Goal: Task Accomplishment & Management: Use online tool/utility

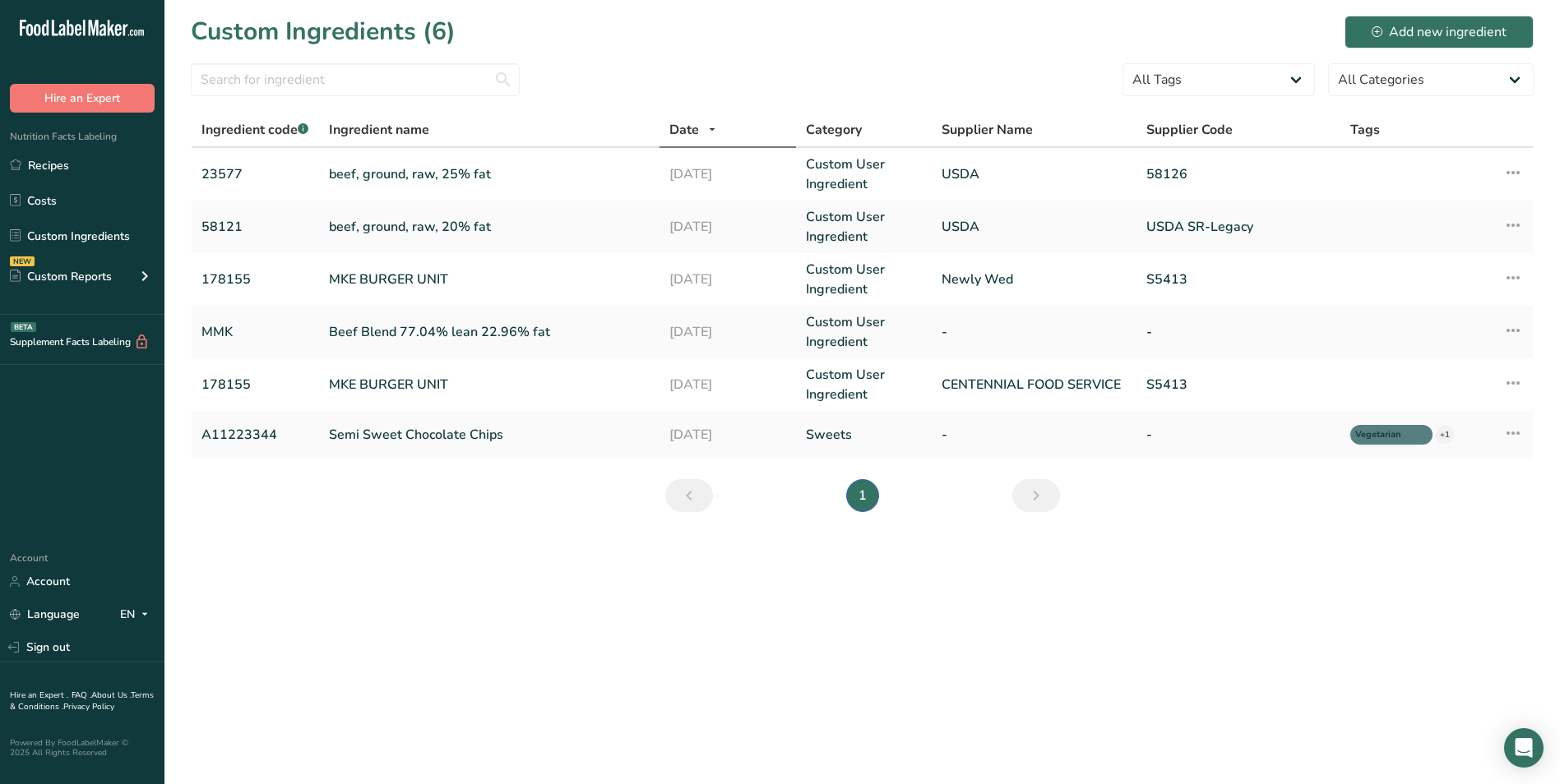
click at [366, 601] on main "Custom Ingredients (6) Add new ingredient All Tags Source of Antioxidants [MEDI…" at bounding box center [780, 392] width 1560 height 784
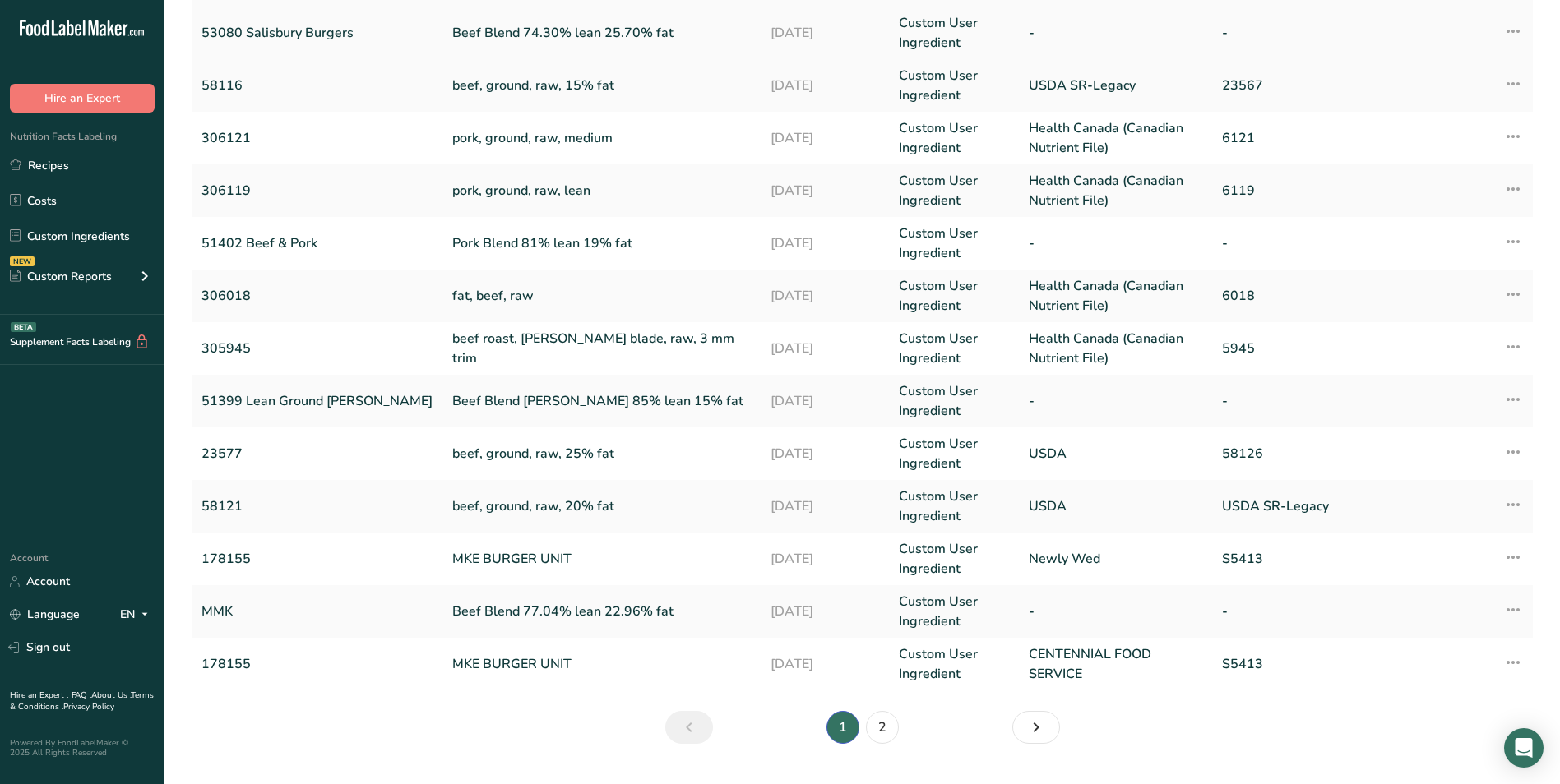
scroll to position [286, 0]
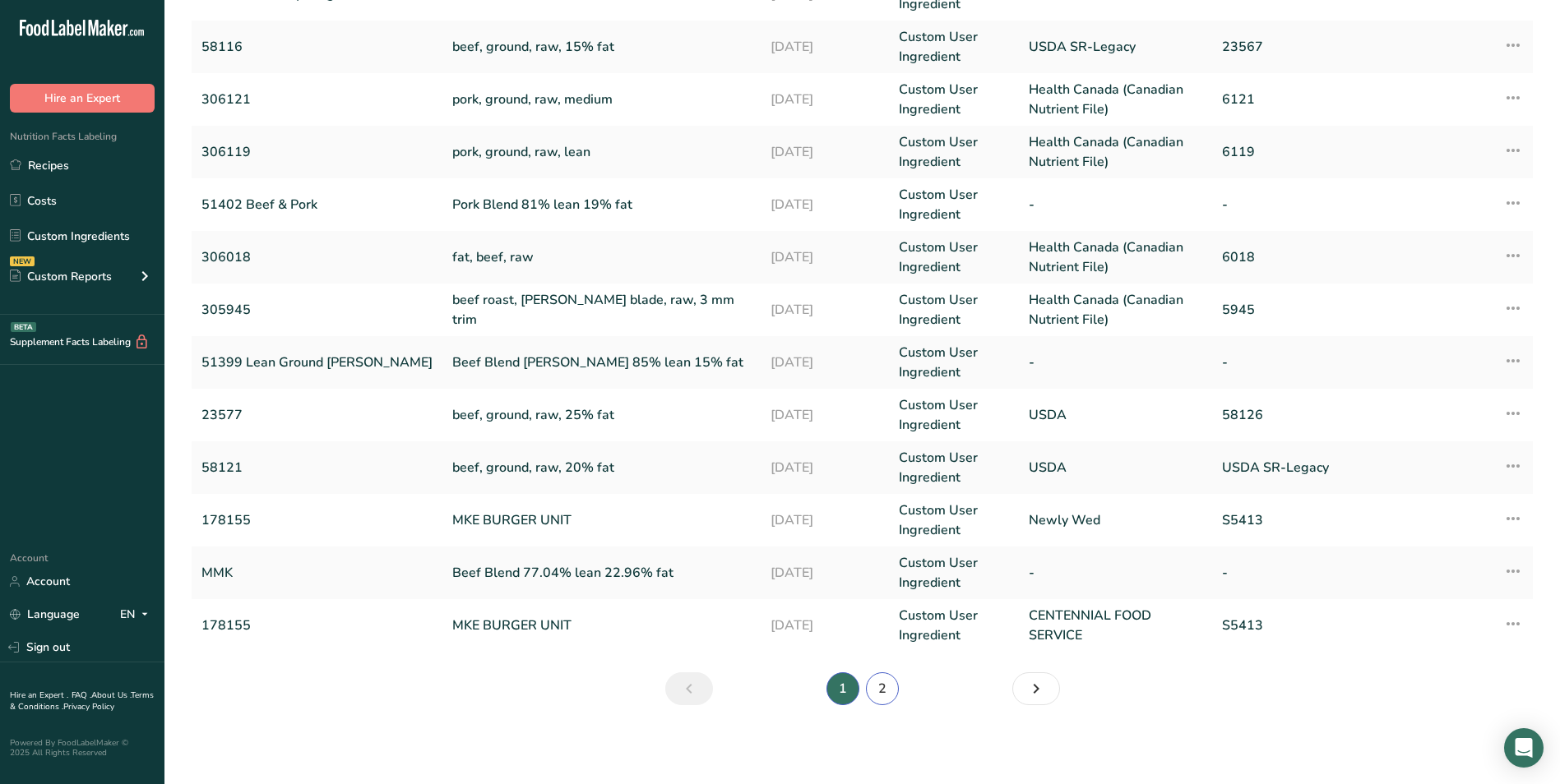
click at [886, 694] on link "2" at bounding box center [882, 688] width 33 height 33
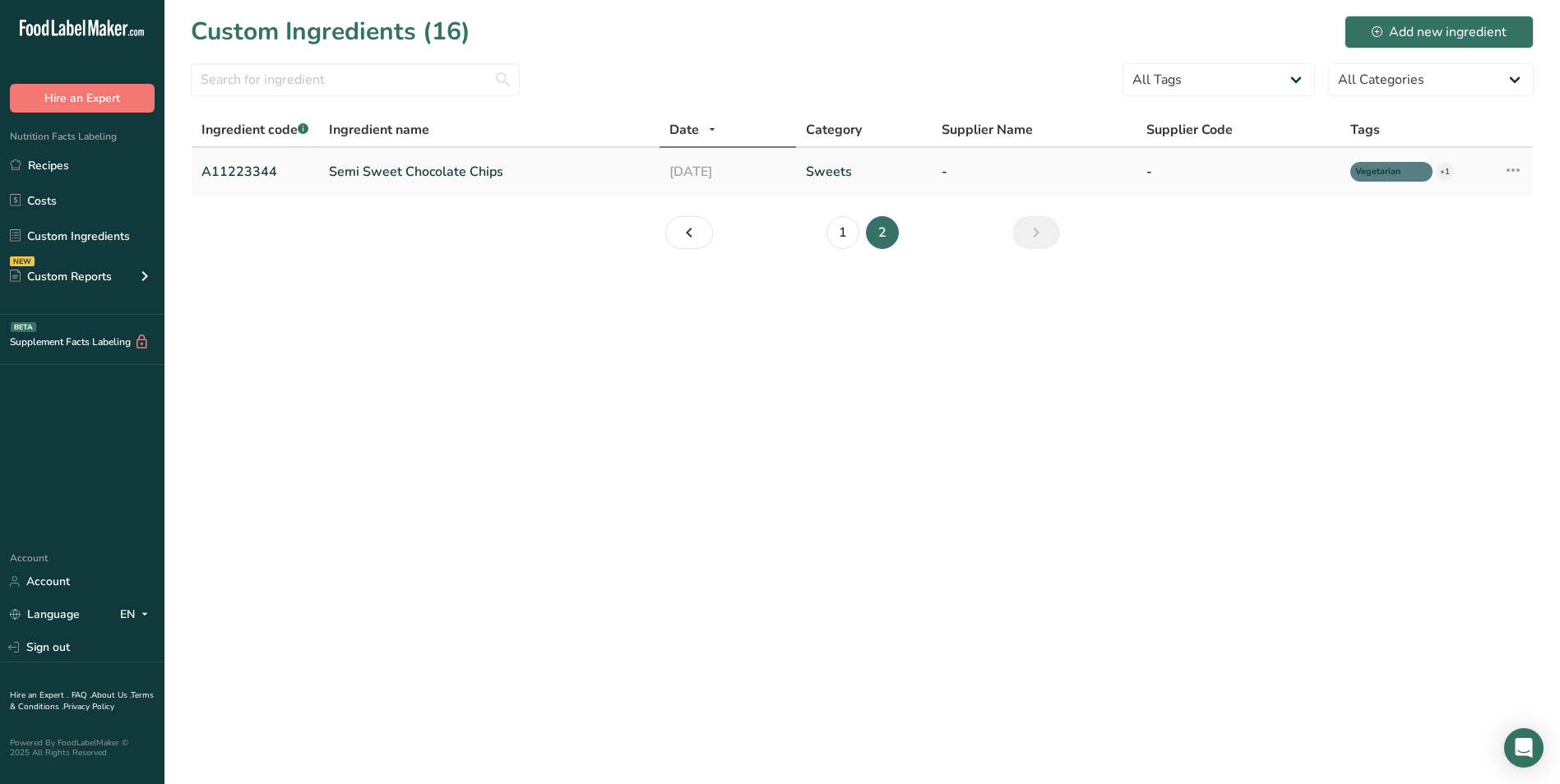
click at [1516, 170] on icon at bounding box center [1513, 169] width 20 height 29
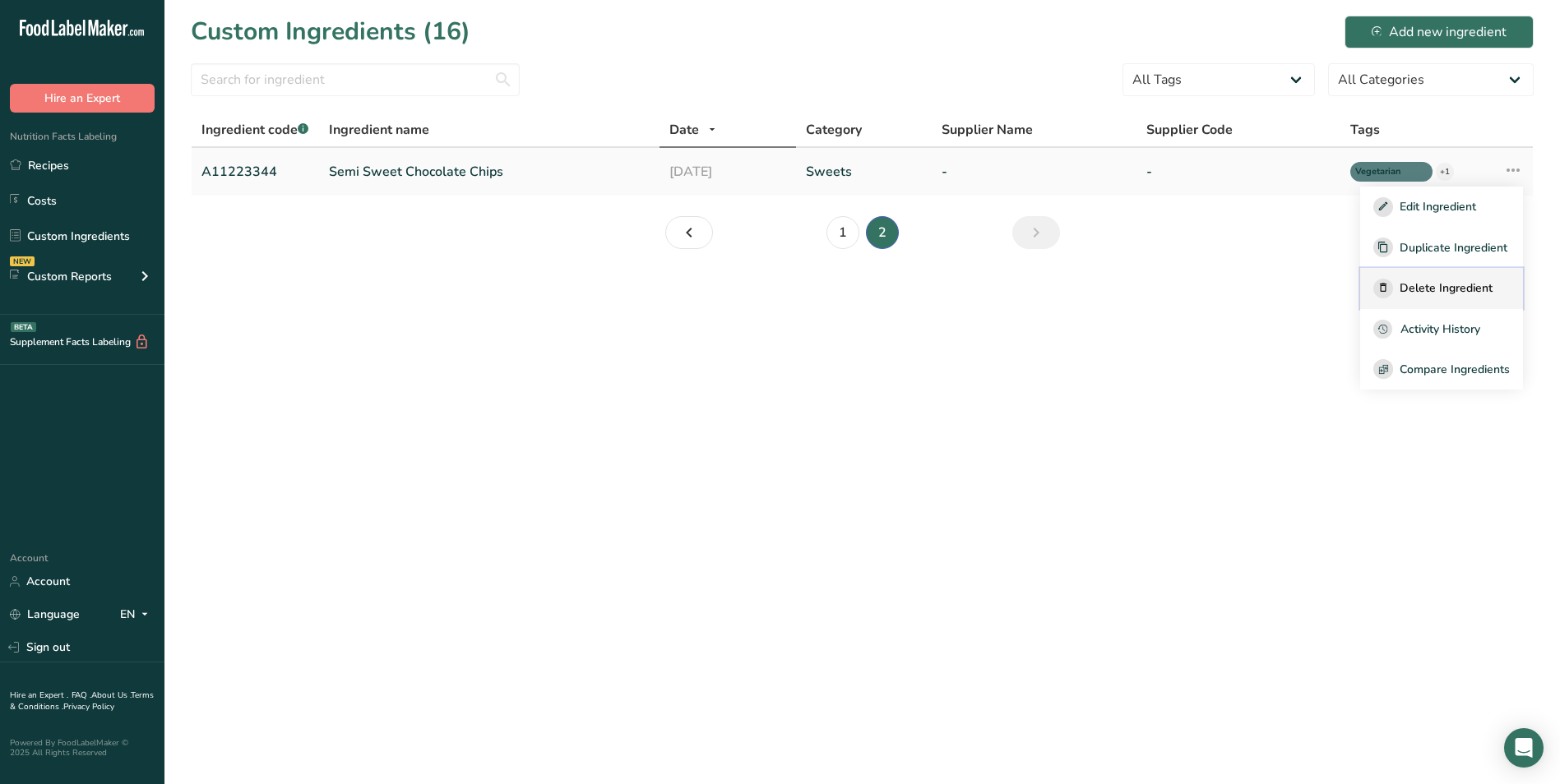
click at [1487, 291] on span "Delete Ingredient" at bounding box center [1446, 288] width 93 height 17
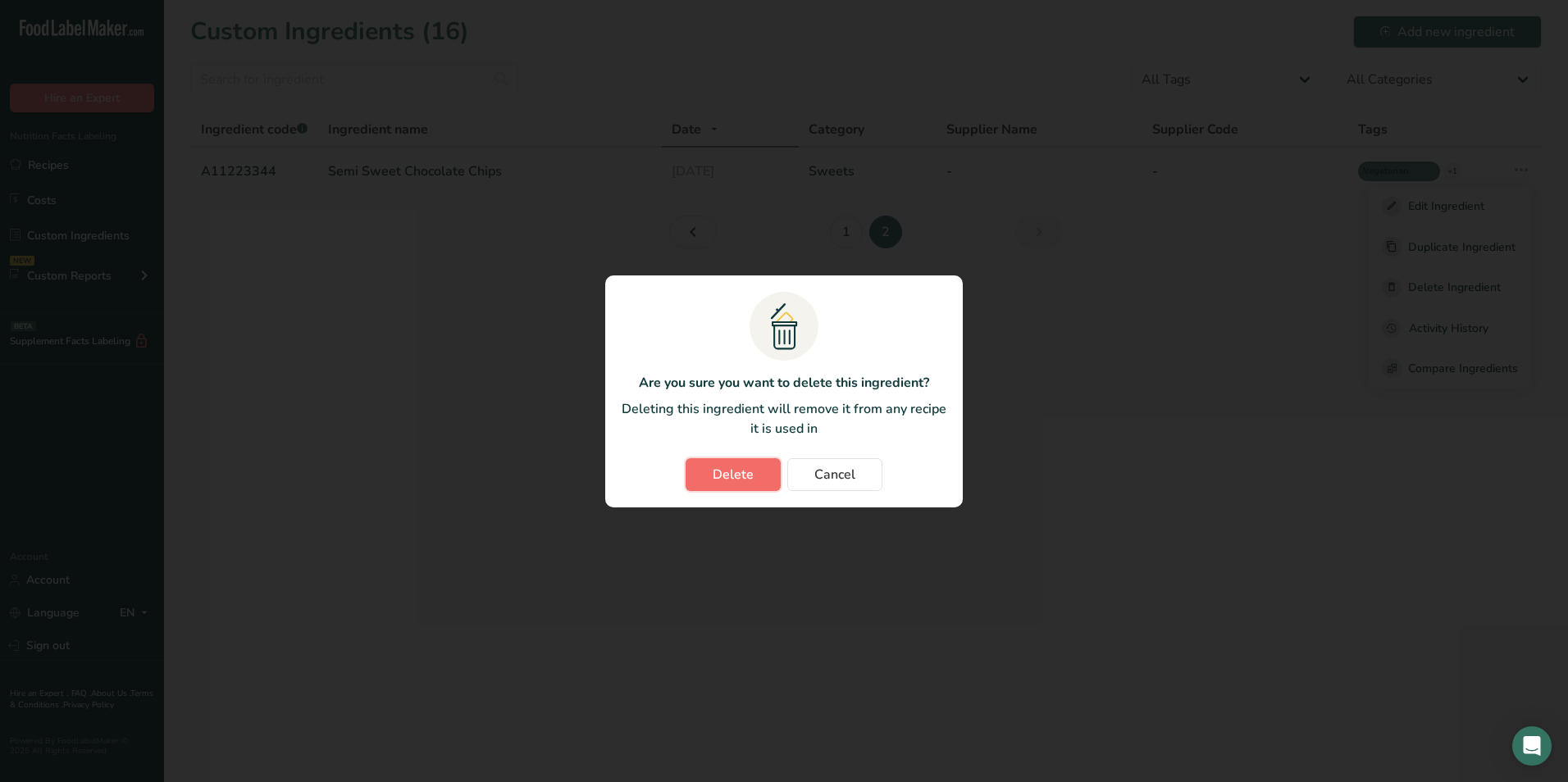
click at [726, 479] on span "Delete" at bounding box center [732, 474] width 41 height 20
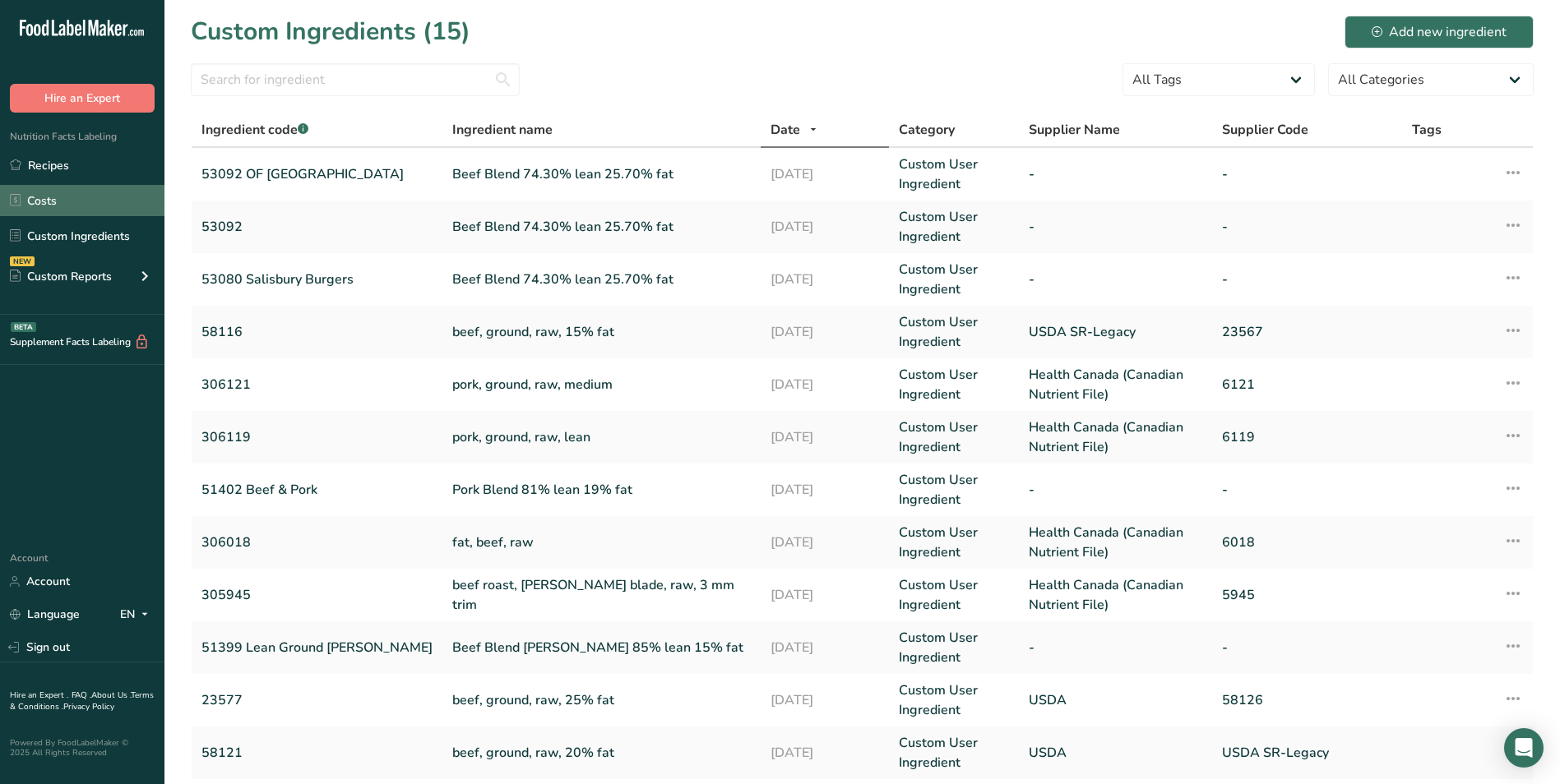
click at [75, 198] on link "Costs" at bounding box center [82, 200] width 165 height 31
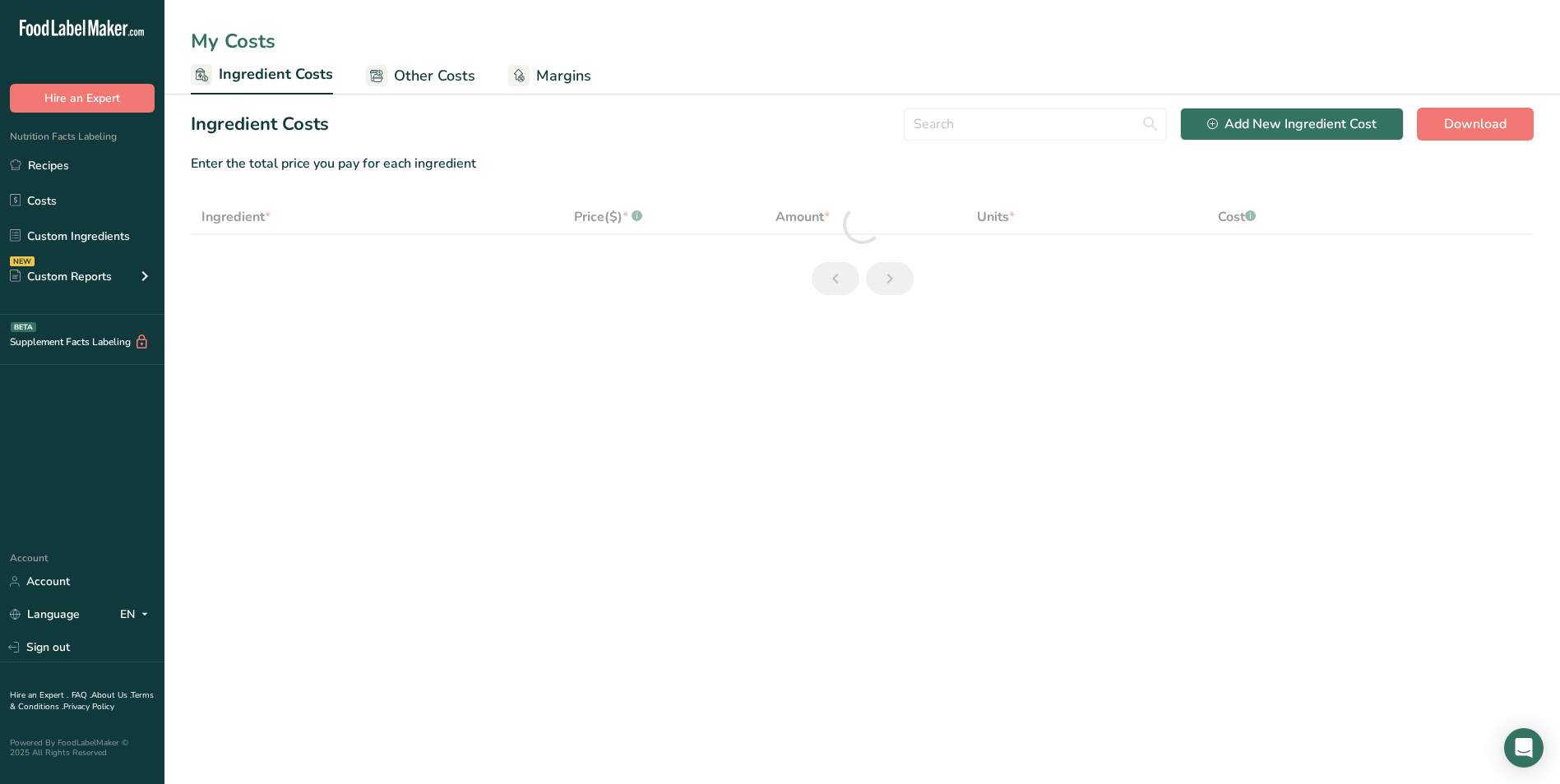
select select "1"
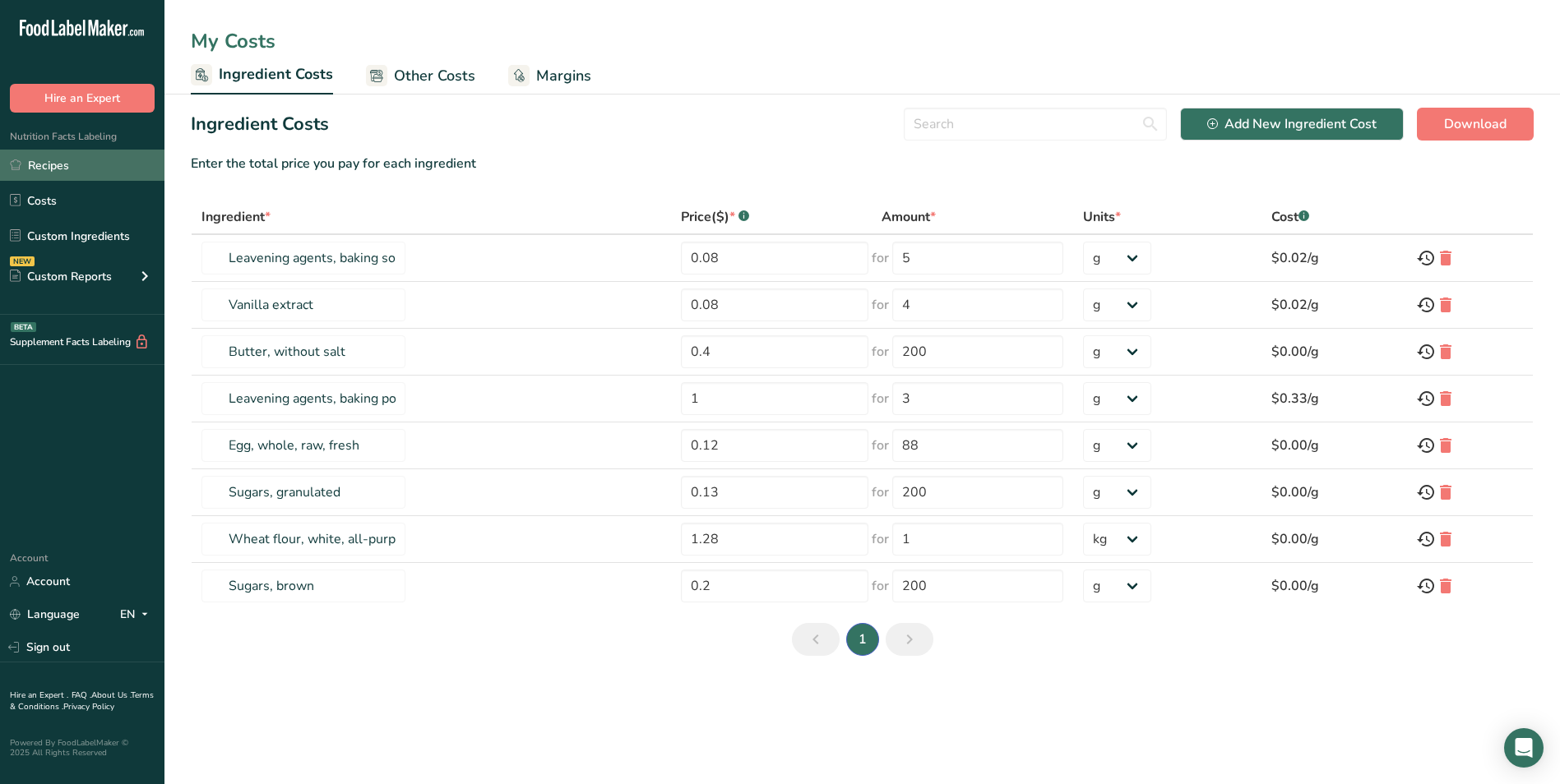
click at [62, 169] on link "Recipes" at bounding box center [82, 165] width 165 height 31
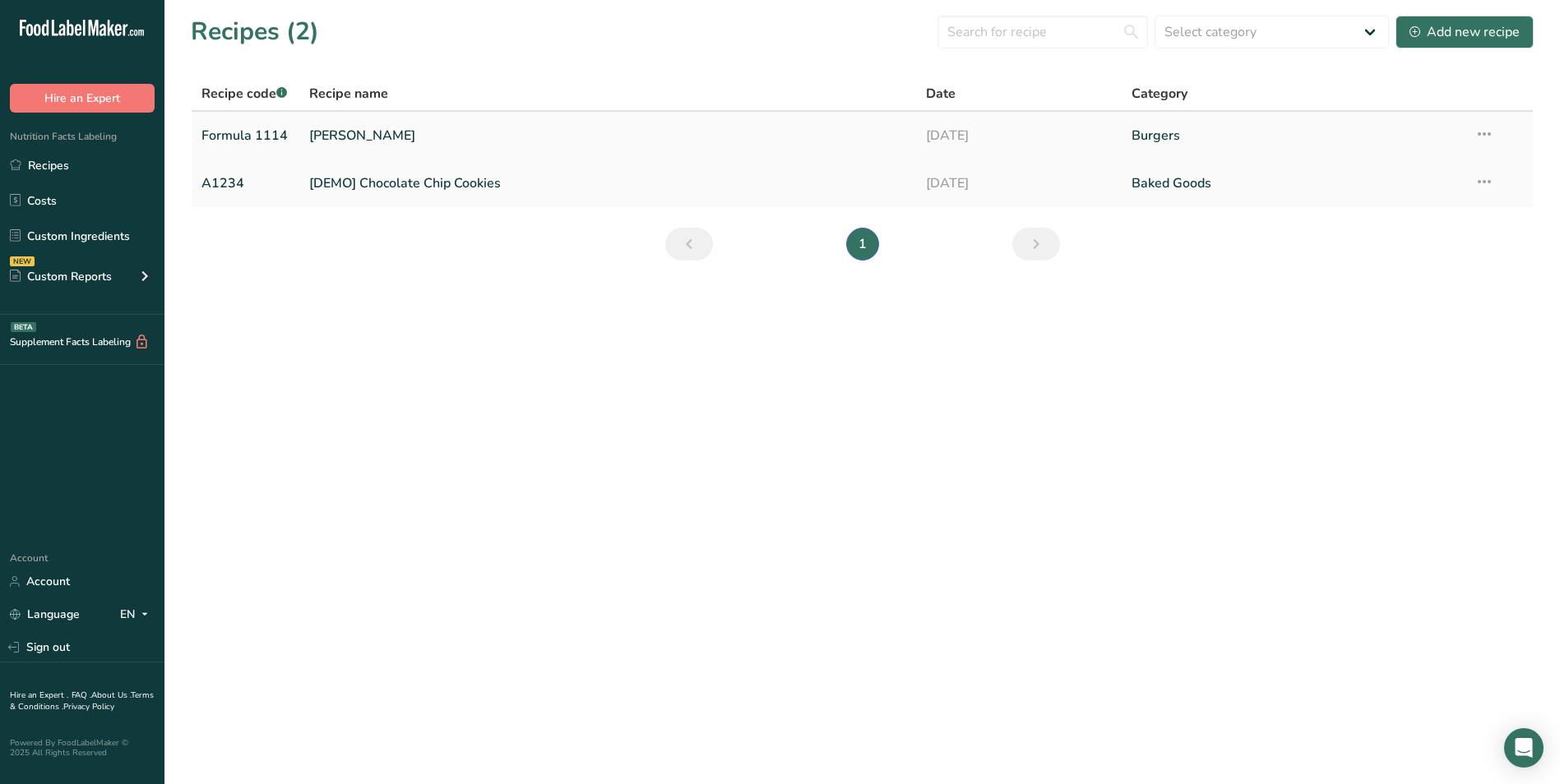
click at [315, 129] on link "Mr. Mikes" at bounding box center [607, 135] width 597 height 35
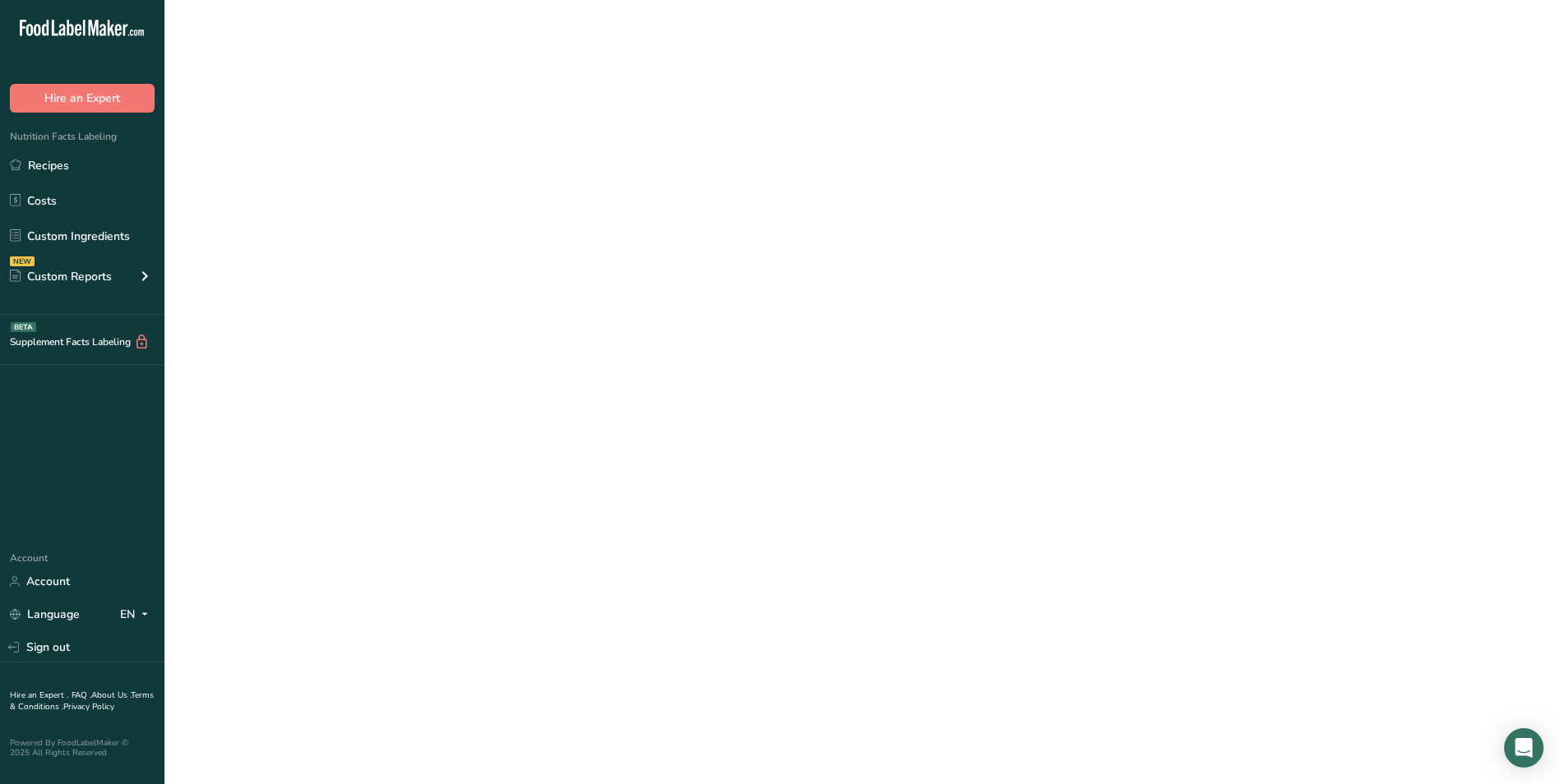
click at [315, 129] on link "Mr. Mikes" at bounding box center [607, 135] width 597 height 35
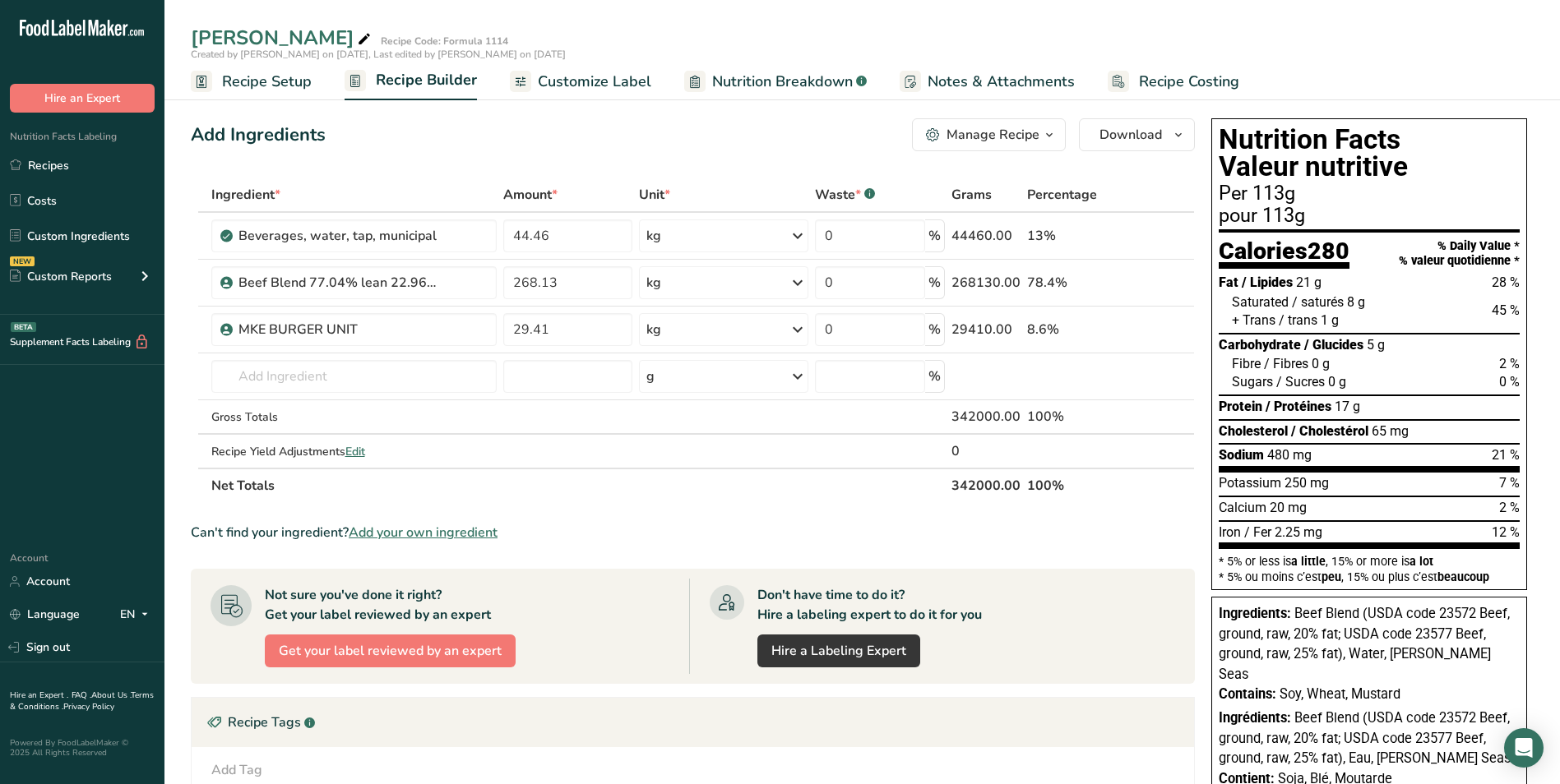
click at [745, 78] on span "Nutrition Breakdown" at bounding box center [782, 81] width 141 height 22
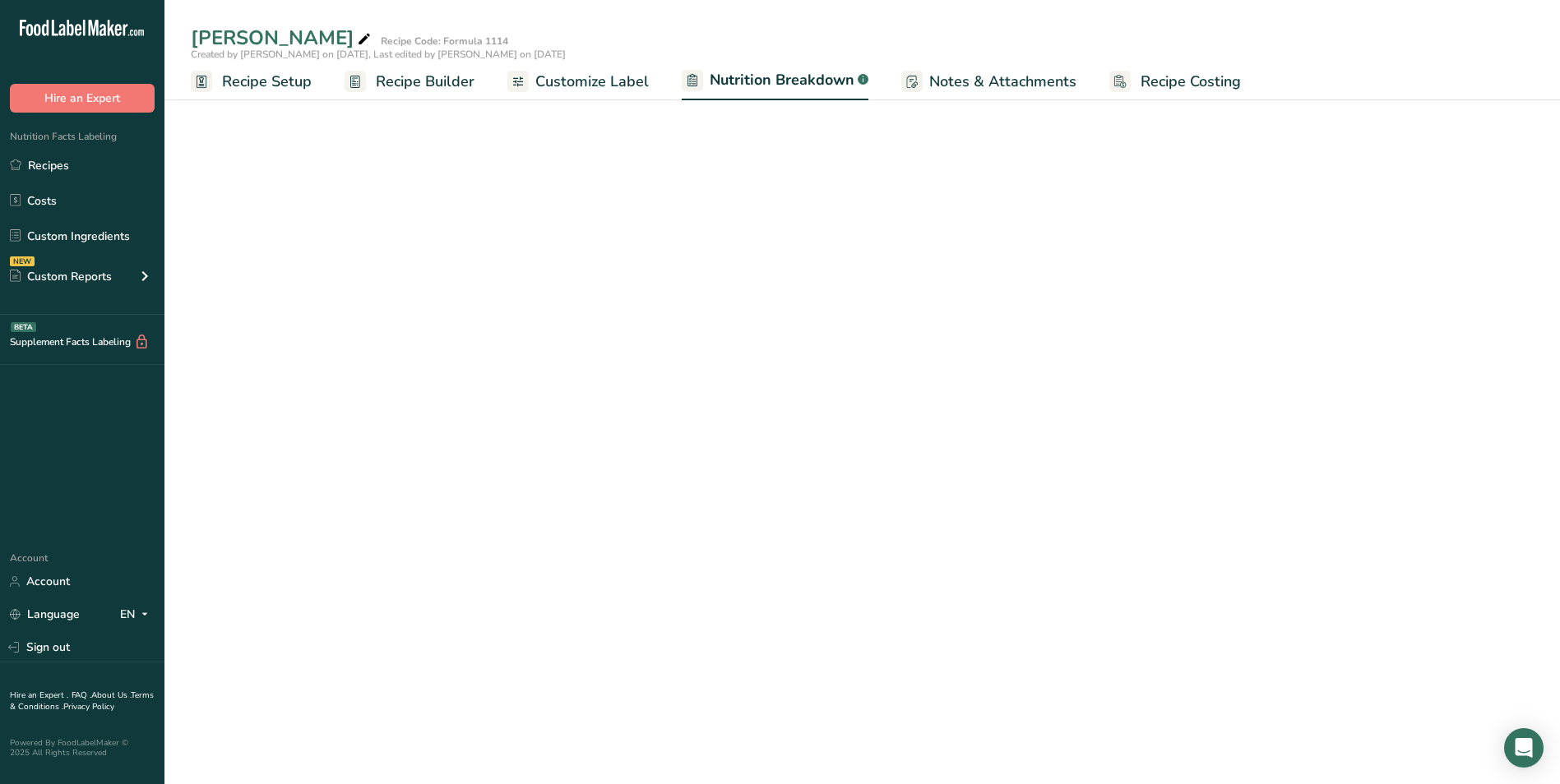
select select "Calories"
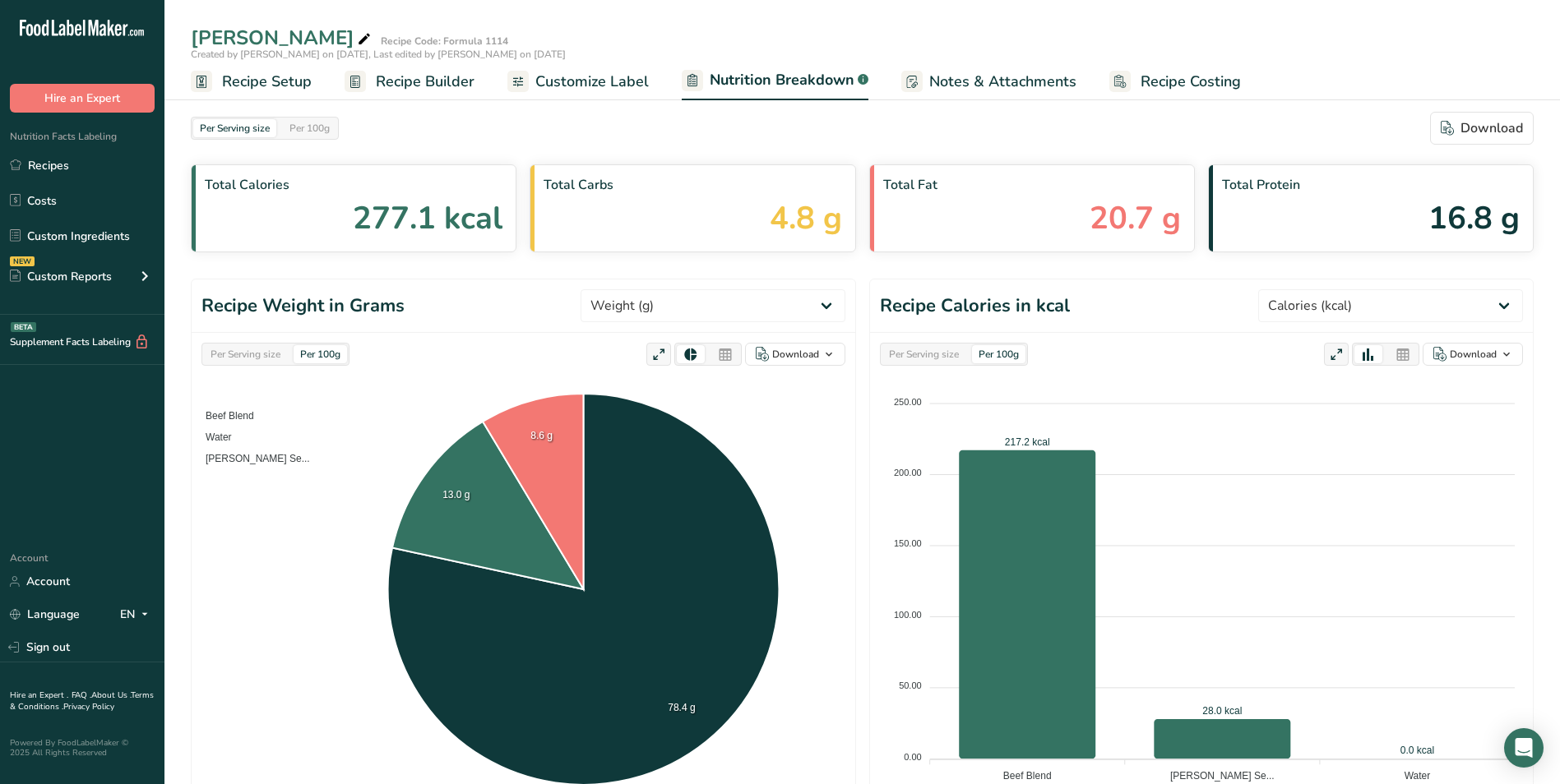
click at [999, 78] on span "Notes & Attachments" at bounding box center [1003, 81] width 148 height 22
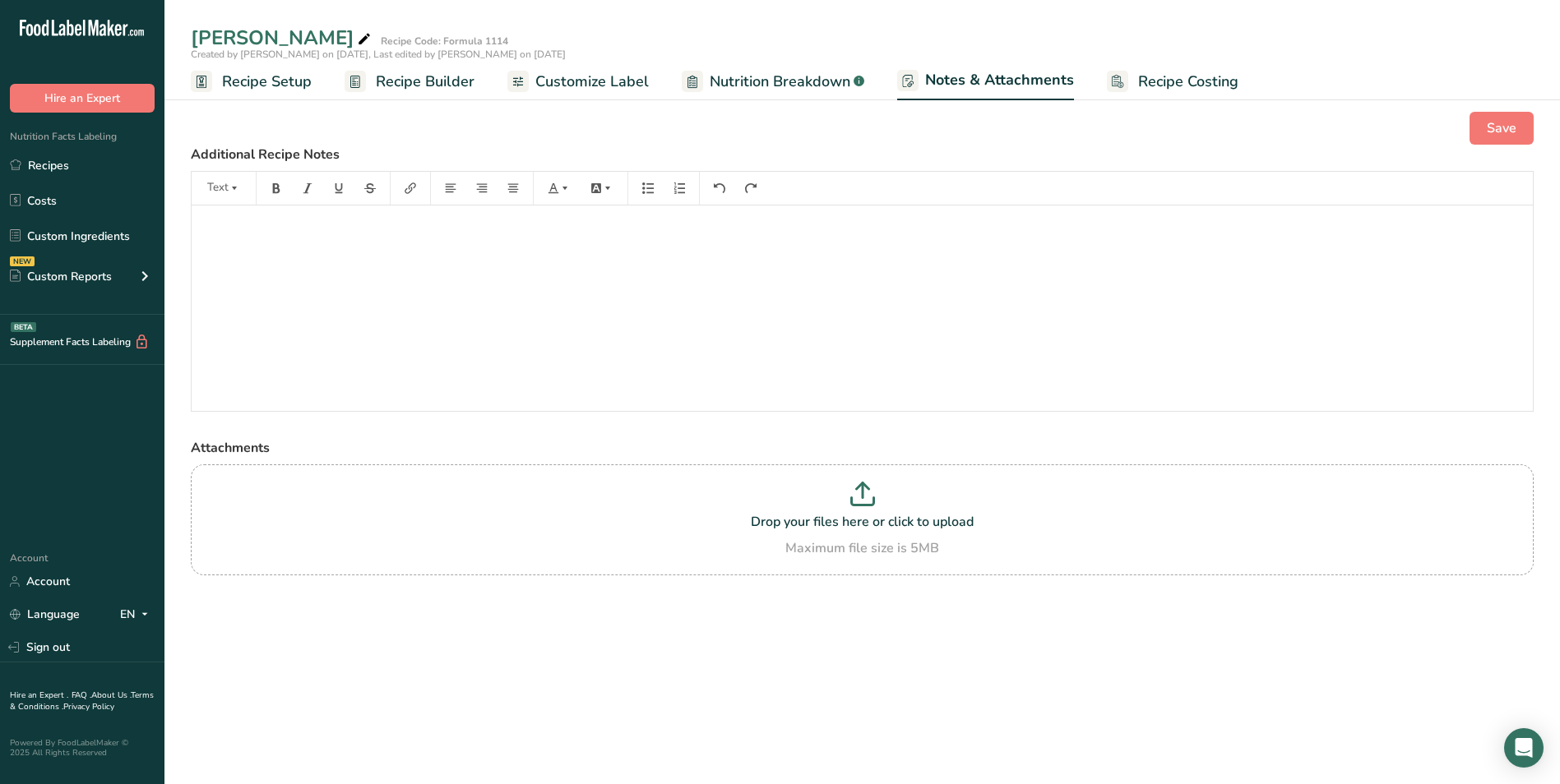
click at [1173, 79] on span "Recipe Costing" at bounding box center [1188, 81] width 100 height 22
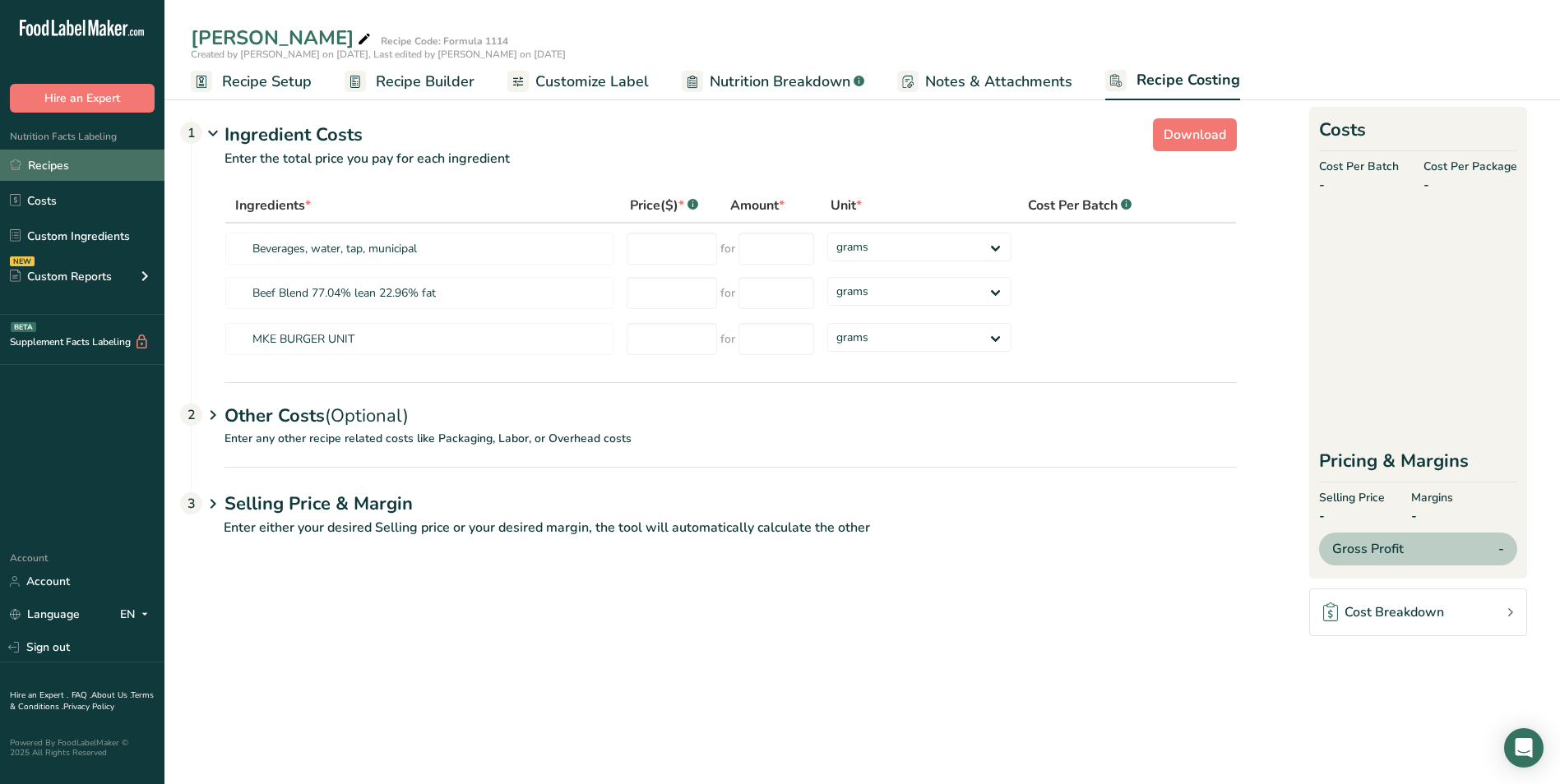
click at [104, 161] on link "Recipes" at bounding box center [82, 165] width 165 height 31
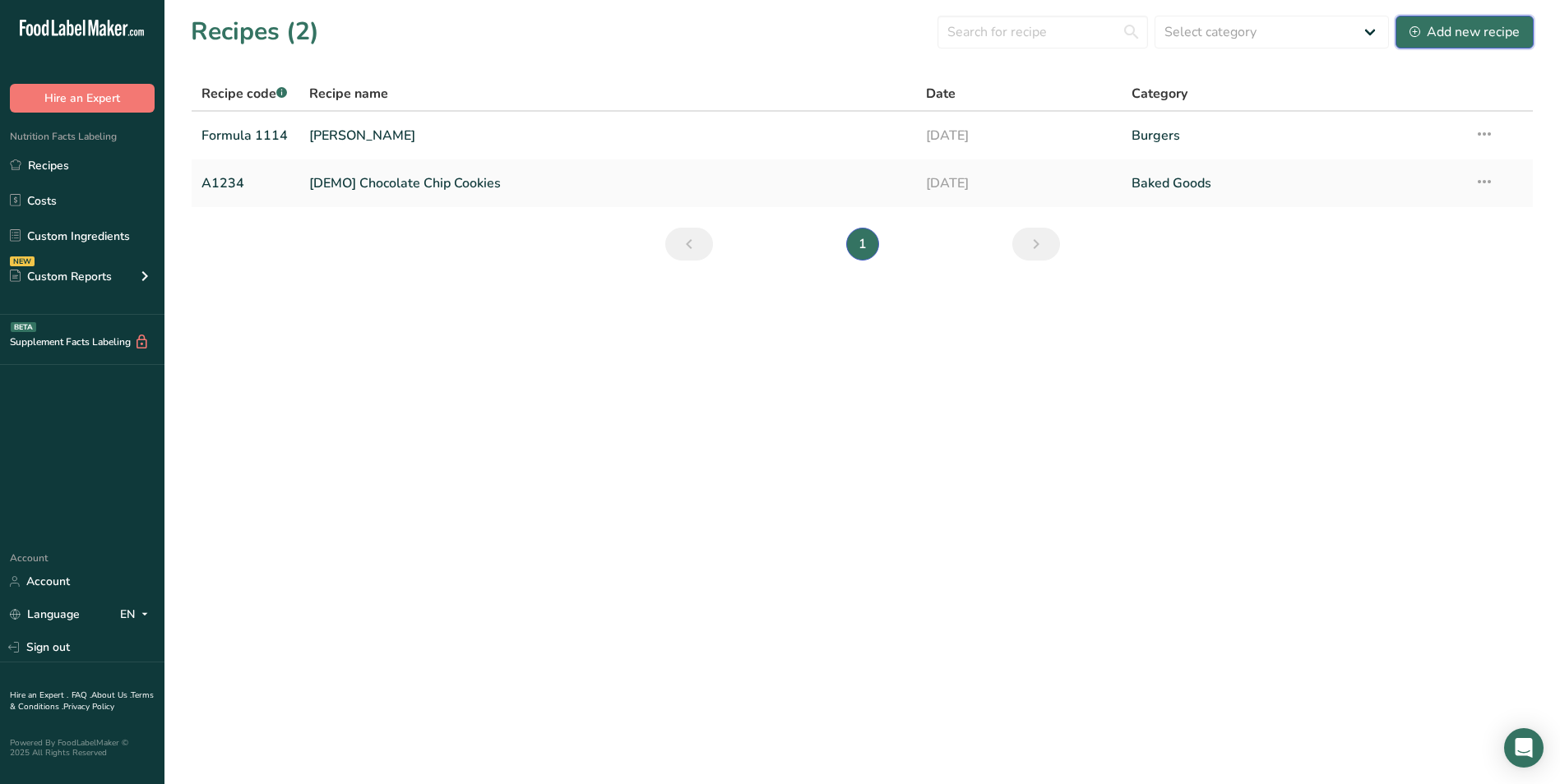
click at [1482, 37] on div "Add new recipe" at bounding box center [1464, 31] width 110 height 20
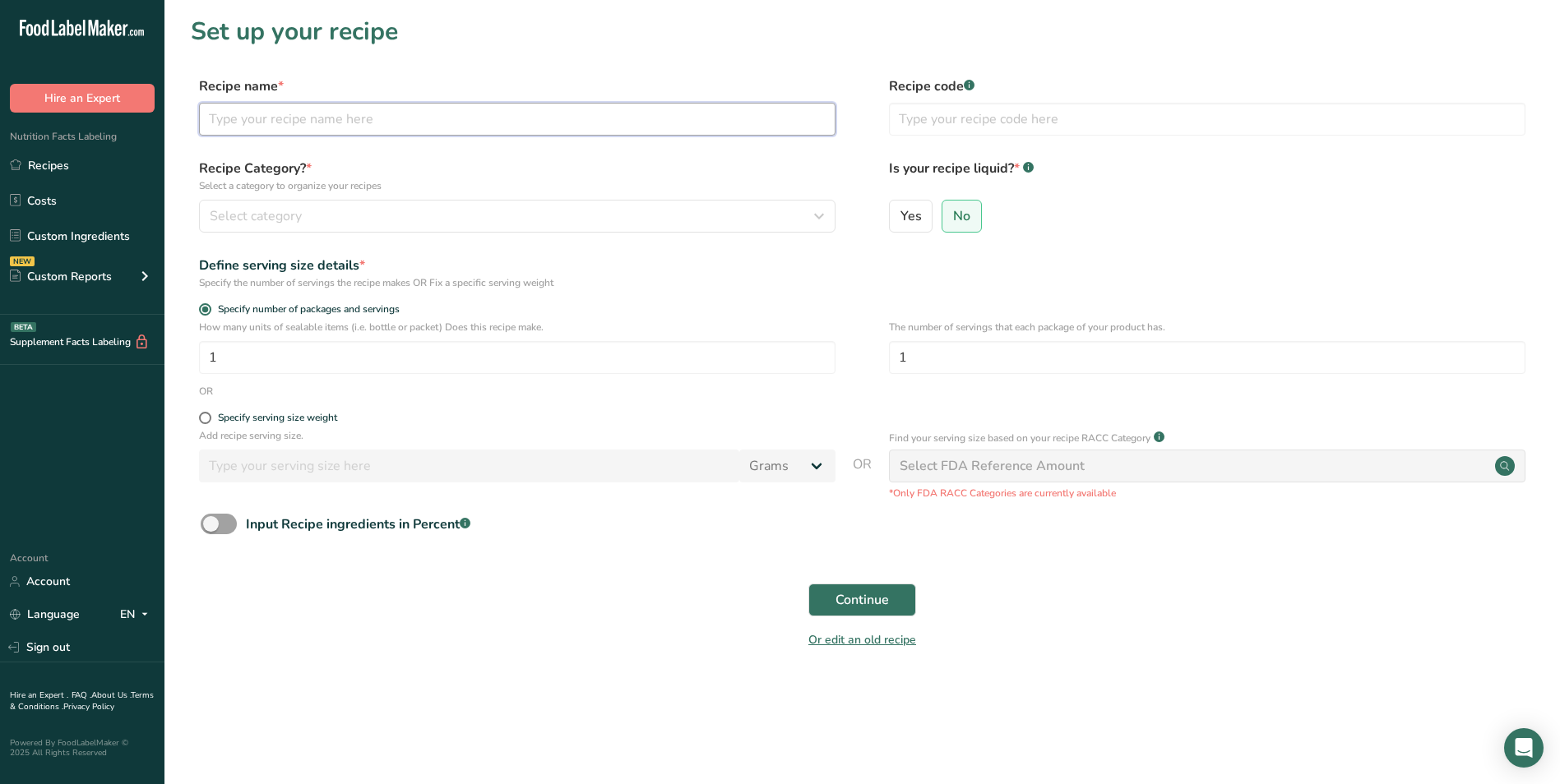
click at [282, 120] on input "text" at bounding box center [517, 119] width 637 height 33
click at [958, 120] on input "text" at bounding box center [1207, 119] width 637 height 33
click at [344, 124] on input "Halal Lamb Ground" at bounding box center [517, 119] width 637 height 33
type input "H"
type input "Wild Boar"
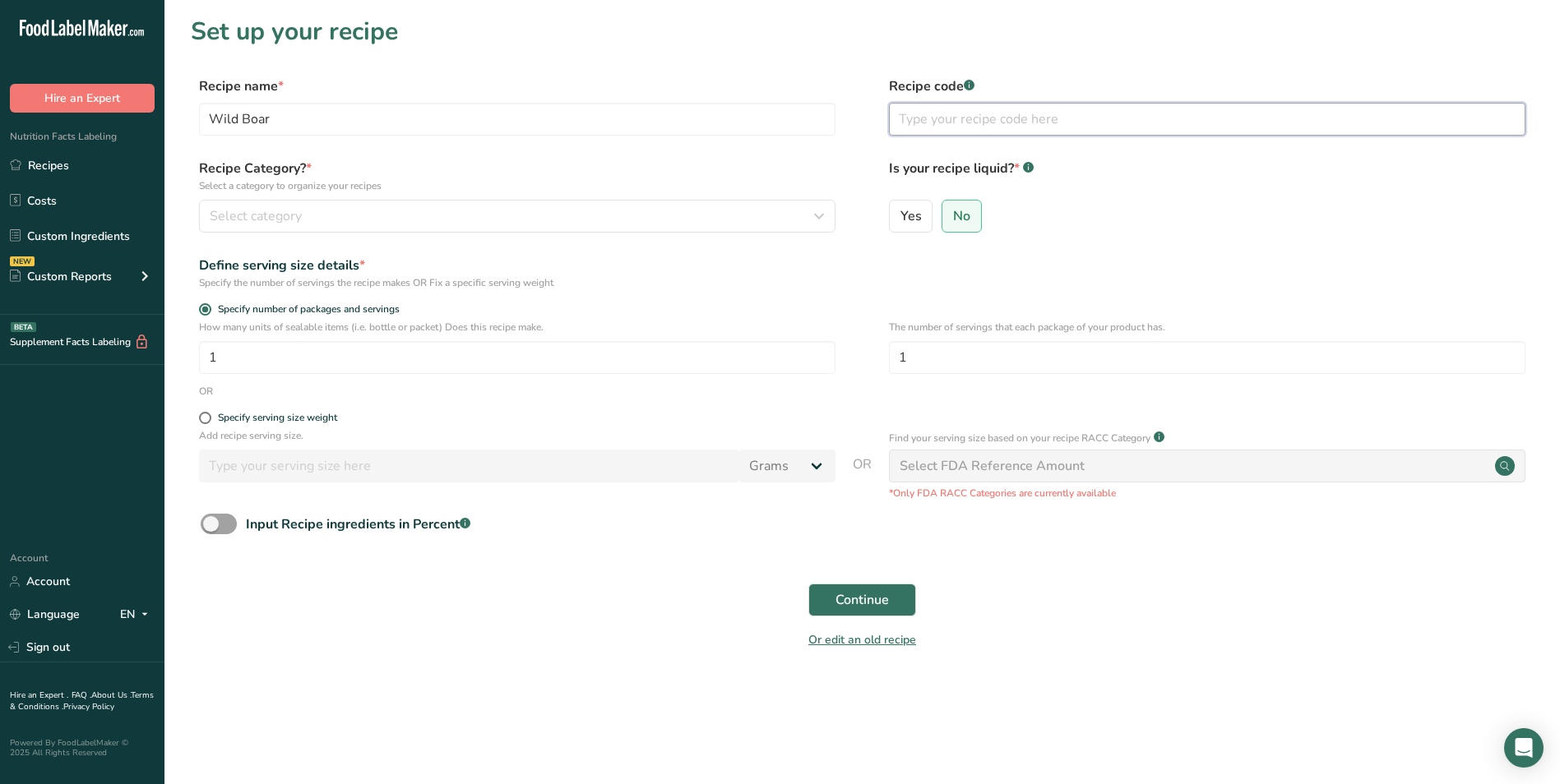
click at [915, 122] on input "text" at bounding box center [1207, 119] width 637 height 33
type input "Wild Boar"
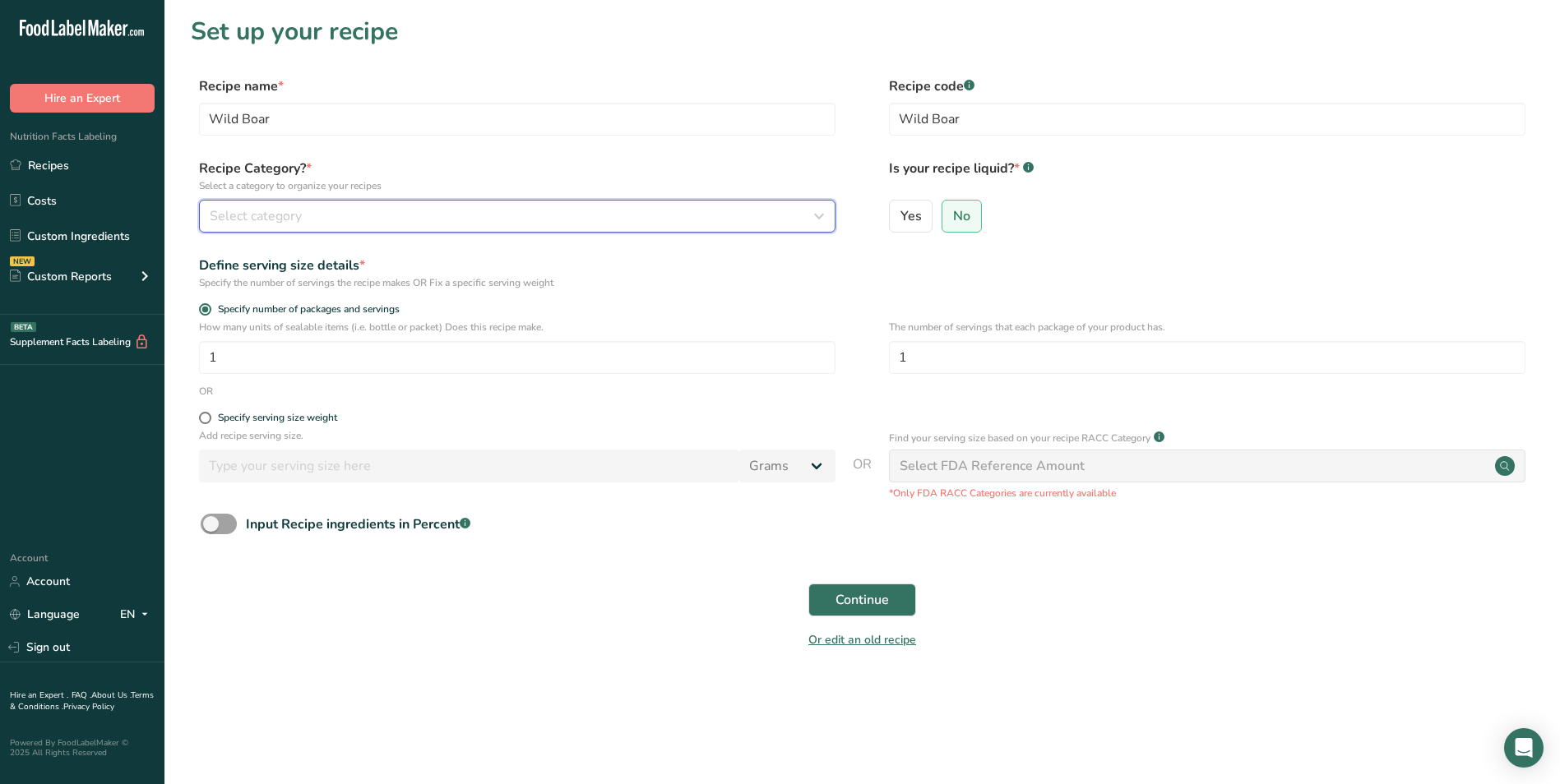
click at [816, 214] on icon "button" at bounding box center [818, 216] width 20 height 29
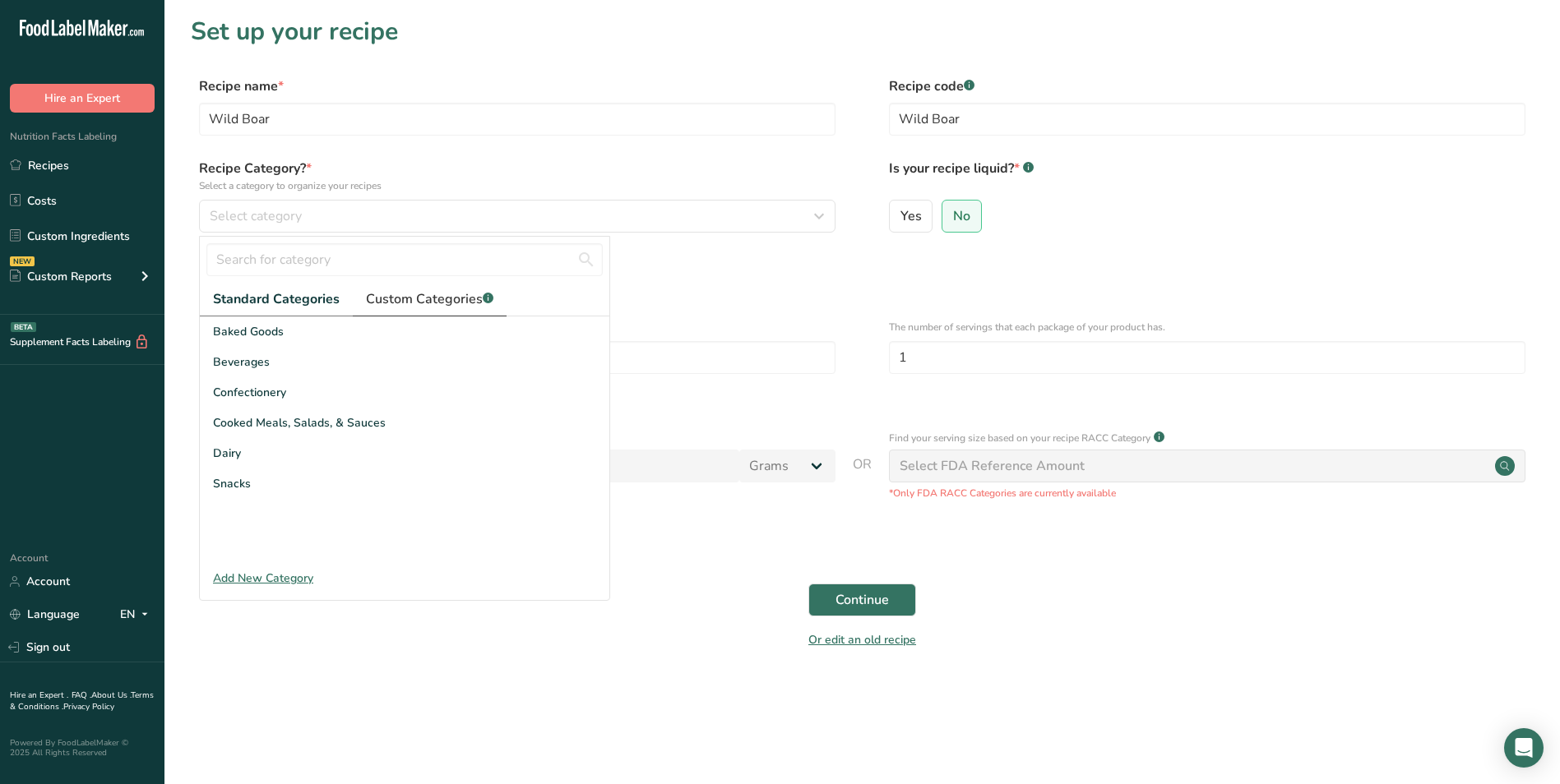
click at [413, 299] on span "Custom Categories .a-a{fill:#347362;}.b-a{fill:#fff;}" at bounding box center [429, 299] width 128 height 20
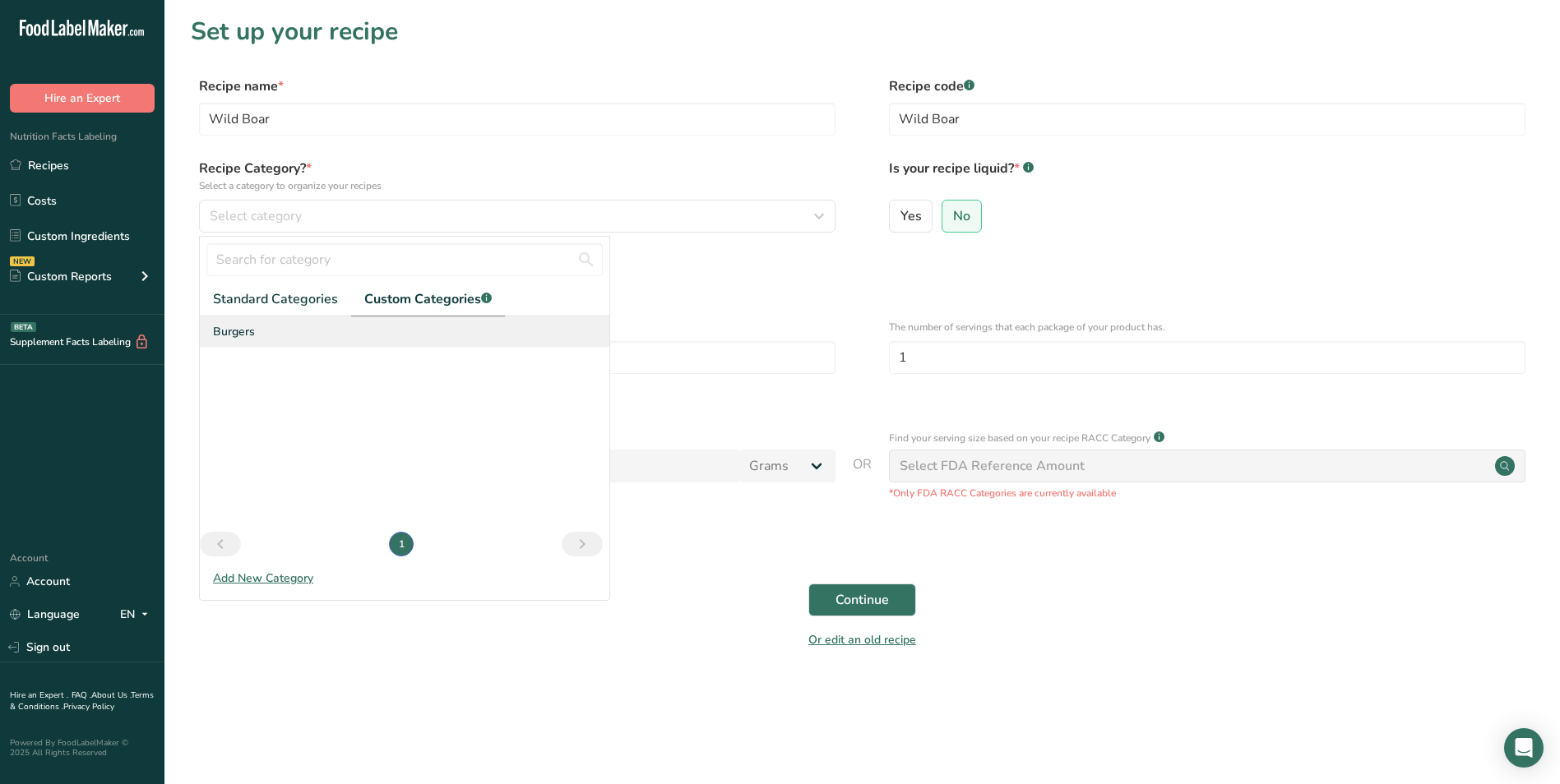
click at [326, 327] on div "Burgers" at bounding box center [404, 332] width 410 height 30
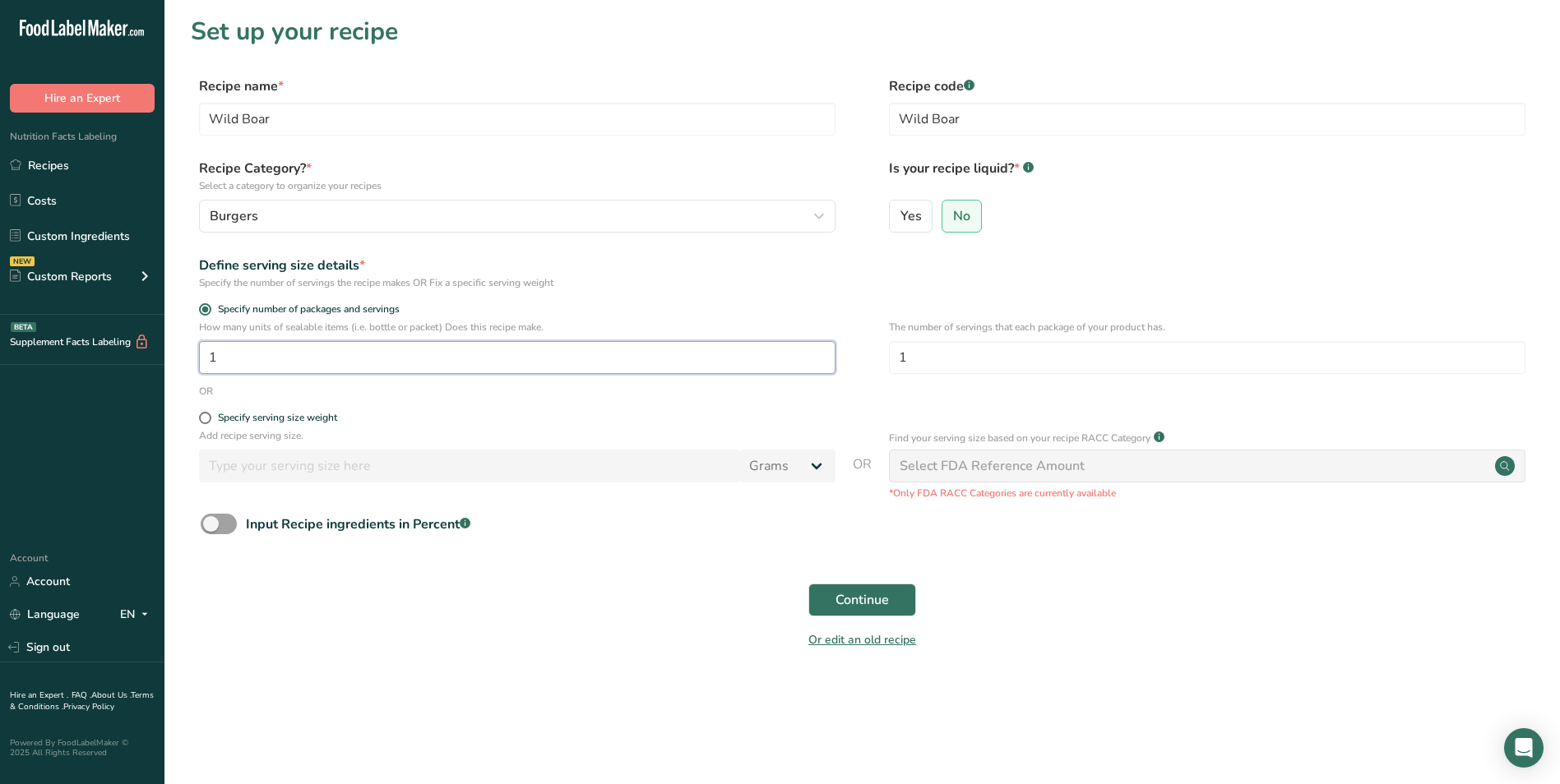
click at [260, 358] on input "1" at bounding box center [517, 357] width 637 height 33
click at [967, 369] on input "1" at bounding box center [1207, 357] width 637 height 33
type input "4"
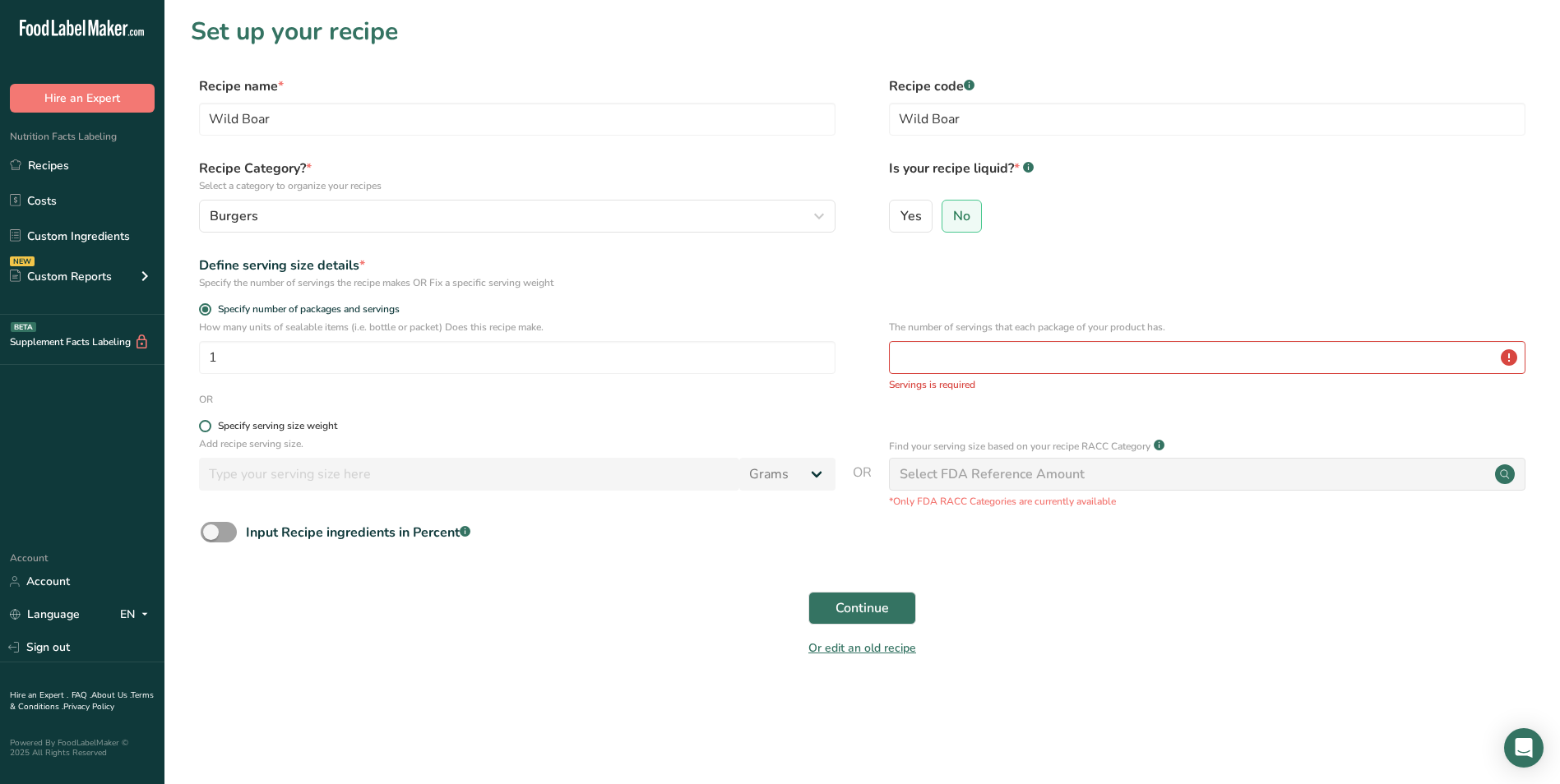
click at [206, 427] on span at bounding box center [204, 426] width 12 height 12
click at [206, 427] on input "Specify serving size weight" at bounding box center [203, 426] width 10 height 10
radio input "true"
radio input "false"
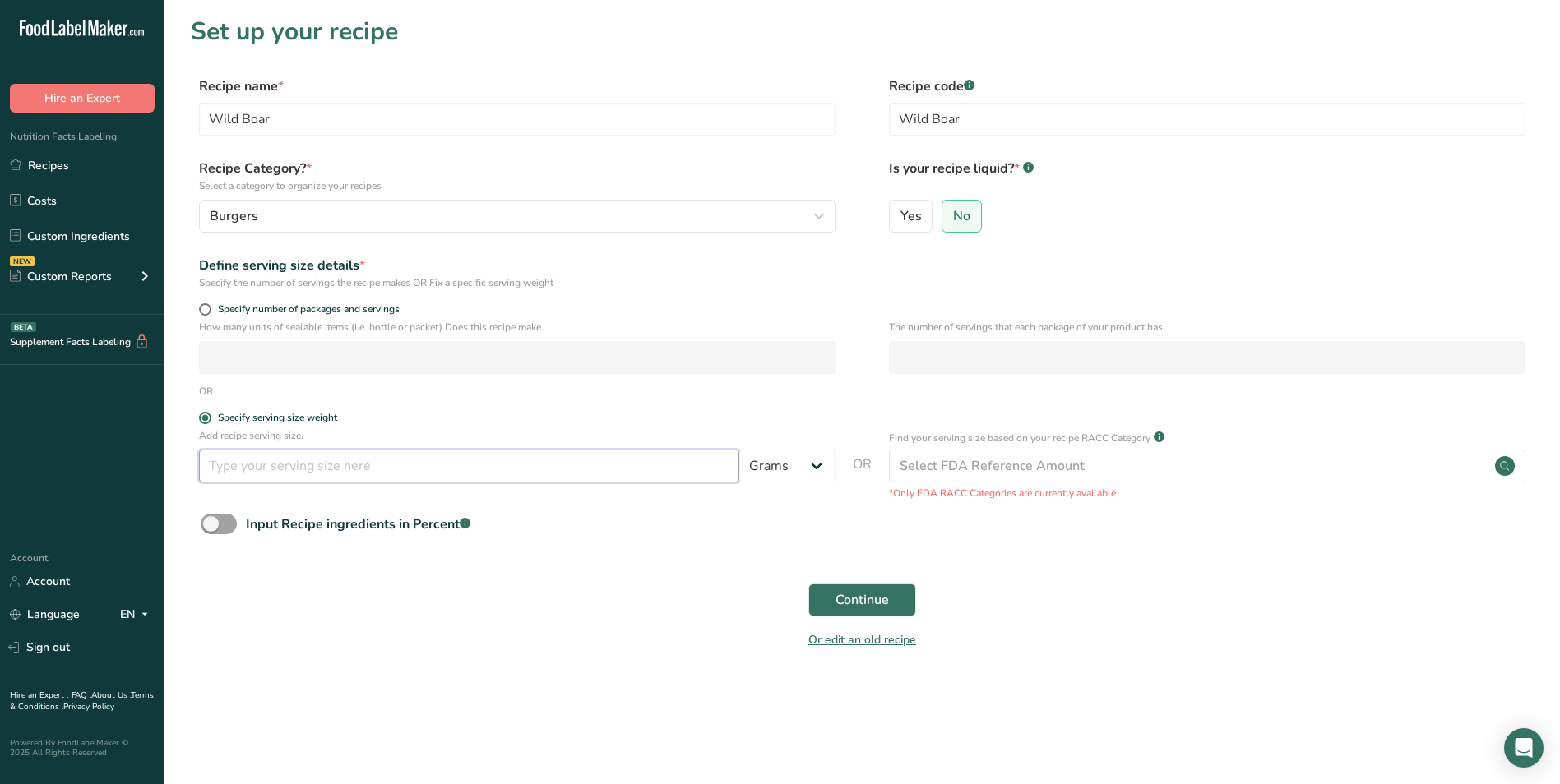
click at [249, 472] on input "number" at bounding box center [468, 465] width 540 height 33
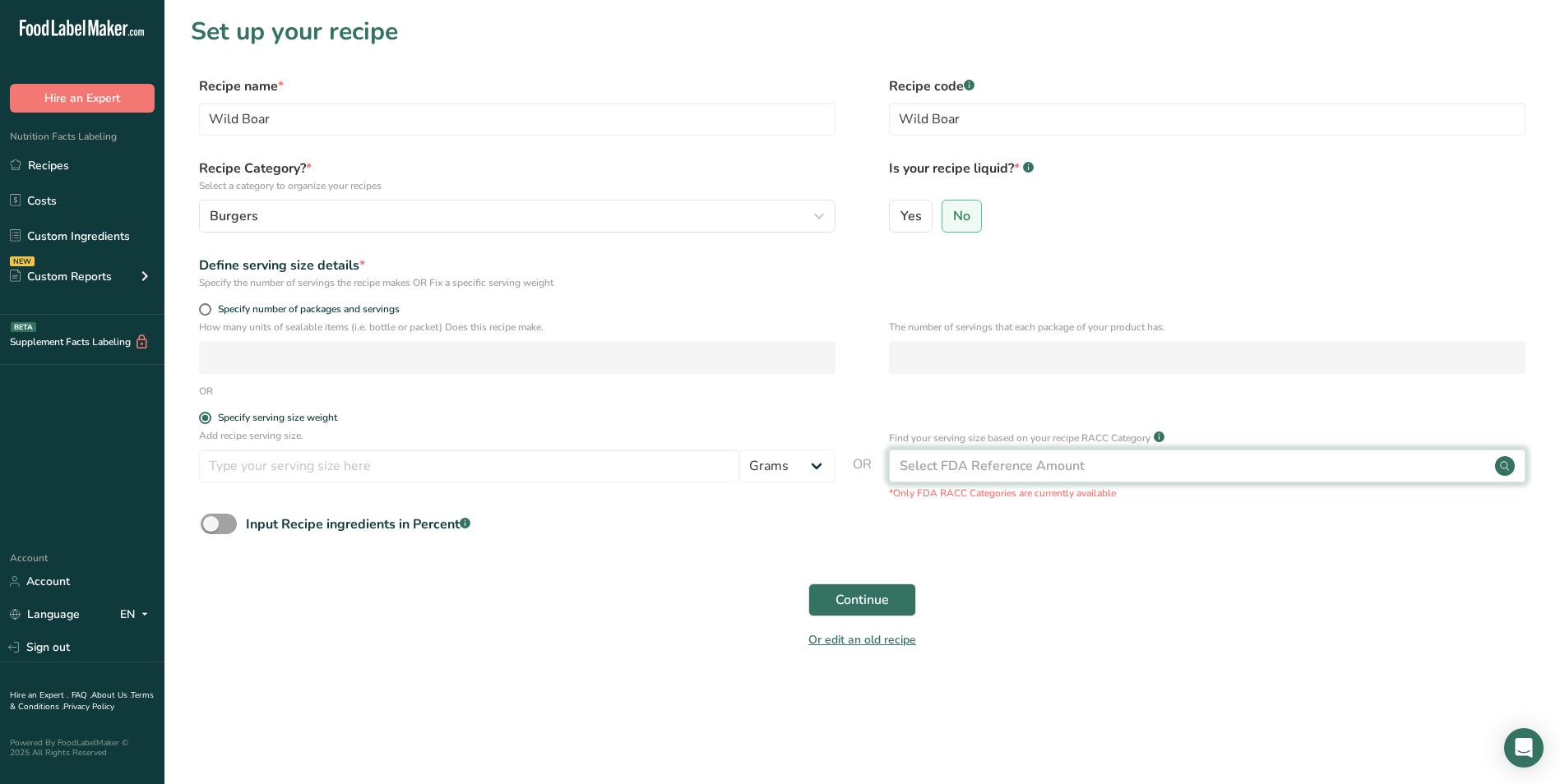
click at [1104, 473] on div "Select FDA Reference Amount" at bounding box center [1207, 465] width 637 height 33
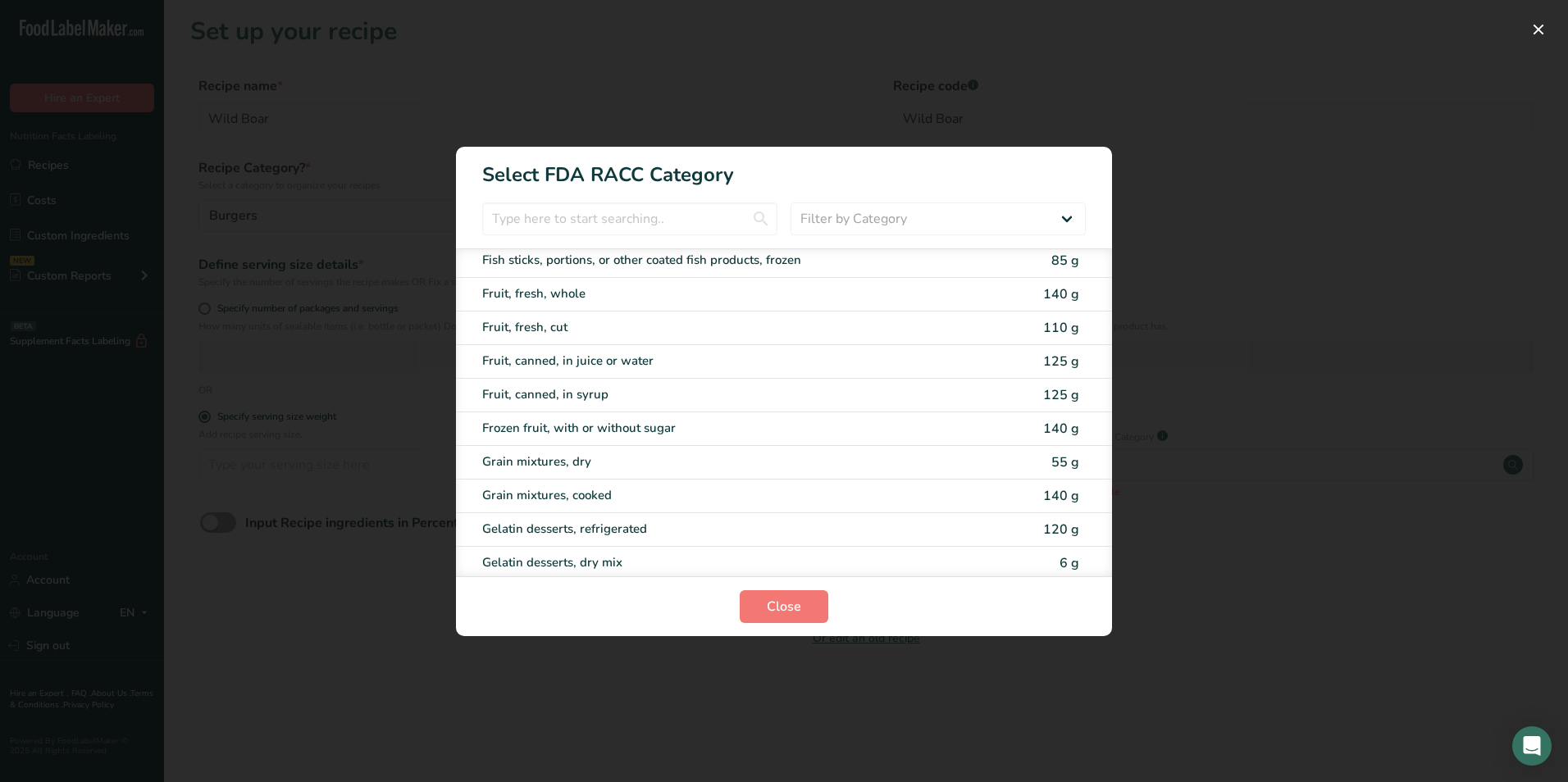
scroll to position [1394, 0]
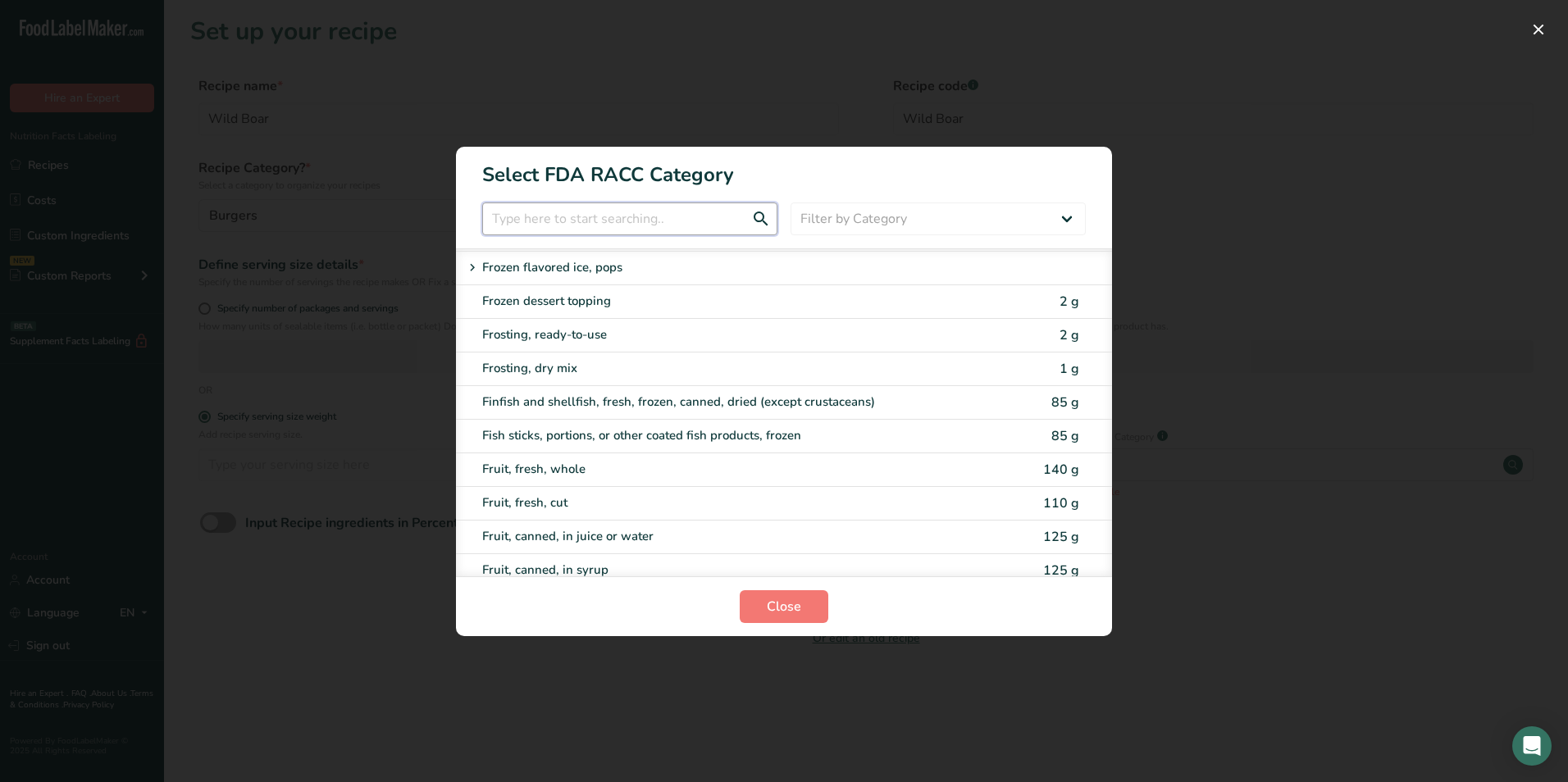
click at [555, 218] on input "RACC Category Selection Modal" at bounding box center [629, 219] width 295 height 33
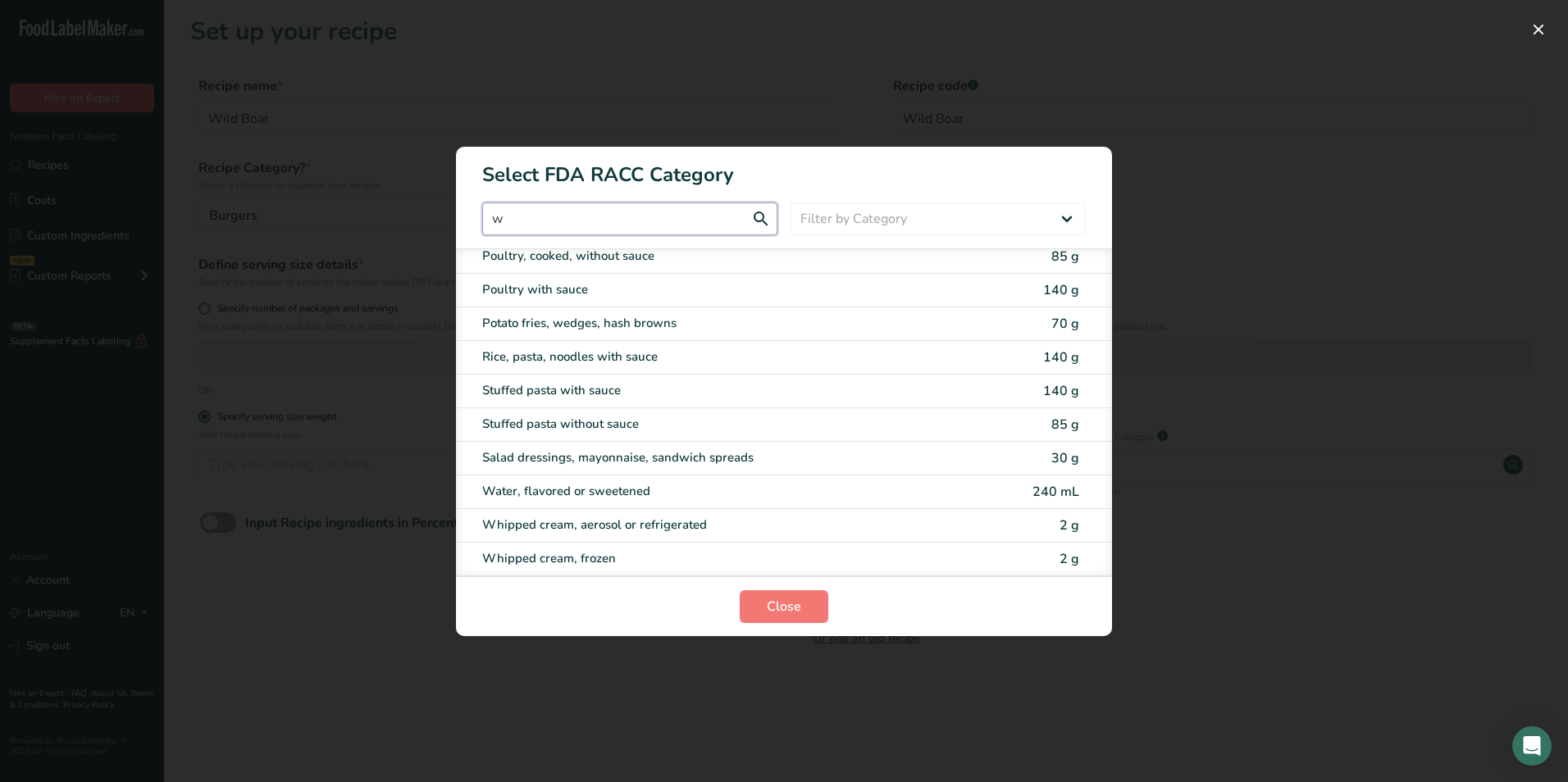
scroll to position [42, 0]
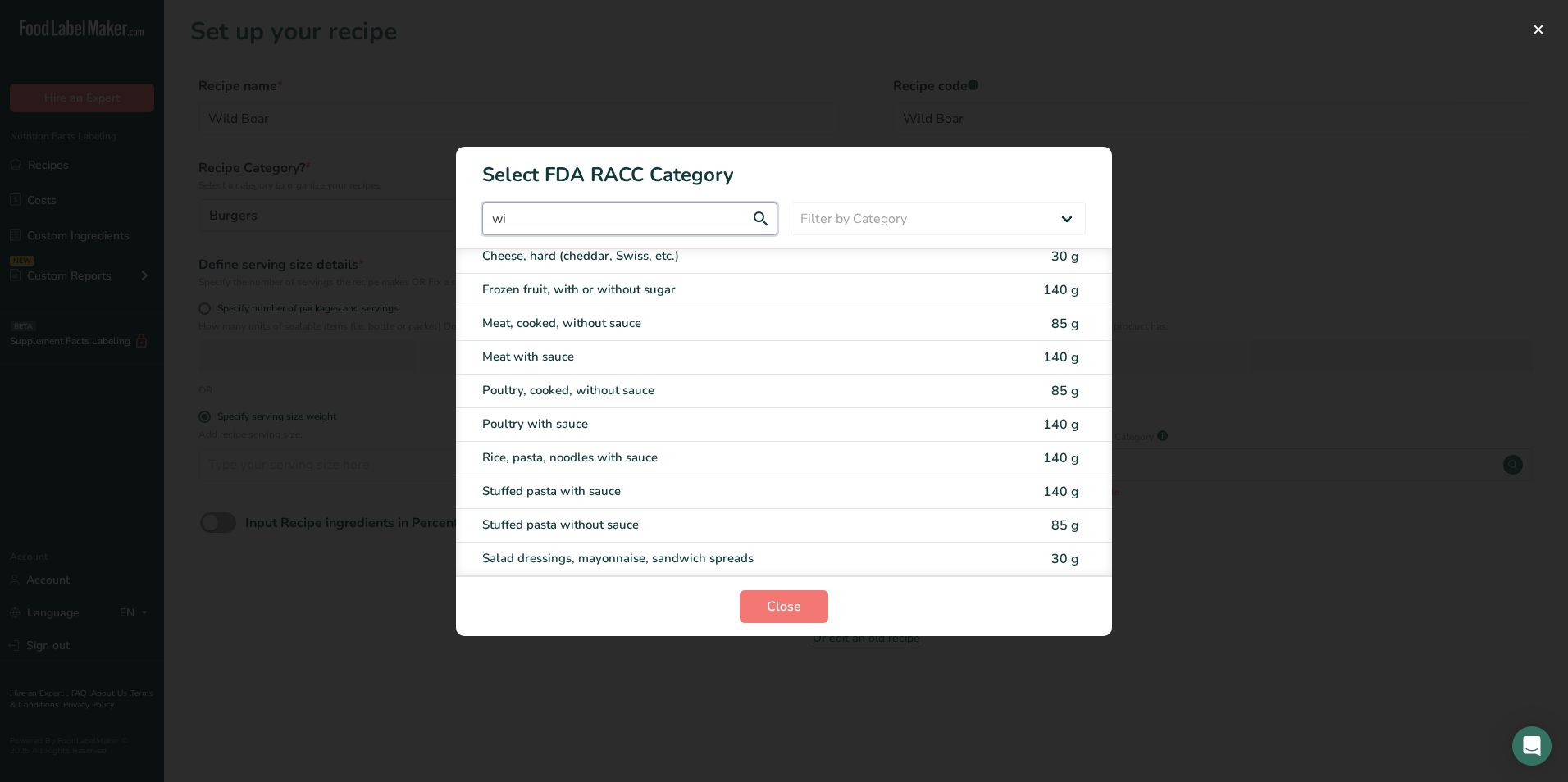
type input "w"
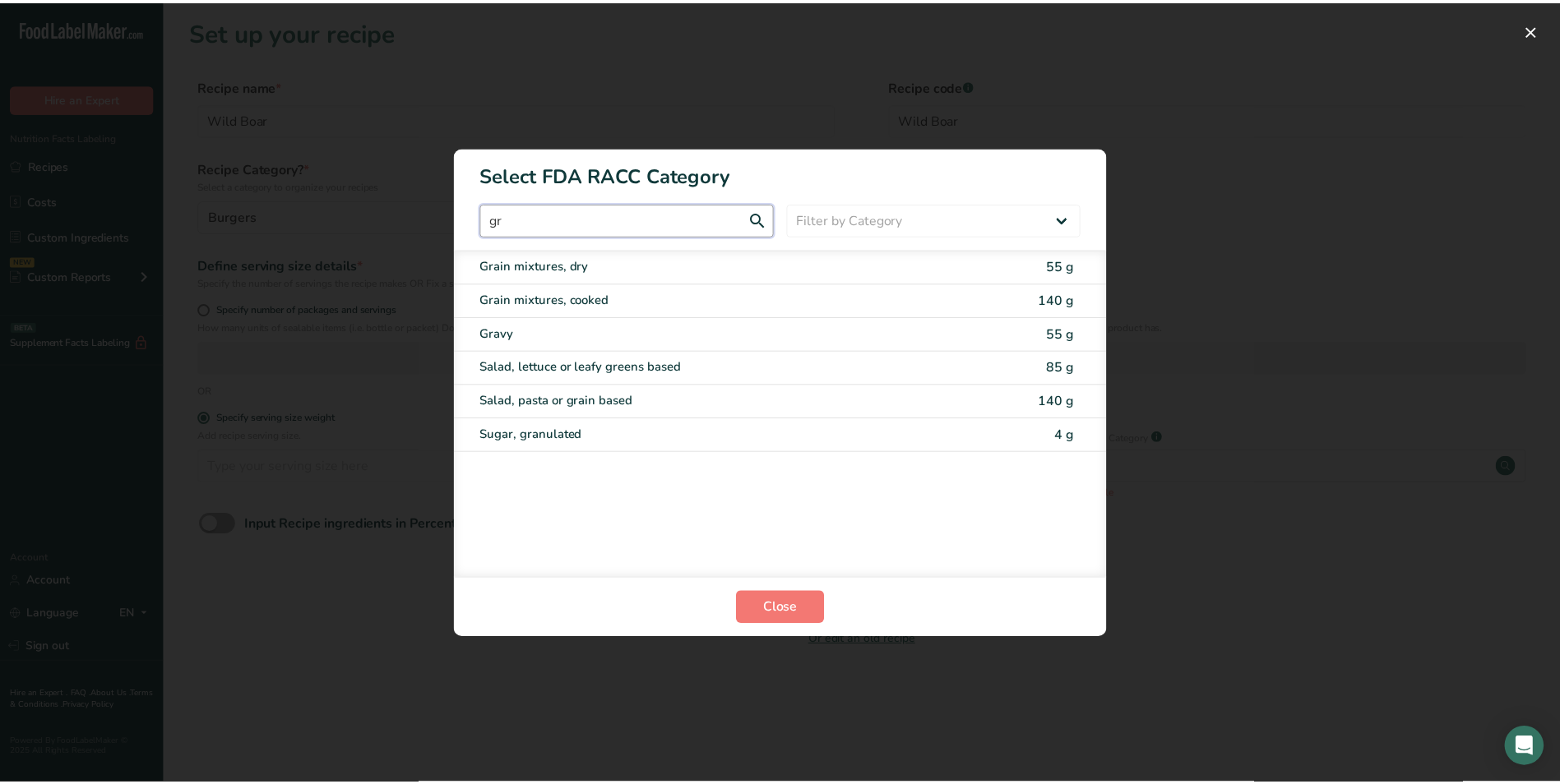
scroll to position [0, 0]
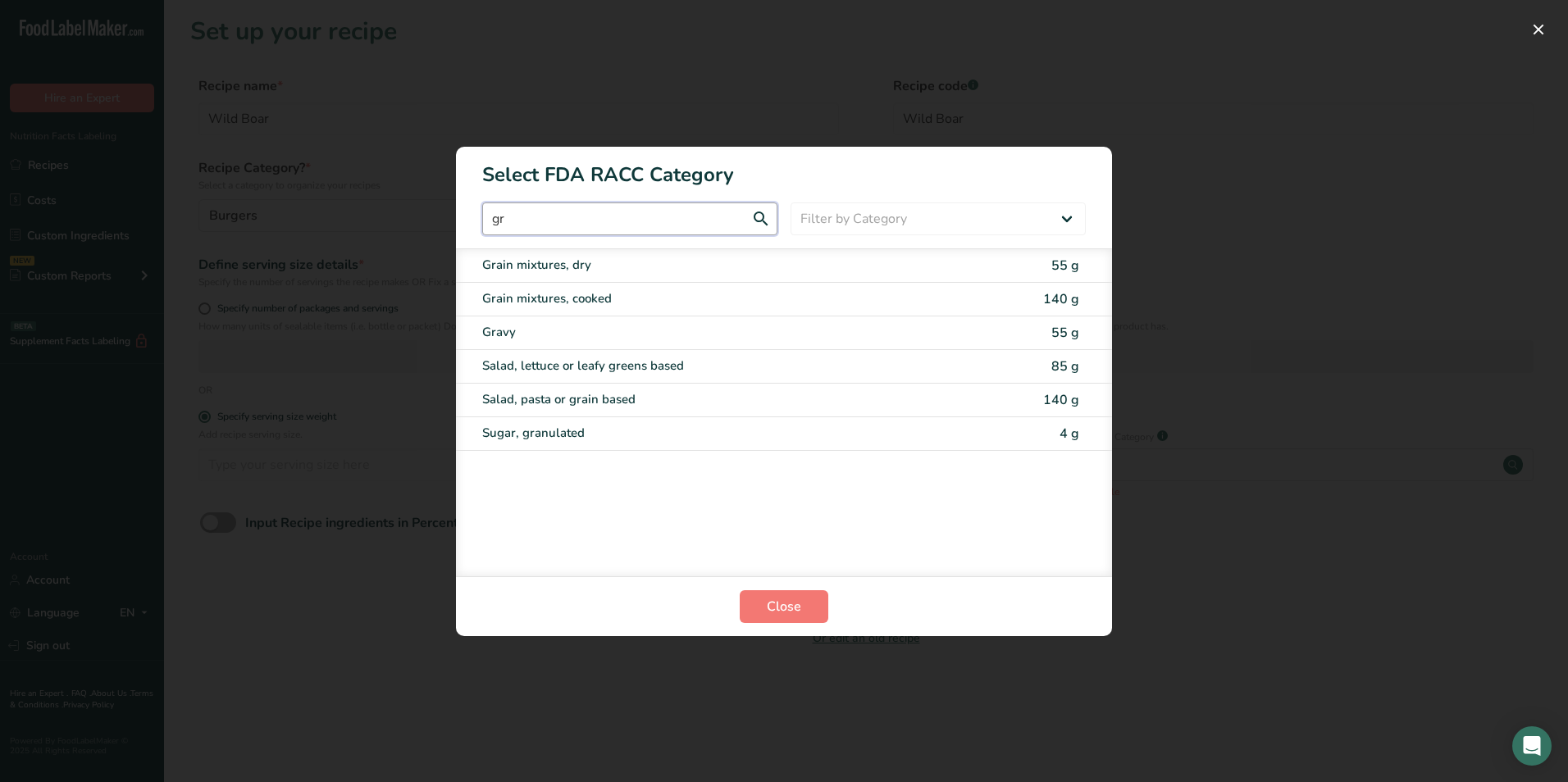
type input "g"
type input "meat"
click at [981, 70] on div "RACC Category Selection Modal" at bounding box center [784, 391] width 1568 height 782
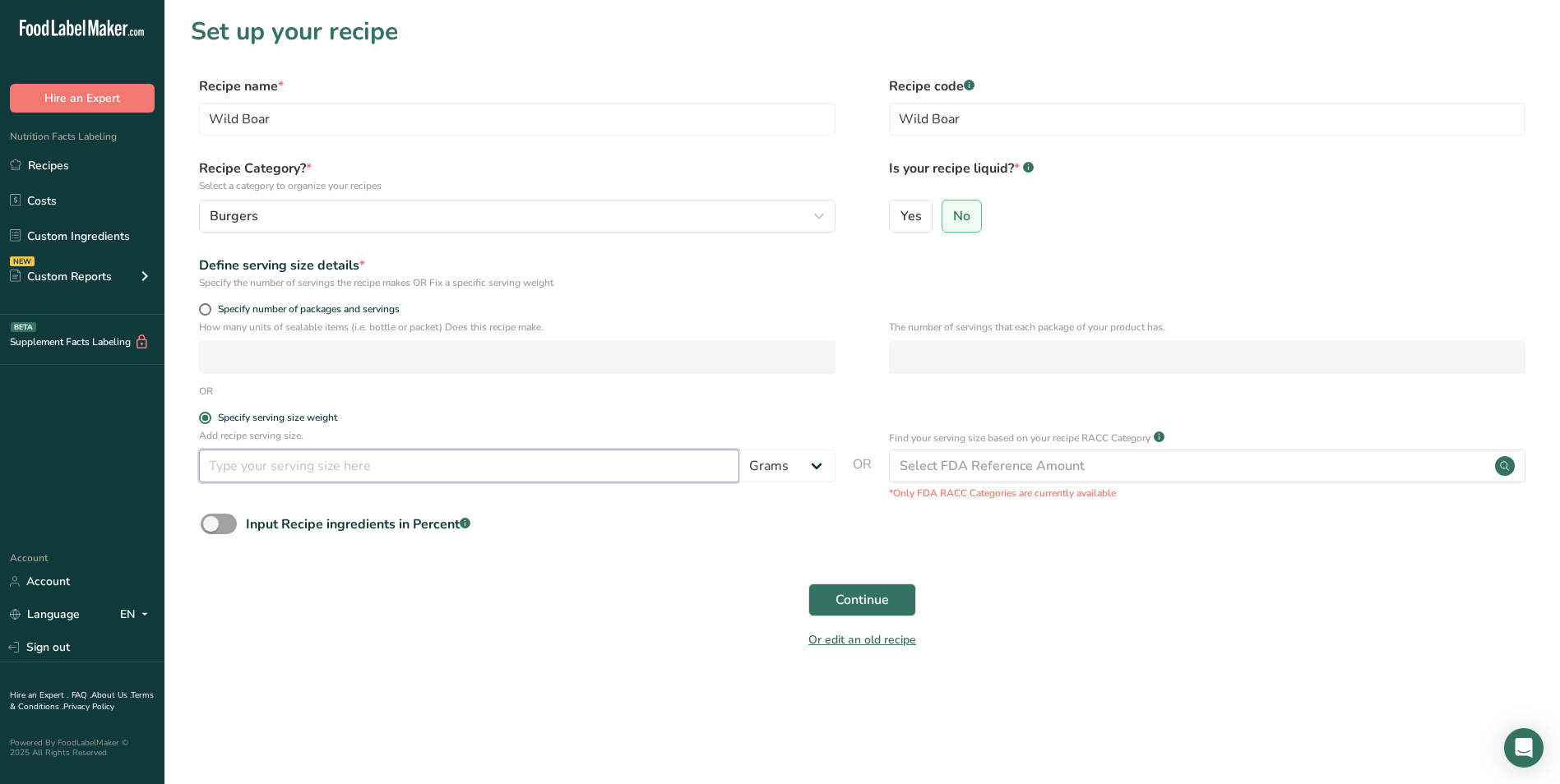
click at [254, 463] on input "number" at bounding box center [468, 465] width 540 height 33
type input "4"
type input "100"
click at [899, 601] on button "Continue" at bounding box center [862, 600] width 108 height 33
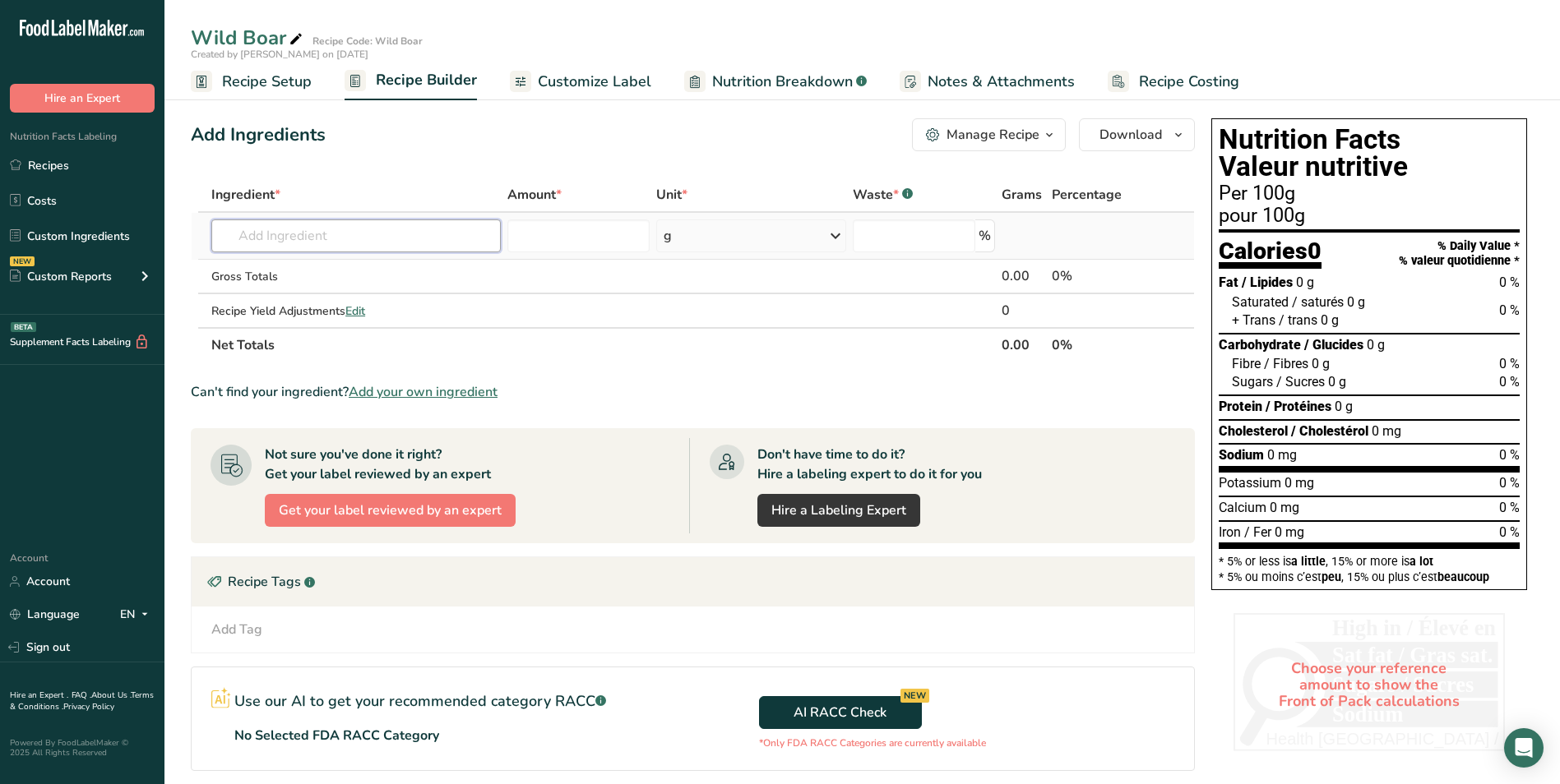
click at [430, 235] on input "text" at bounding box center [356, 235] width 289 height 33
click at [412, 391] on span "Add your own ingredient" at bounding box center [423, 392] width 149 height 20
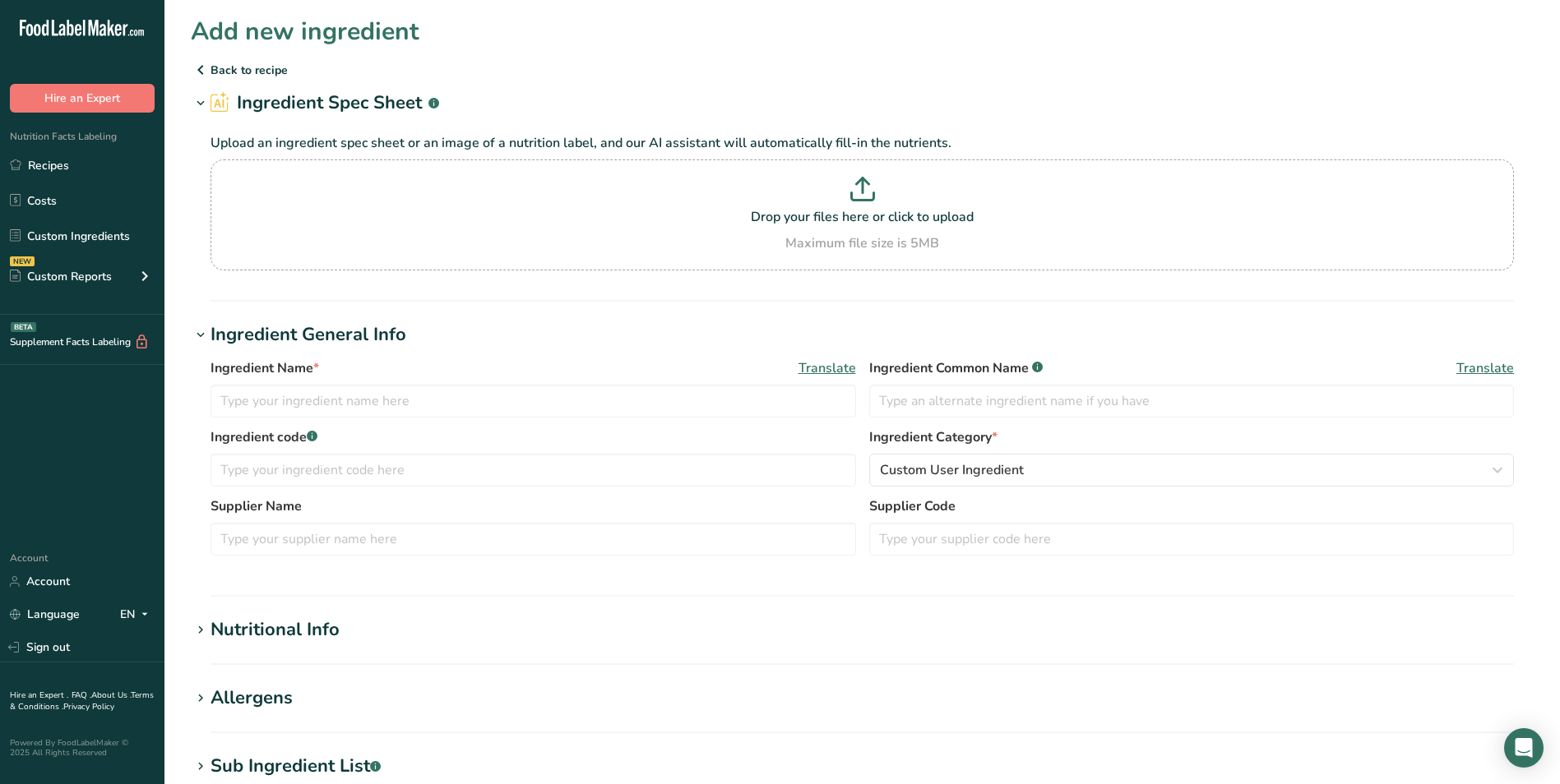
click at [206, 69] on icon at bounding box center [201, 69] width 20 height 29
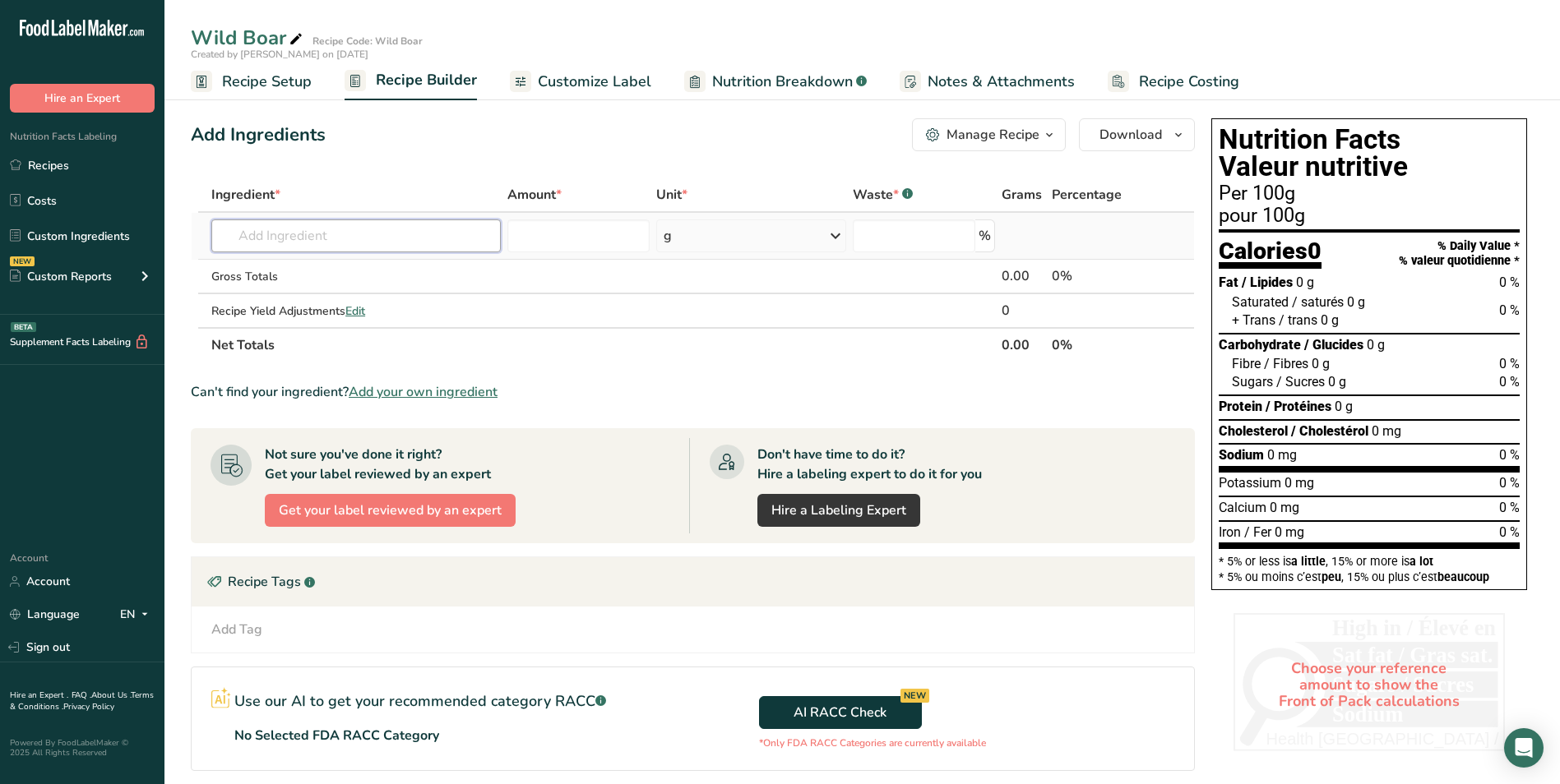
click at [299, 233] on input "text" at bounding box center [356, 235] width 289 height 33
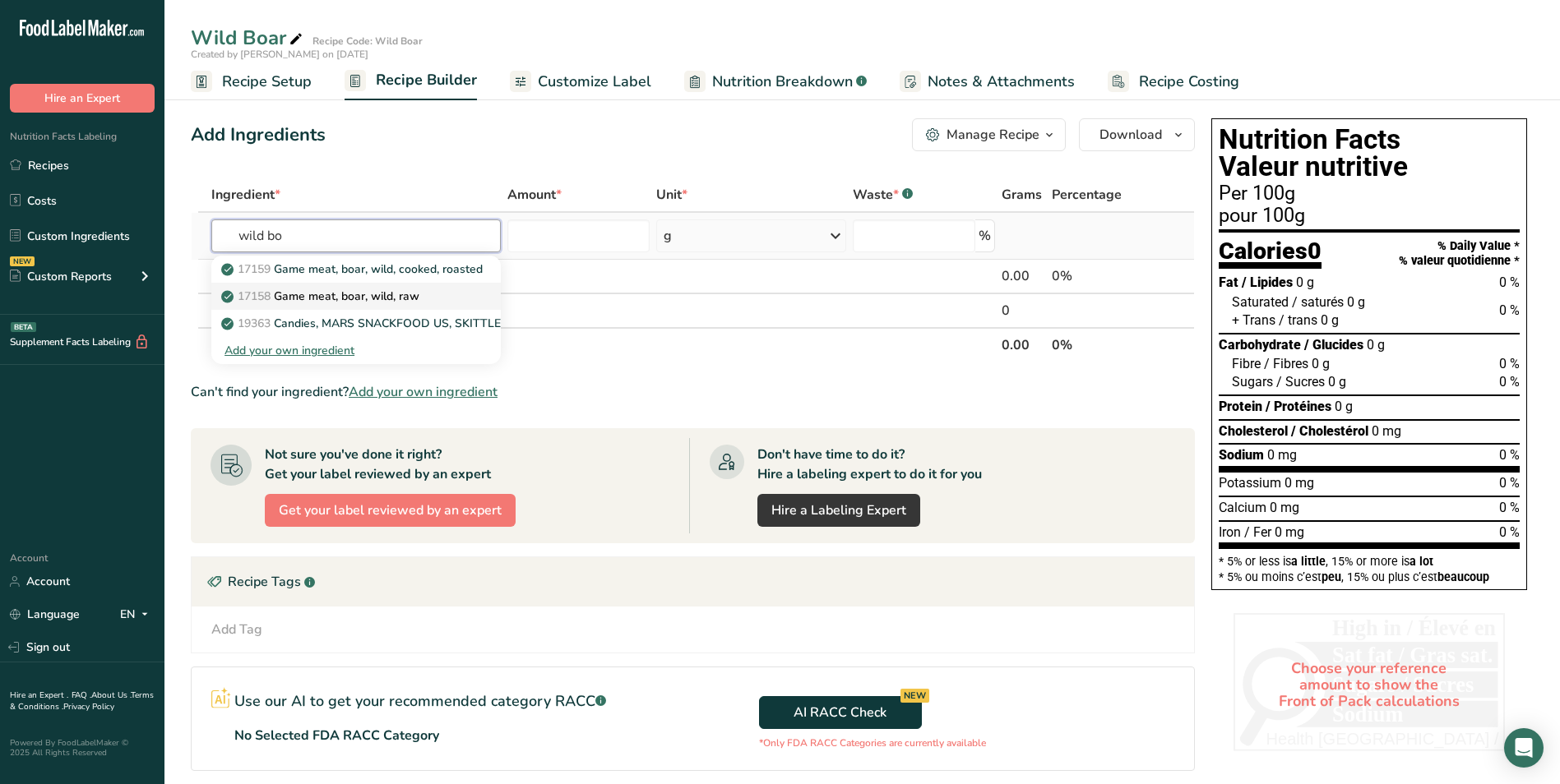
type input "wild bo"
click at [317, 299] on p "17158 Game meat, boar, wild, raw" at bounding box center [322, 296] width 195 height 17
type input "Game meat, boar, wild, raw"
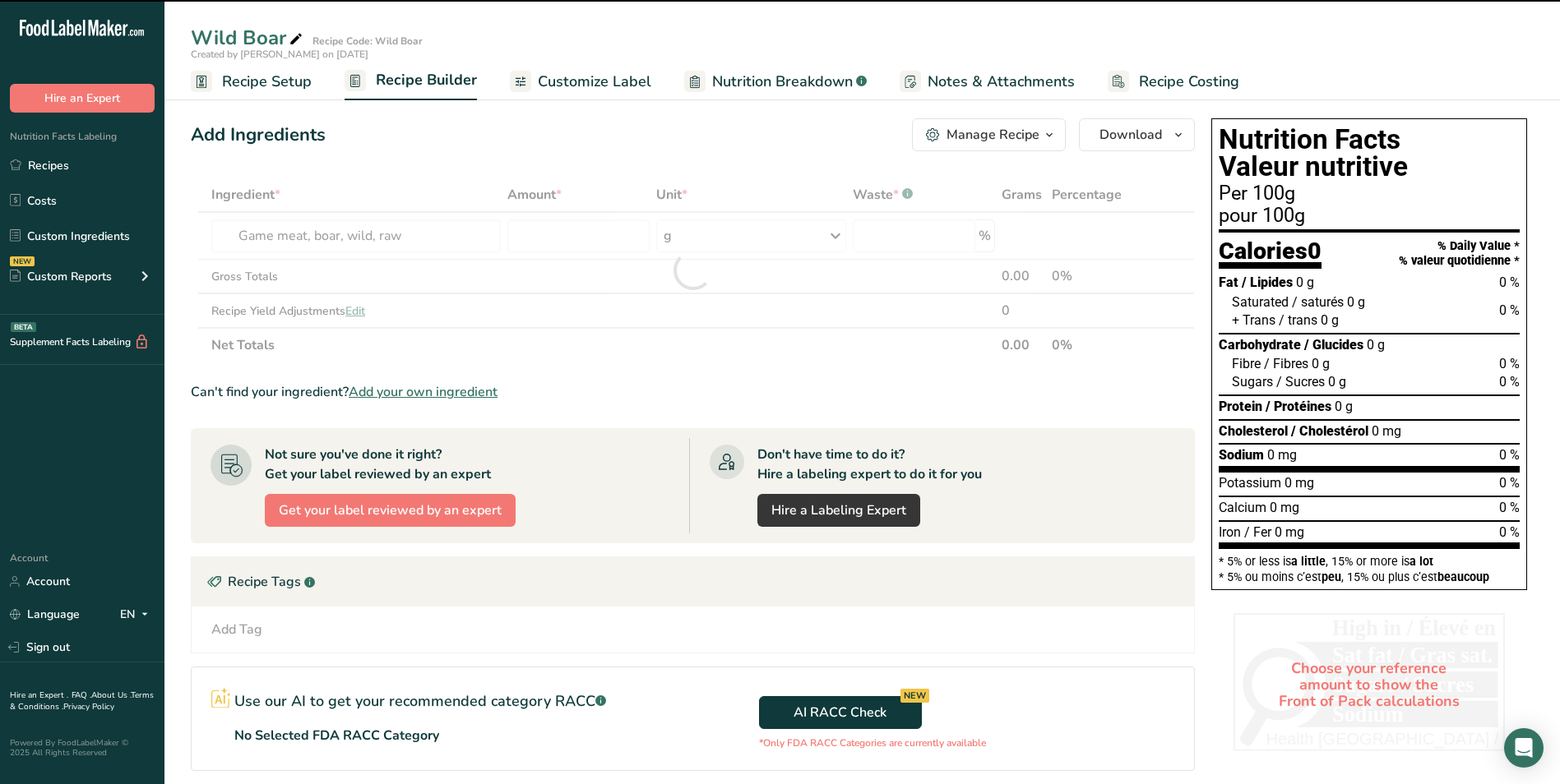
type input "0"
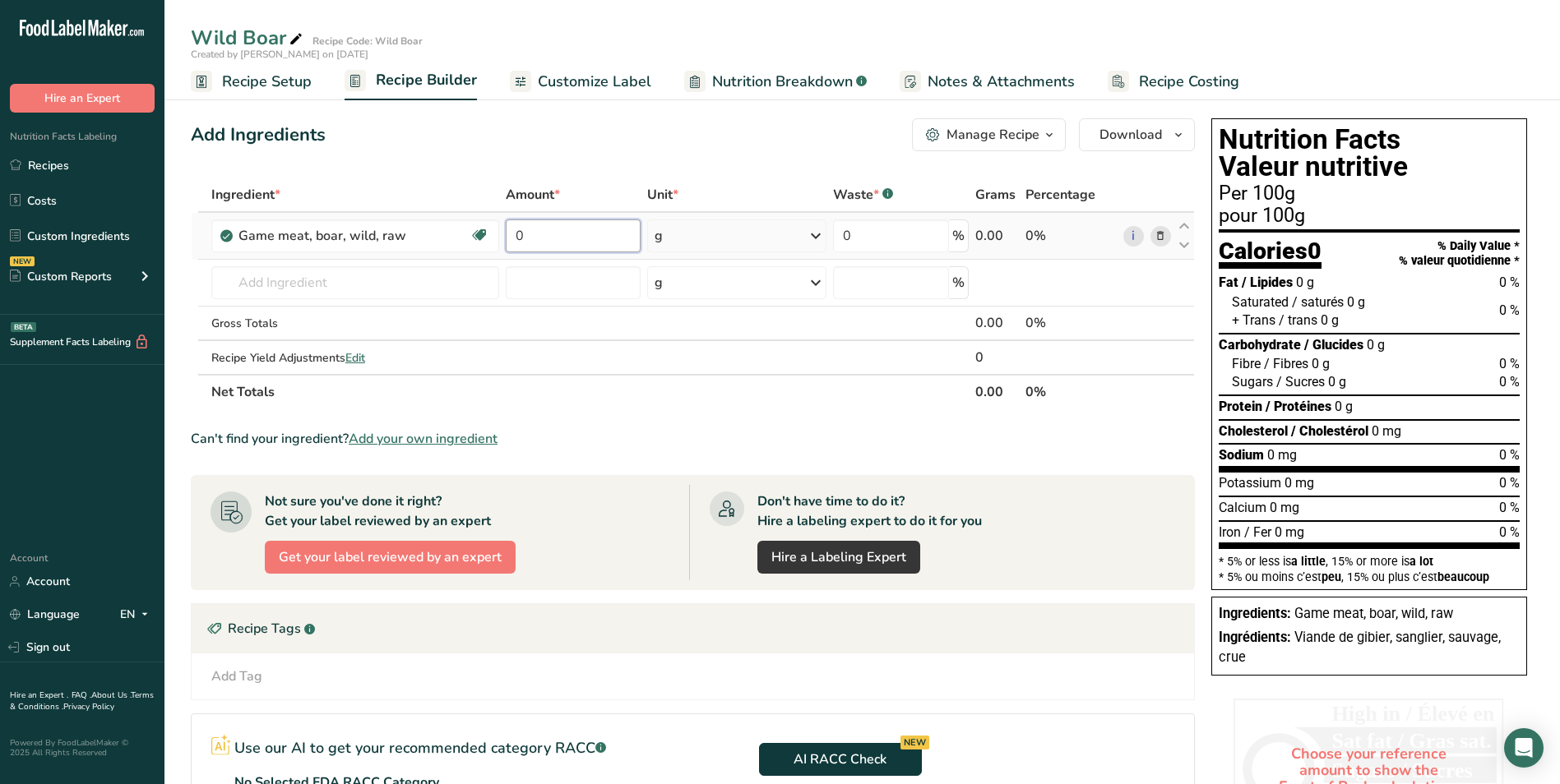
click at [544, 232] on input "0" at bounding box center [573, 235] width 135 height 33
type input "100"
click at [732, 431] on div "Can't find your ingredient? Add your own ingredient" at bounding box center [692, 439] width 1004 height 20
click at [814, 234] on icon at bounding box center [815, 235] width 20 height 29
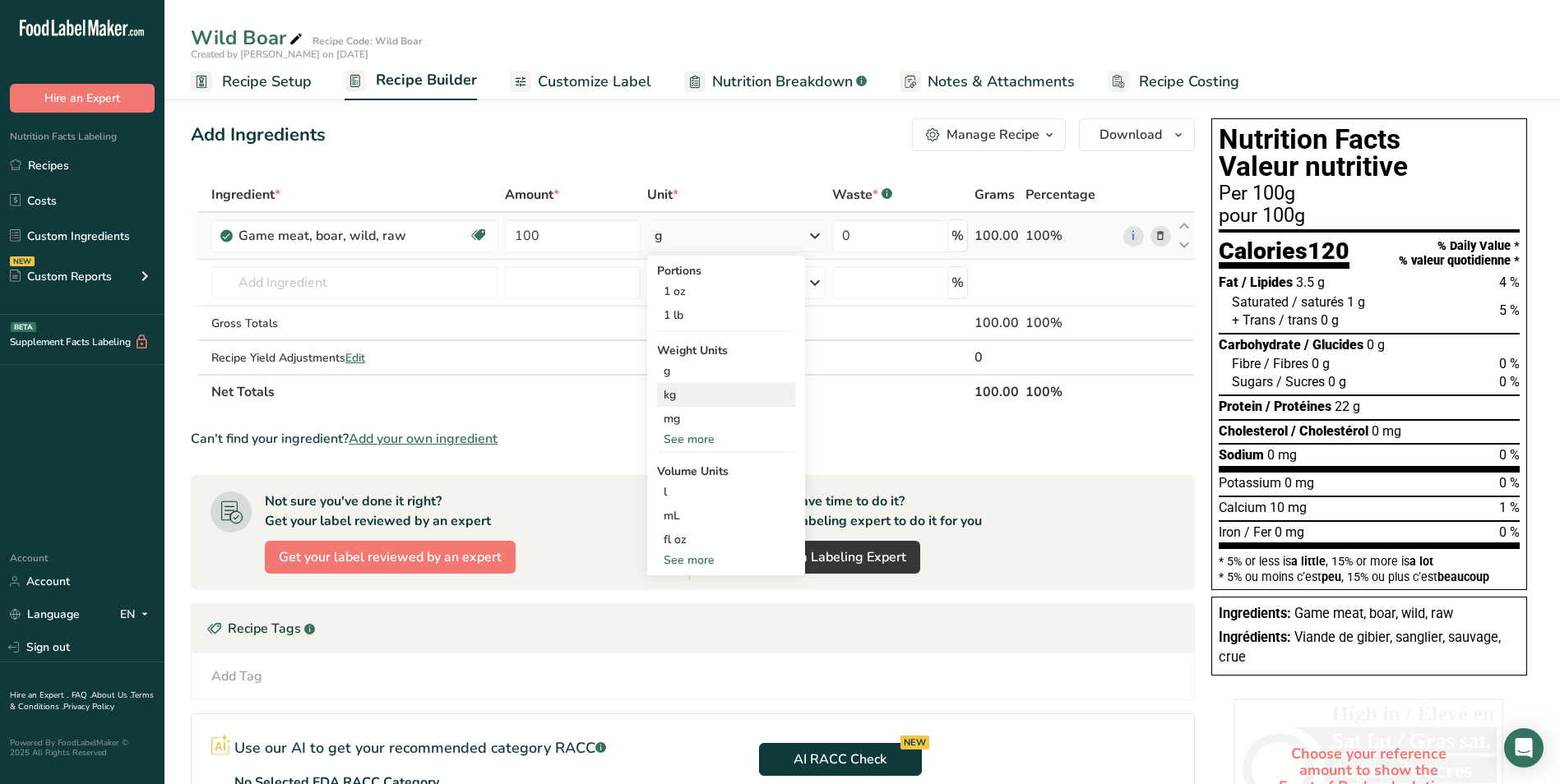
click at [749, 390] on div "kg" at bounding box center [726, 394] width 138 height 24
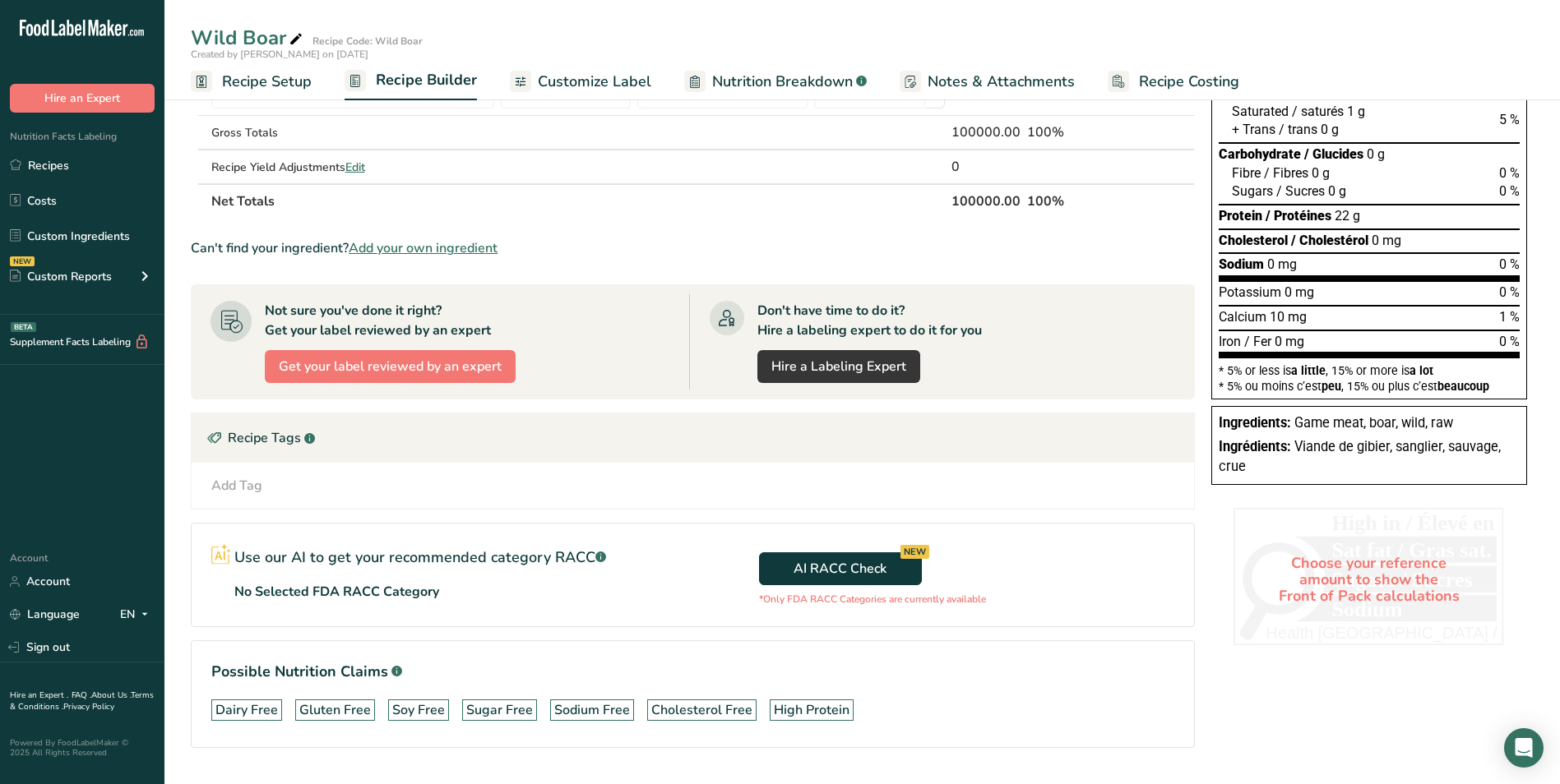
scroll to position [234, 0]
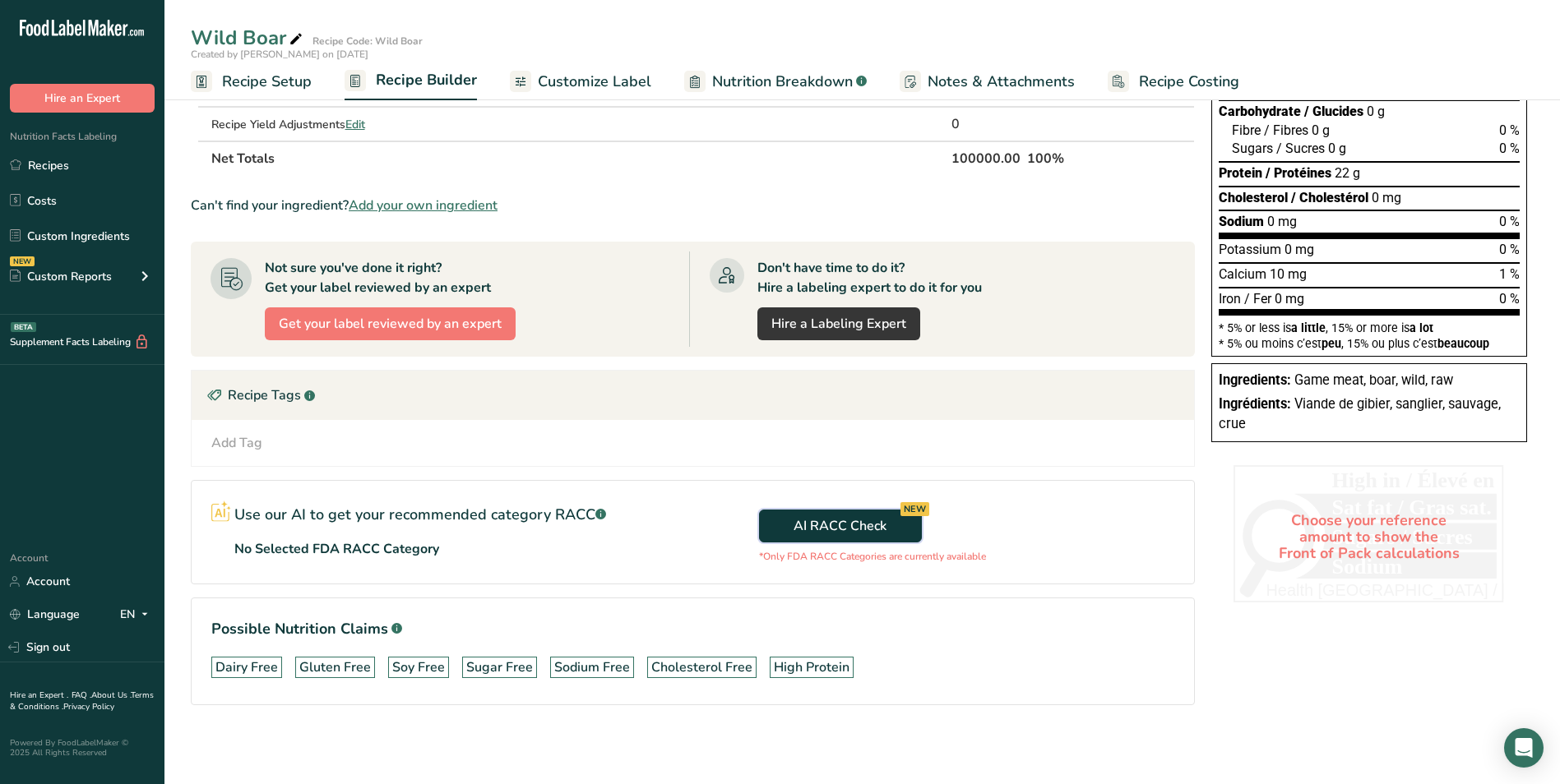
click at [815, 522] on span "AI RACC Check NEW" at bounding box center [840, 526] width 93 height 20
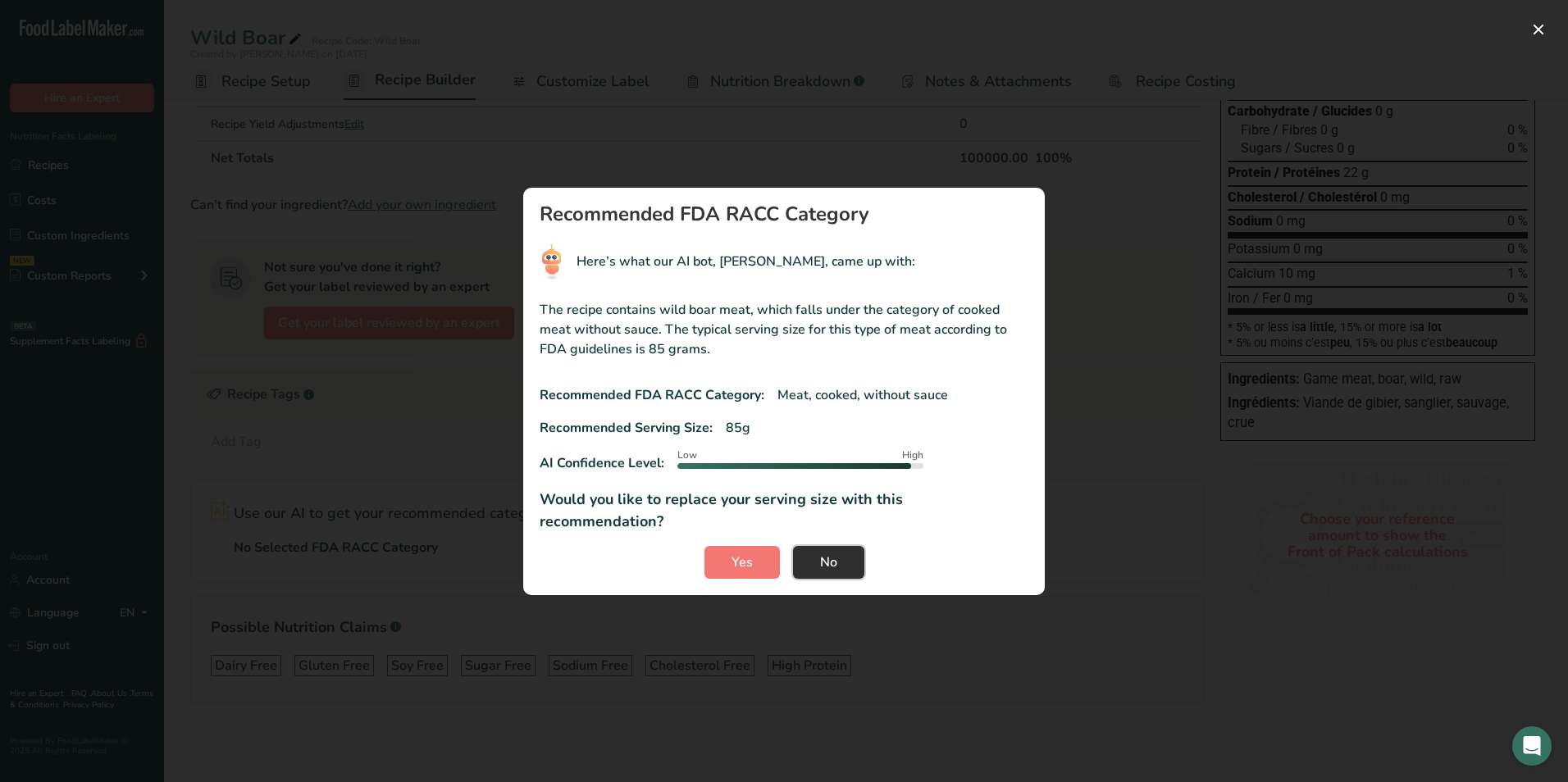
click at [826, 553] on span "No" at bounding box center [828, 562] width 17 height 20
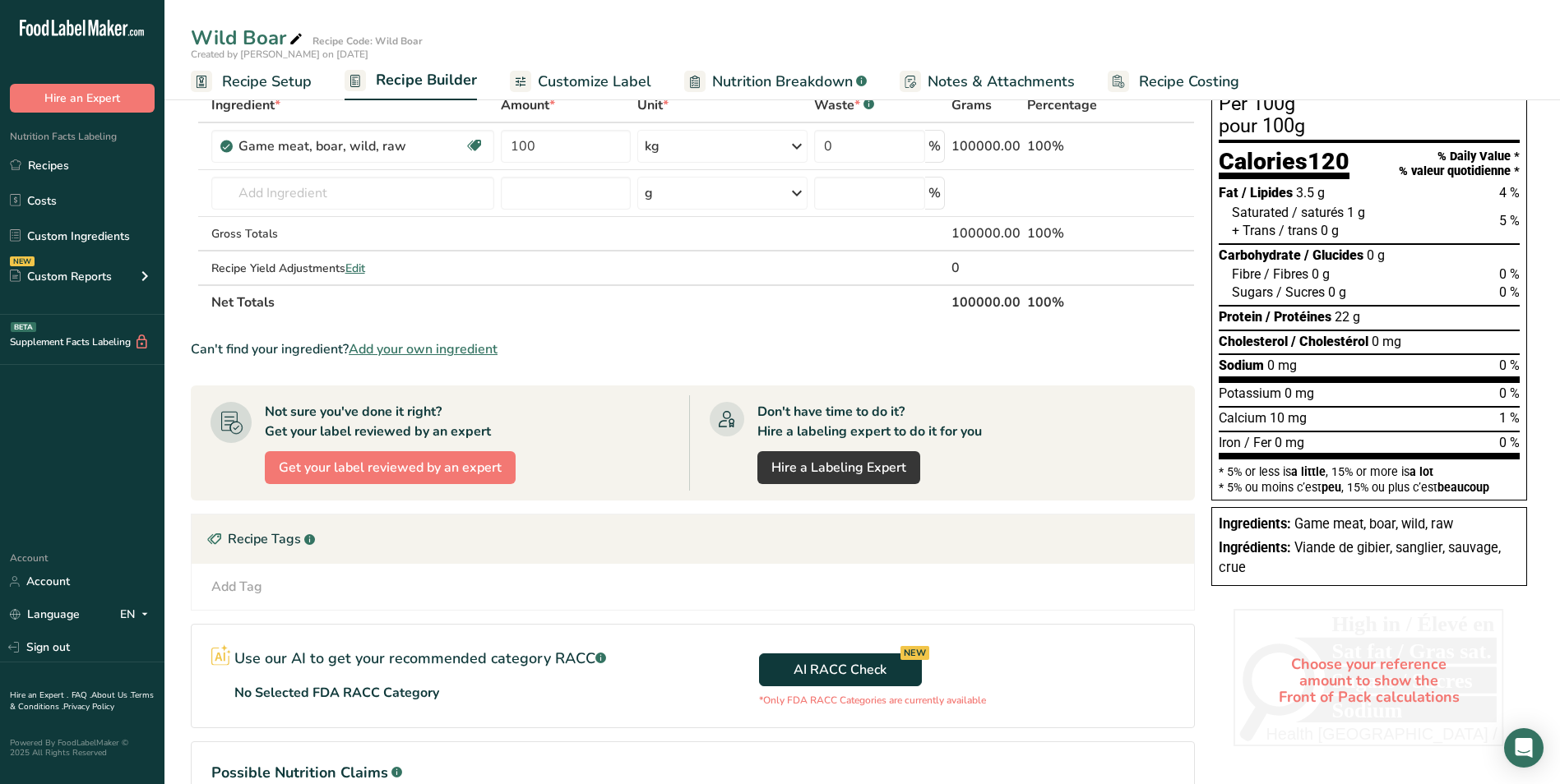
scroll to position [0, 0]
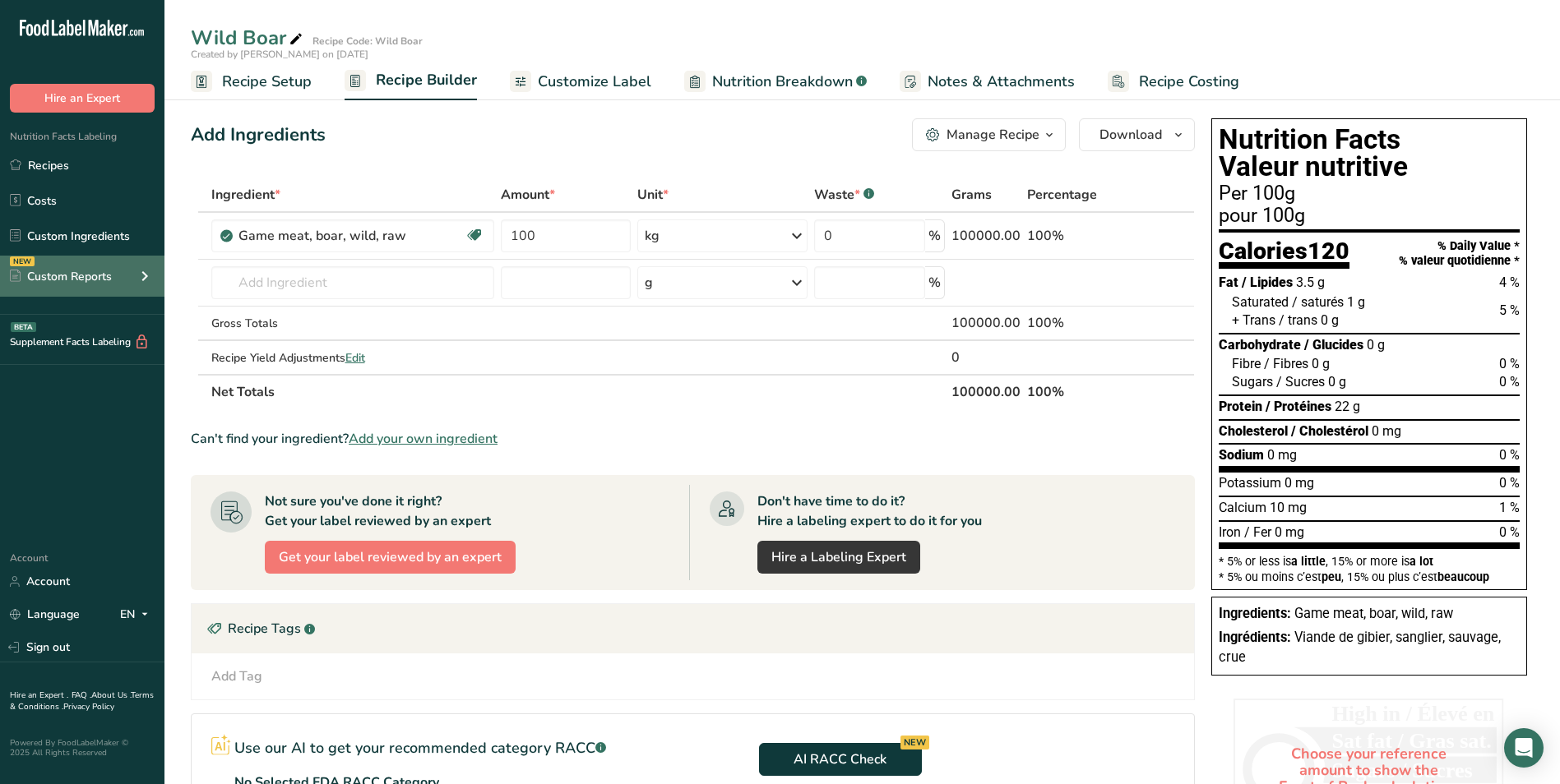
click at [78, 270] on div "Custom Reports" at bounding box center [61, 276] width 102 height 17
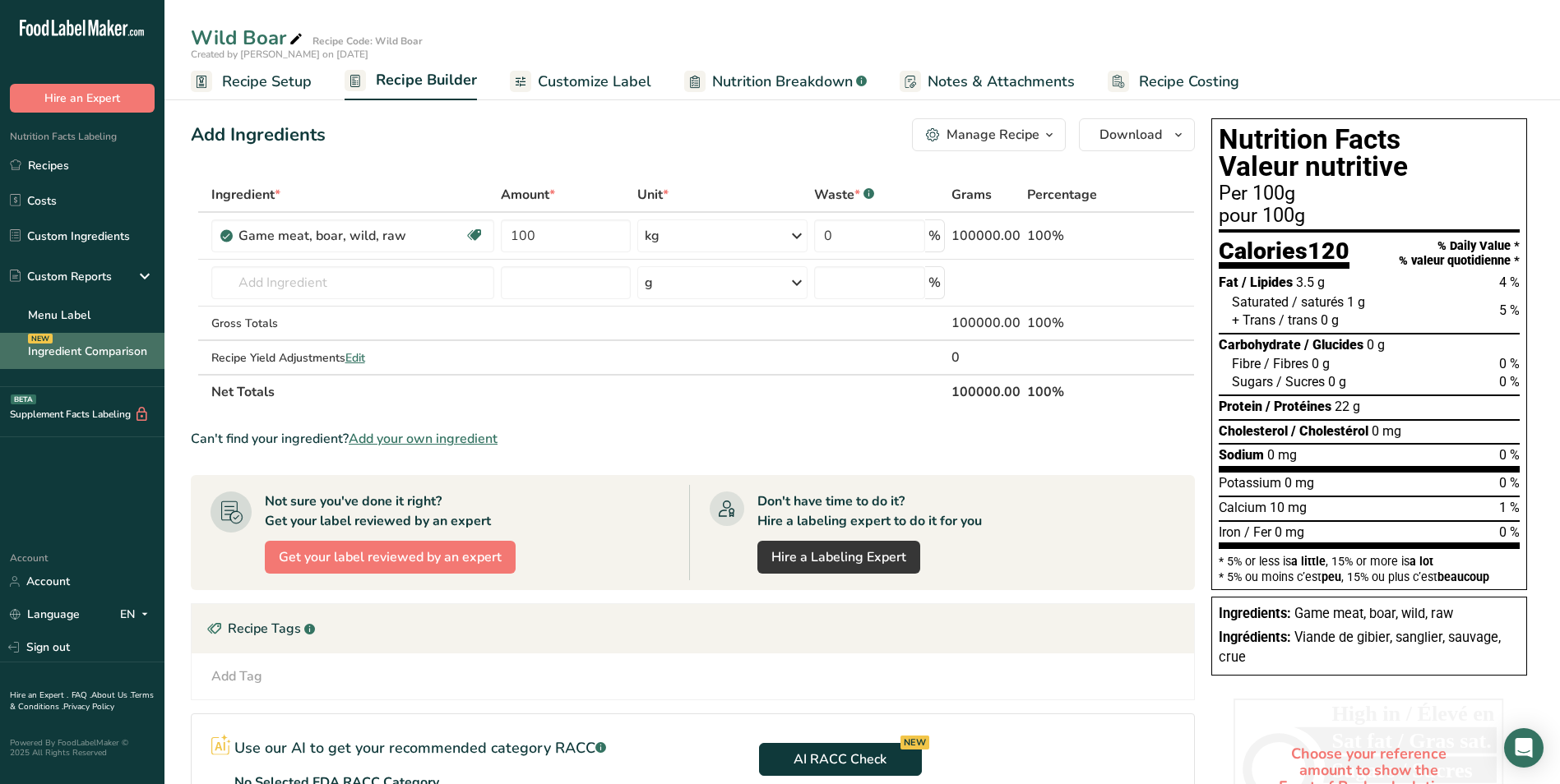
click at [70, 346] on link "Ingredient Comparison NEW" at bounding box center [82, 351] width 165 height 36
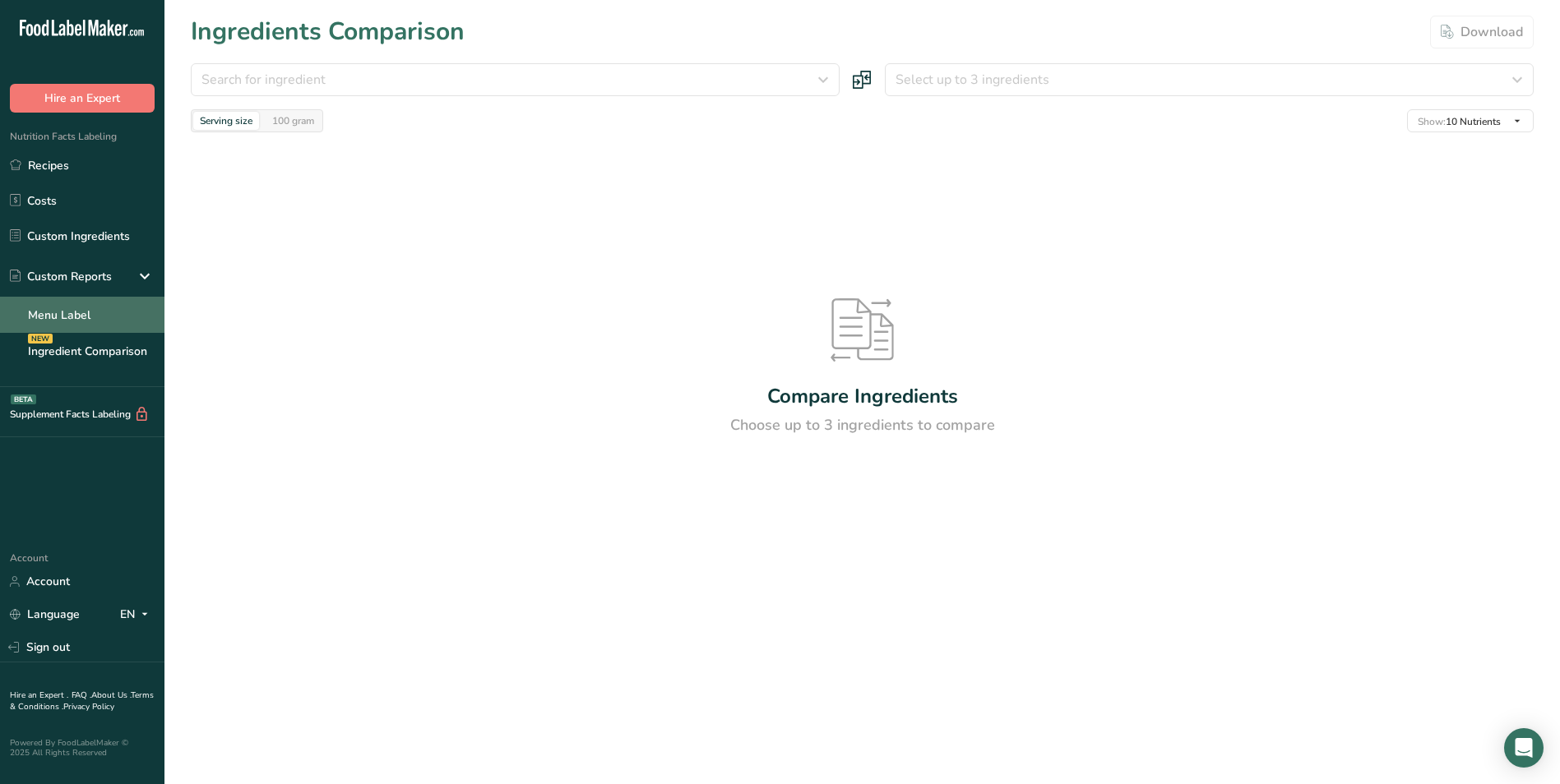
click at [69, 313] on link "Menu Label" at bounding box center [82, 315] width 165 height 36
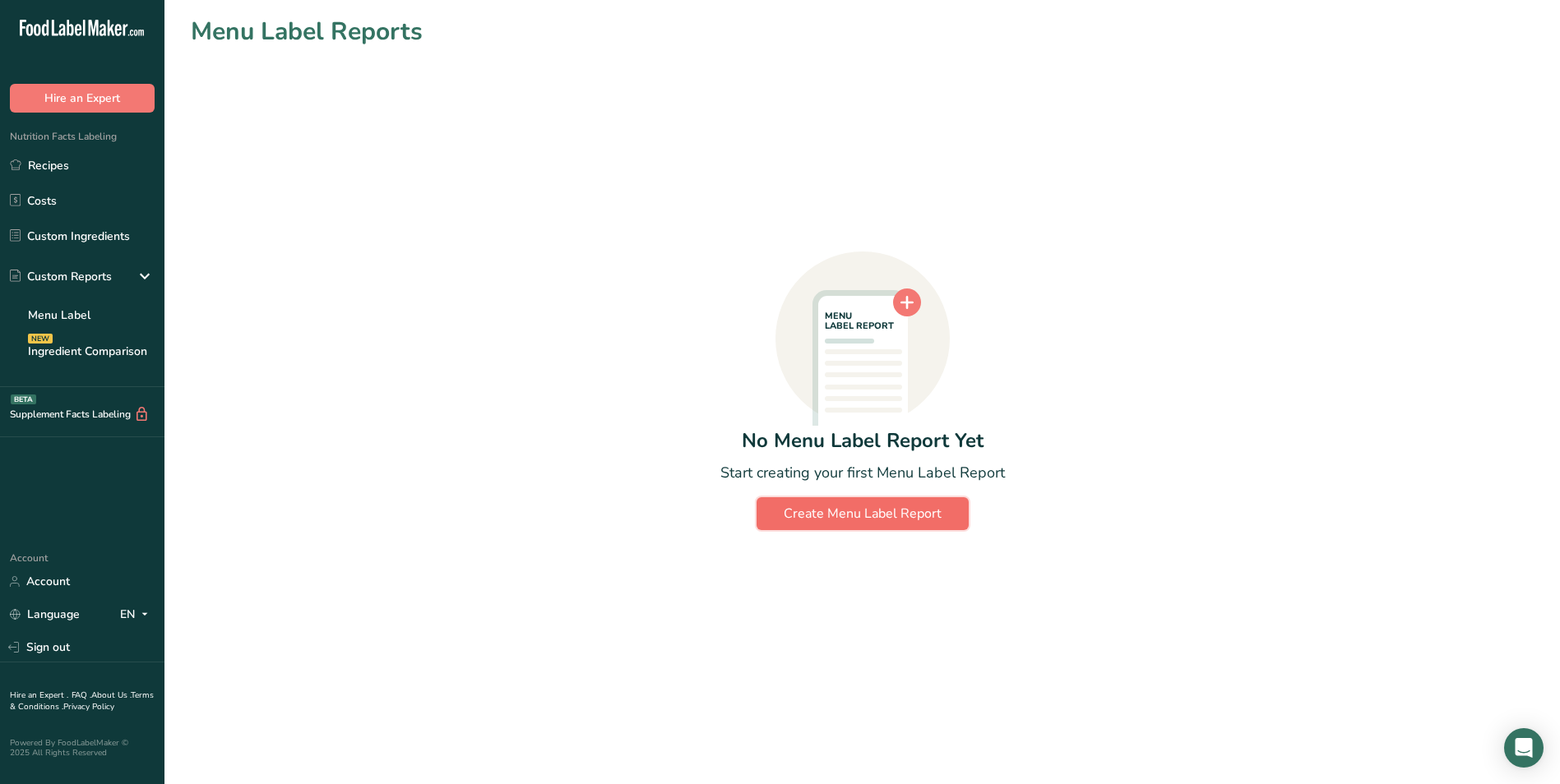
click at [934, 508] on div "Create Menu Label Report" at bounding box center [862, 514] width 158 height 20
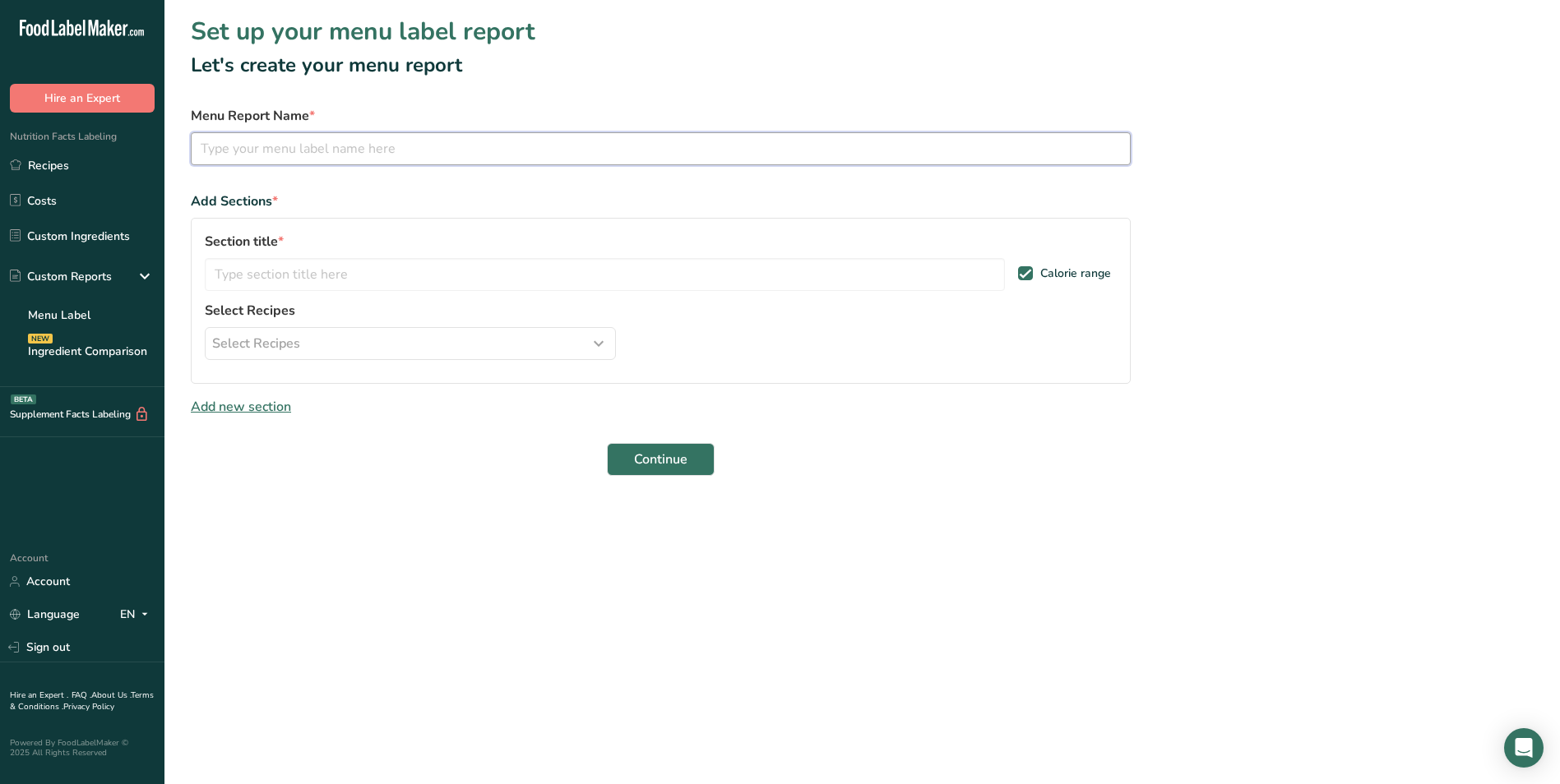
click at [311, 151] on input "text" at bounding box center [660, 148] width 939 height 33
type input "W"
type input "Ground Wild Boar"
click at [363, 274] on input "text" at bounding box center [605, 274] width 800 height 33
click at [595, 336] on icon "button" at bounding box center [598, 343] width 20 height 29
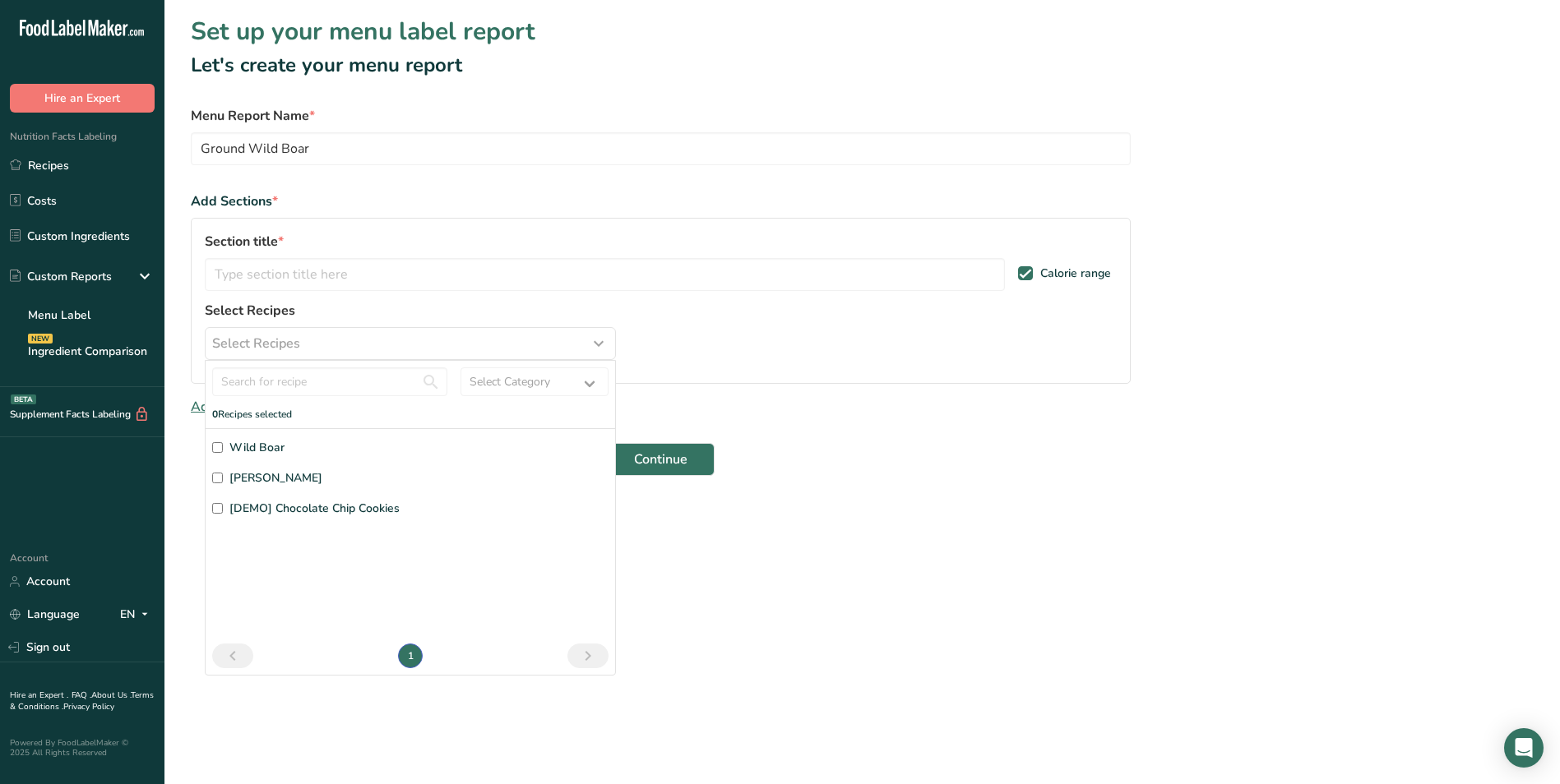
click at [217, 449] on input "Wild Boar" at bounding box center [217, 447] width 10 height 10
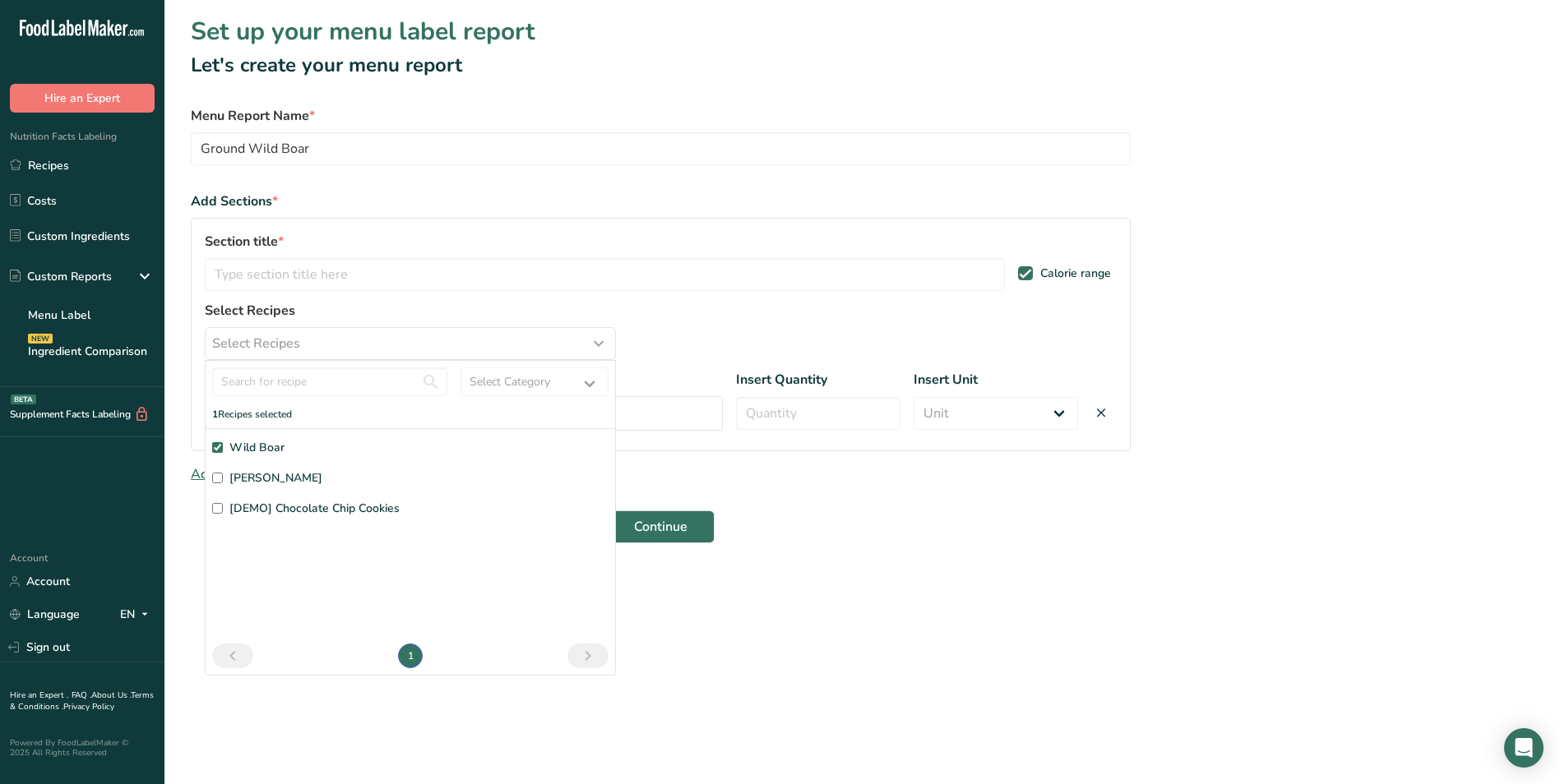
click at [812, 618] on main "Set up your menu label report Let's create your menu report Menu Report Name * …" at bounding box center [780, 392] width 1560 height 784
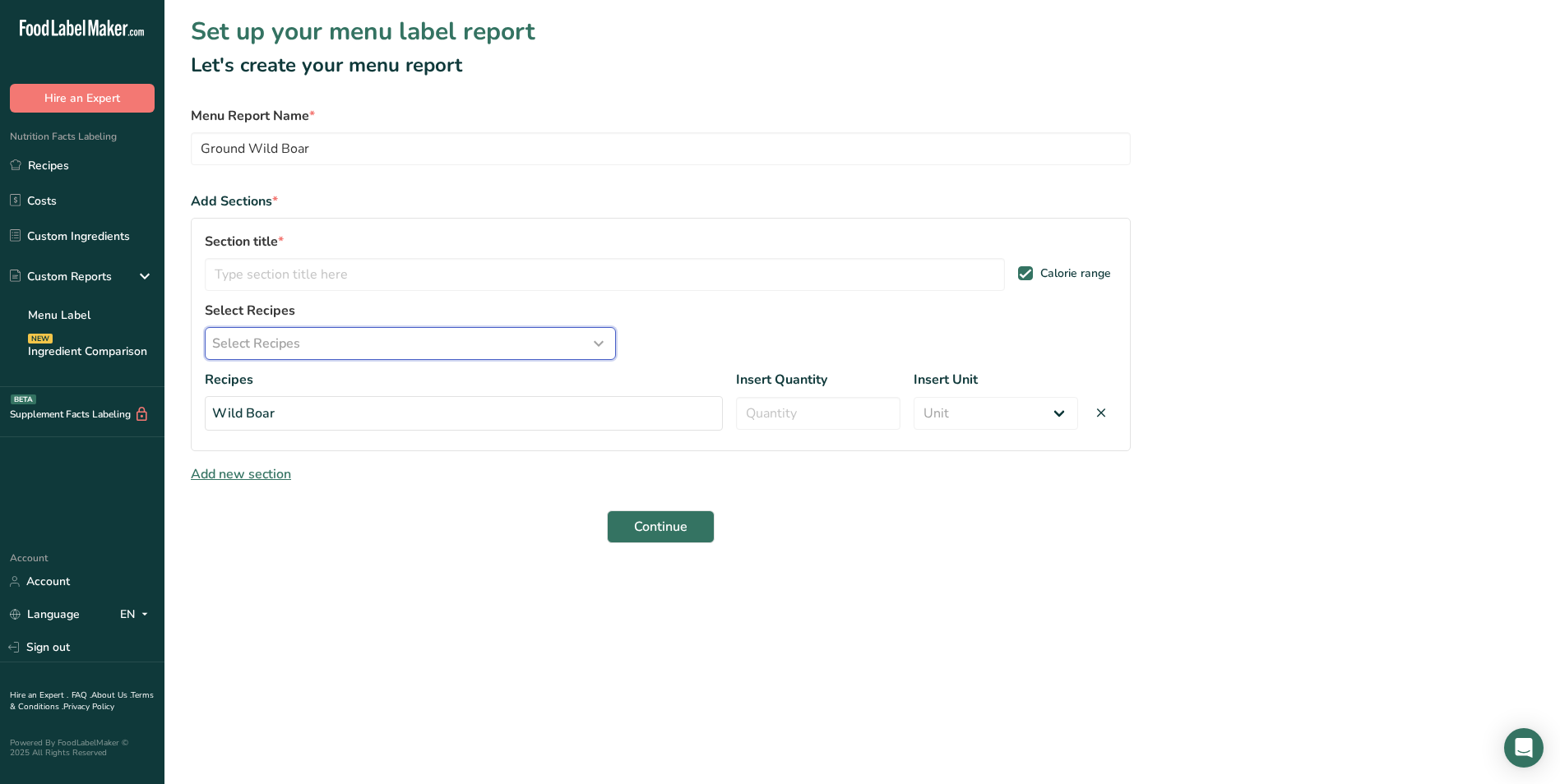
click at [521, 341] on div "Select Recipes" at bounding box center [410, 343] width 396 height 20
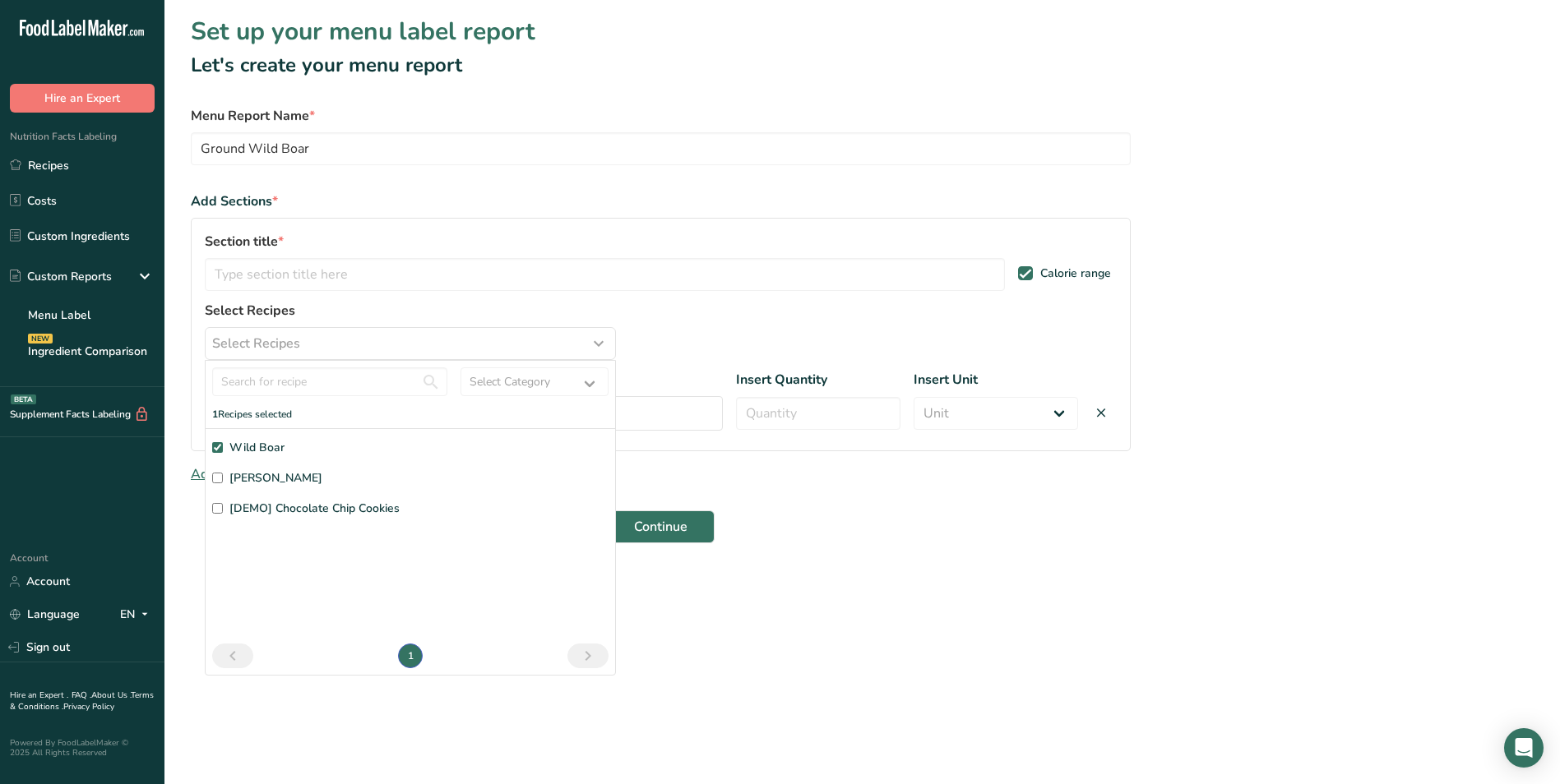
click at [319, 446] on label "Wild Boar" at bounding box center [410, 447] width 396 height 17
click at [223, 446] on input "Wild Boar" at bounding box center [217, 447] width 10 height 10
checkbox input "false"
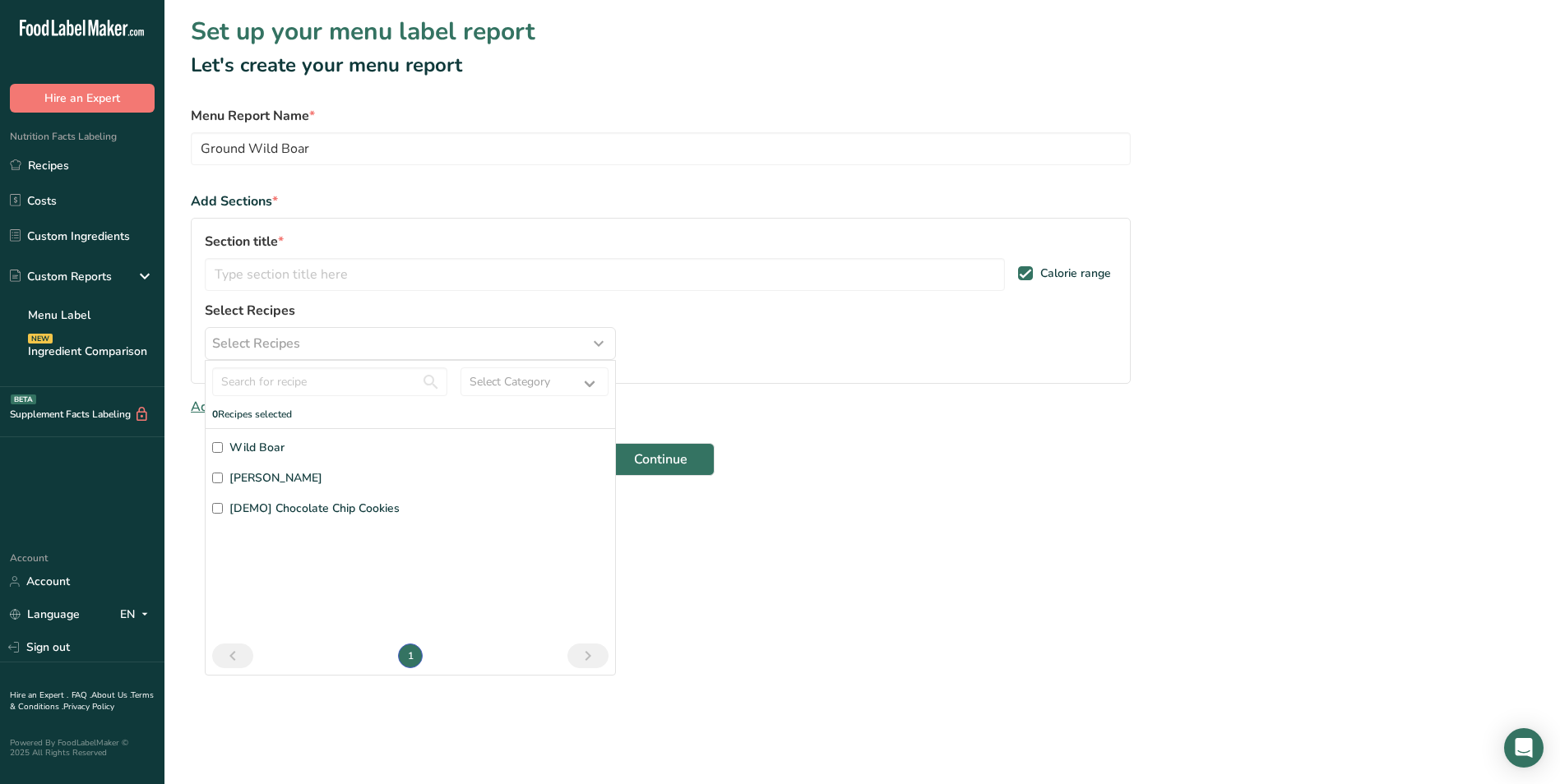
click at [1049, 481] on section "Set up your menu label report Let's create your menu report Menu Report Name * …" at bounding box center [862, 251] width 1395 height 502
click at [327, 273] on input "text" at bounding box center [605, 274] width 800 height 33
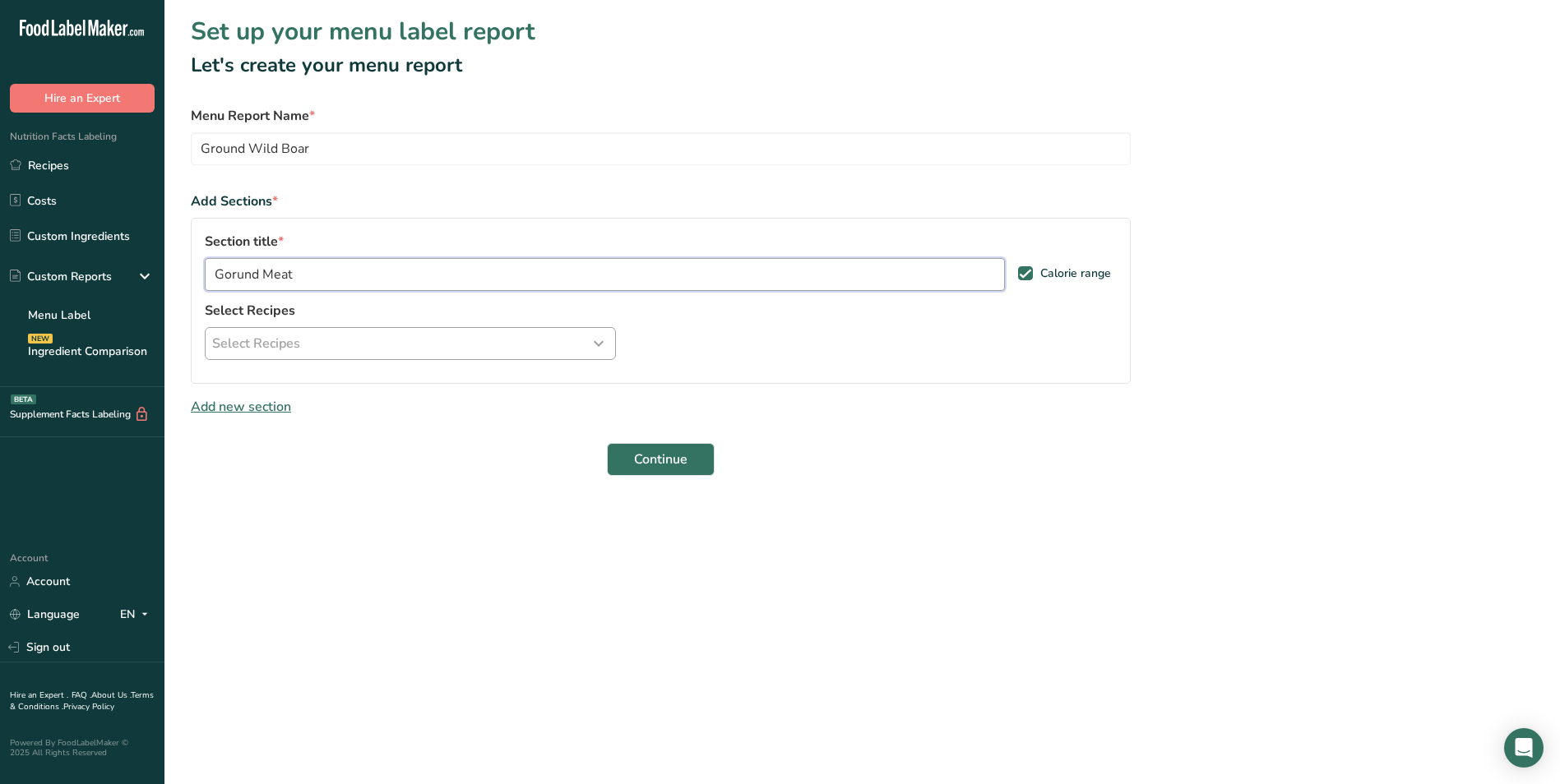
type input "Gorund Meat"
click at [325, 340] on div "Select Recipes" at bounding box center [410, 343] width 396 height 20
click at [220, 442] on label "Wild Boar" at bounding box center [410, 447] width 396 height 17
click at [220, 443] on input "Wild Boar" at bounding box center [217, 447] width 10 height 10
checkbox input "true"
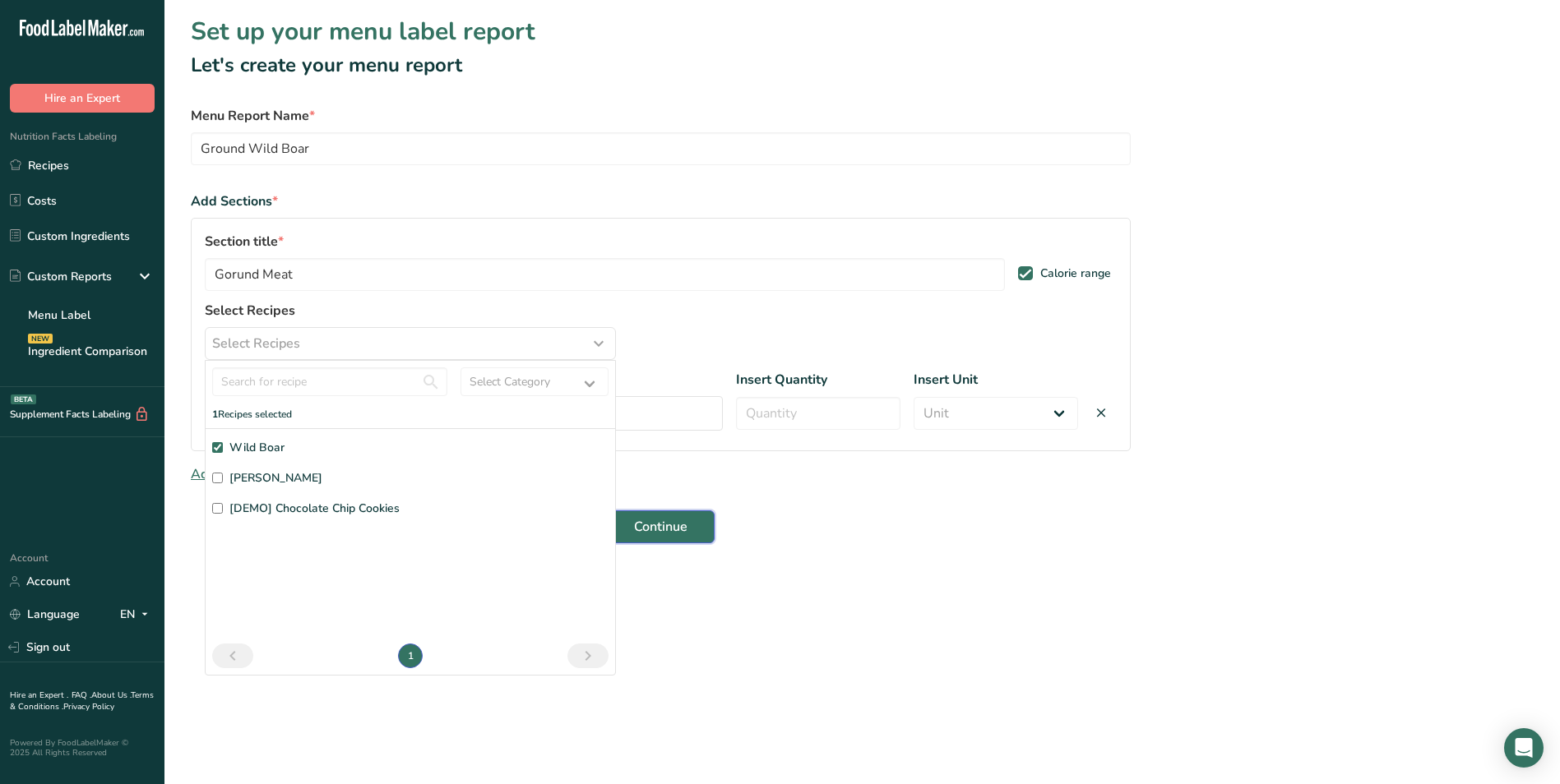
click at [682, 513] on button "Continue" at bounding box center [660, 527] width 108 height 33
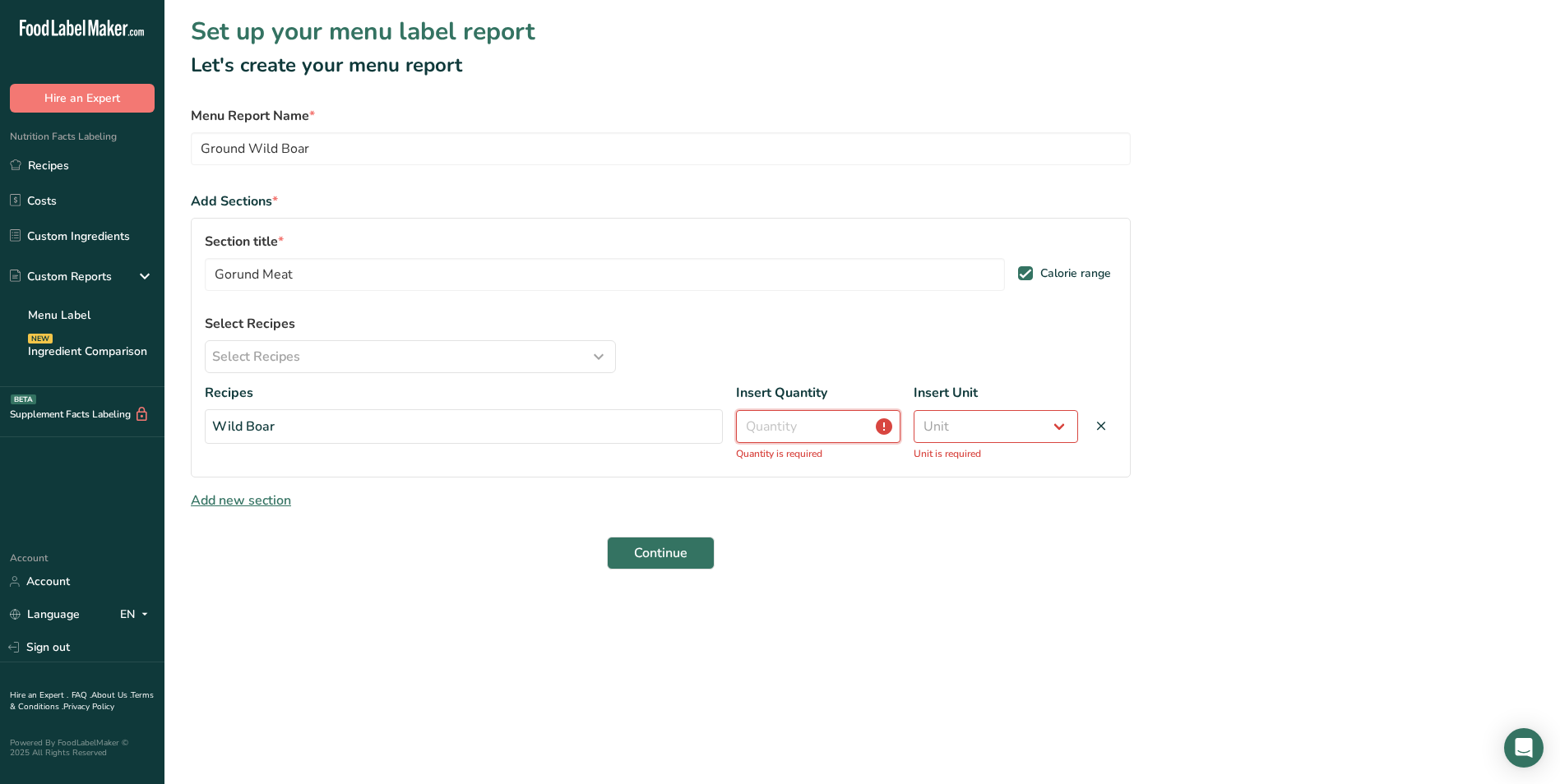
click at [782, 428] on input "number" at bounding box center [818, 427] width 165 height 33
type input "400"
click at [947, 427] on select "Unit Serving Package g kg mg mcg lb oz" at bounding box center [996, 427] width 165 height 33
select select "0"
click at [914, 410] on select "Unit Serving Package g kg mg mcg lb oz" at bounding box center [996, 427] width 165 height 33
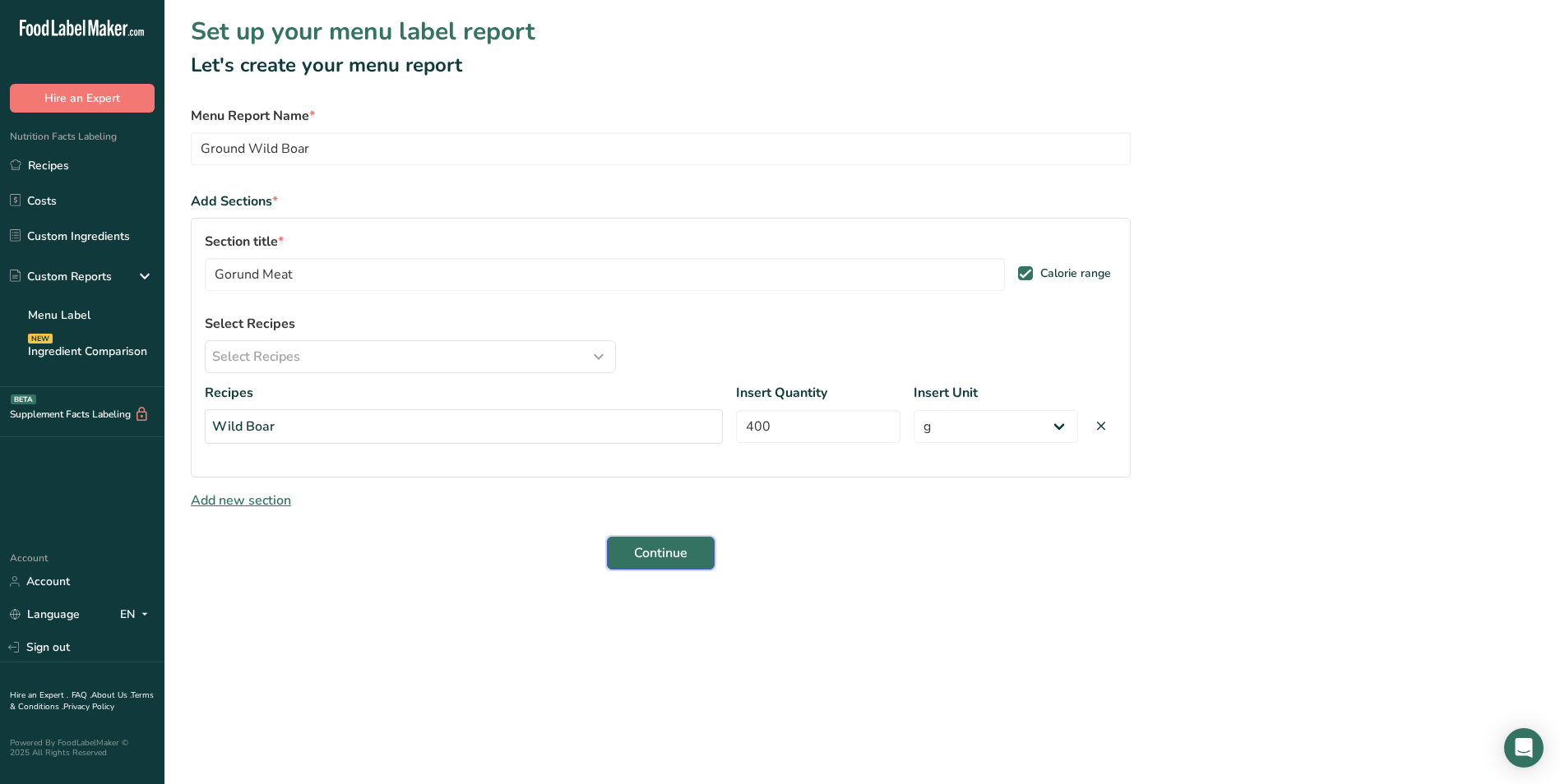
click at [687, 549] on span "Continue" at bounding box center [660, 553] width 53 height 20
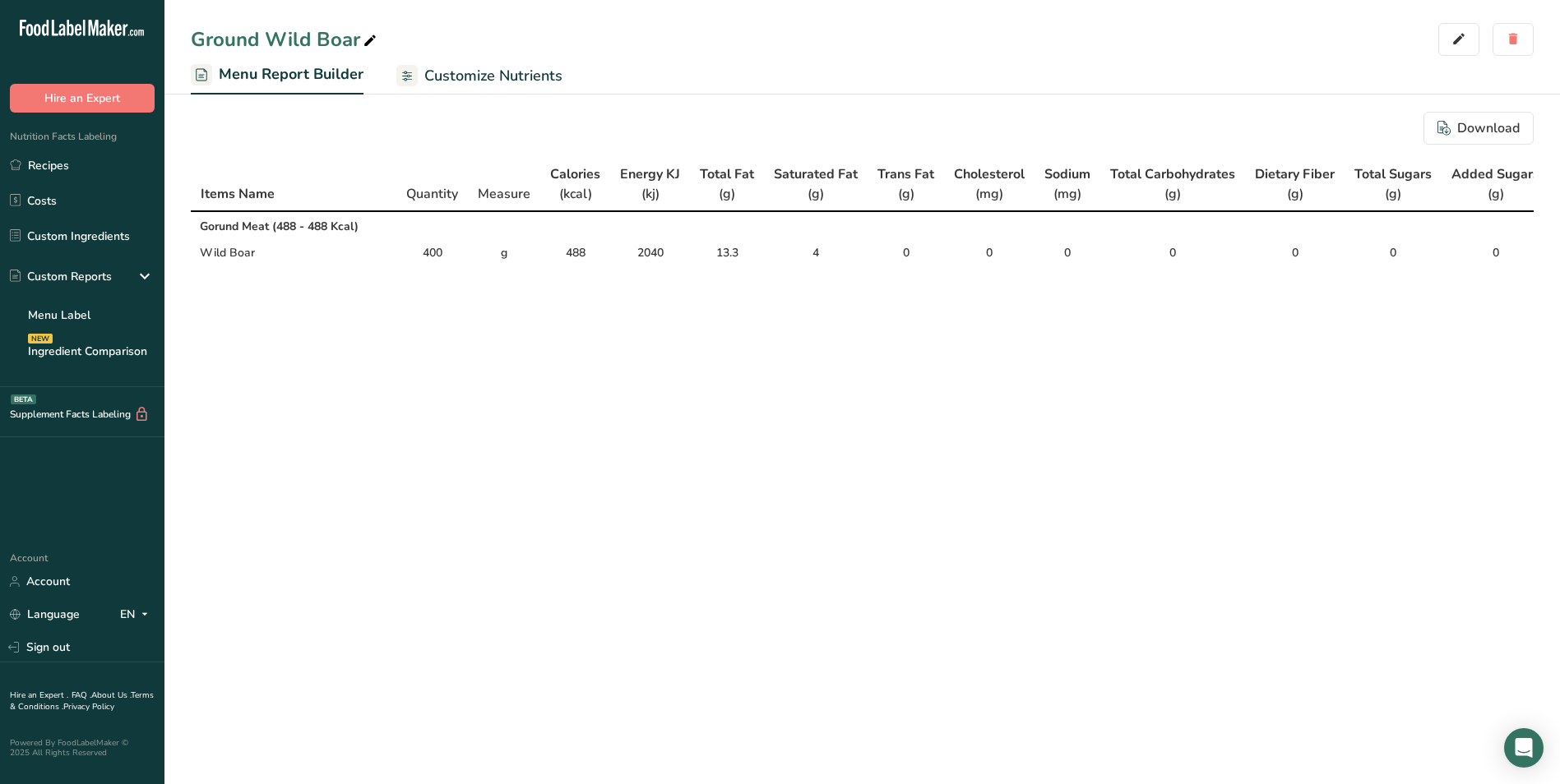
click at [372, 41] on icon at bounding box center [370, 41] width 15 height 23
click at [1455, 44] on icon "button" at bounding box center [1459, 43] width 15 height 23
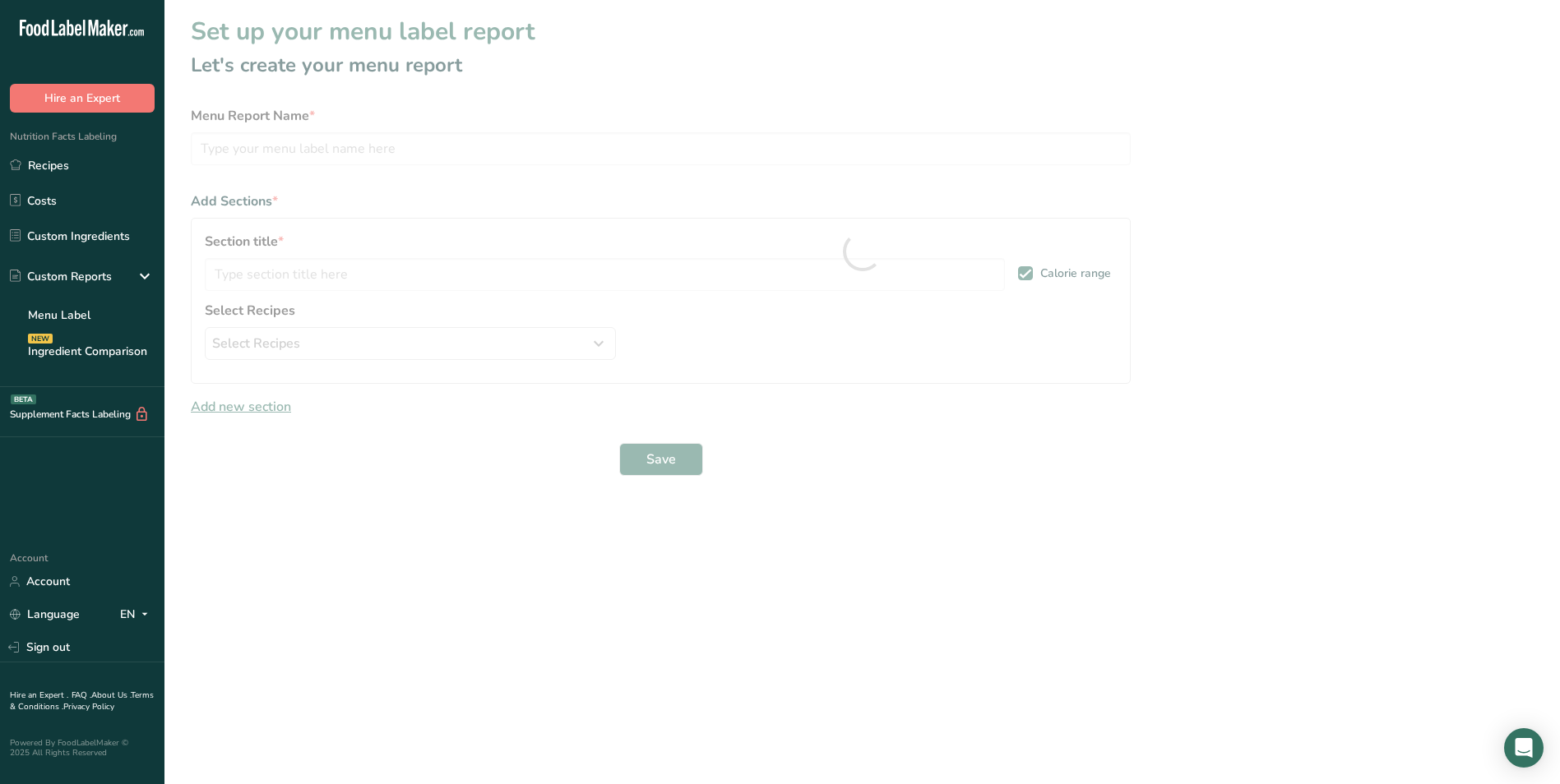
type input "Ground Wild Boar"
type input "Gorund Meat"
select select "0"
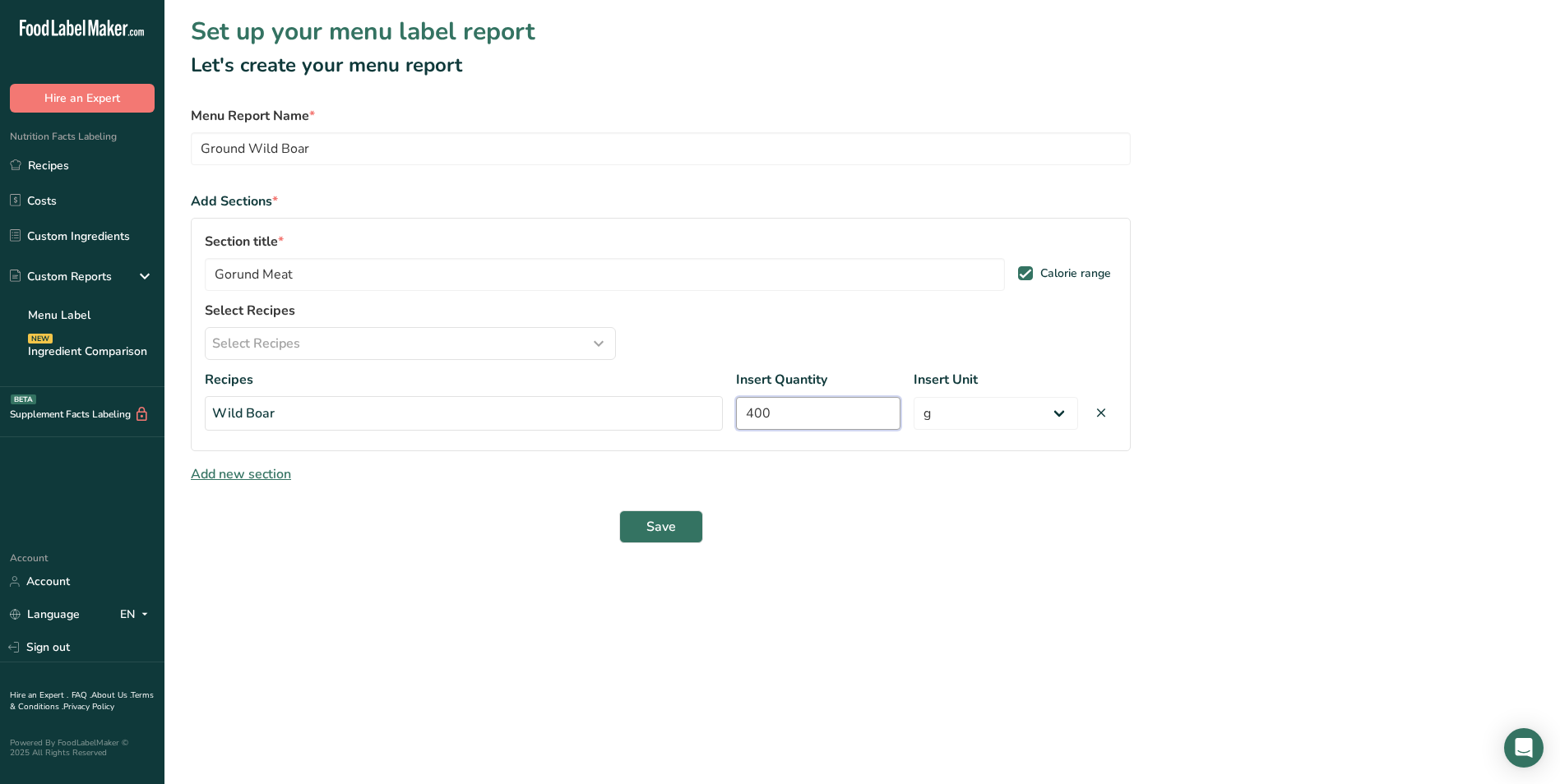
click at [797, 421] on input "400" at bounding box center [818, 413] width 165 height 33
type input "4"
type input "100"
click at [659, 524] on span "Save" at bounding box center [660, 527] width 29 height 20
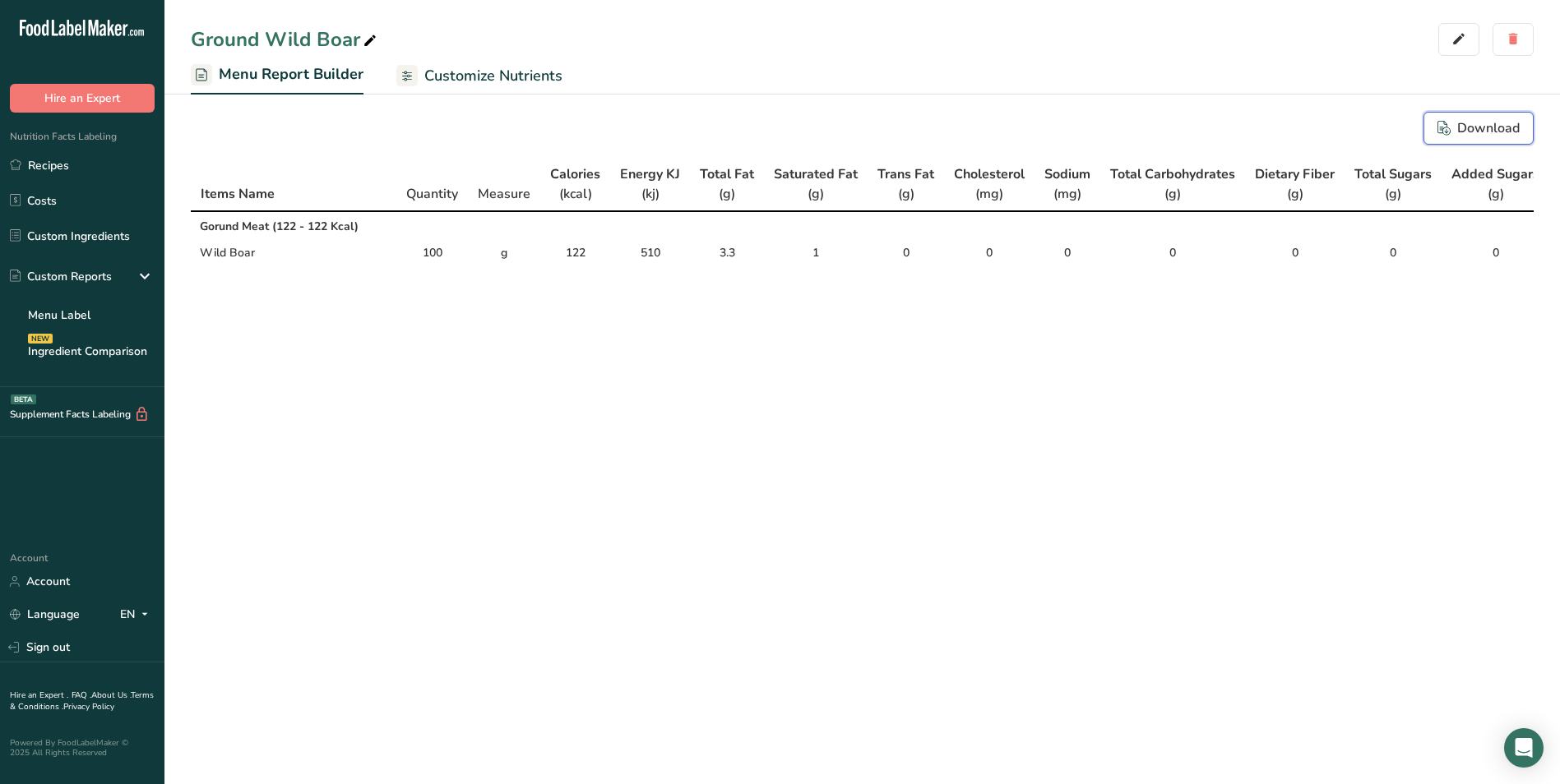
click at [1487, 126] on div "Download" at bounding box center [1478, 128] width 82 height 20
click at [1464, 130] on div "Download" at bounding box center [1478, 128] width 82 height 20
click at [1016, 40] on div "Ground Wild Boar" at bounding box center [813, 39] width 1244 height 29
click at [489, 87] on link "Customize Nutrients" at bounding box center [480, 76] width 167 height 37
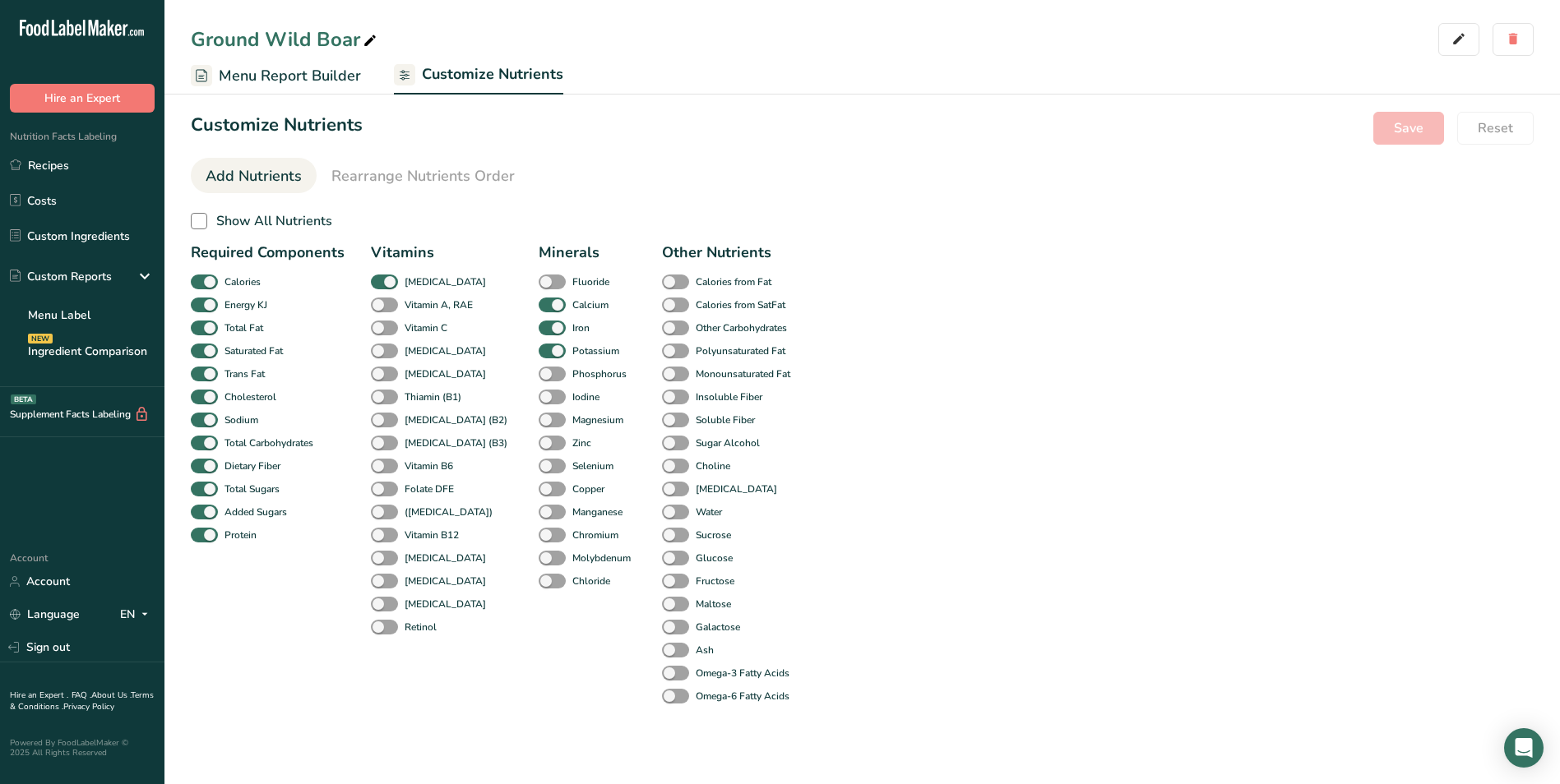
click at [259, 78] on span "Menu Report Builder" at bounding box center [289, 76] width 142 height 22
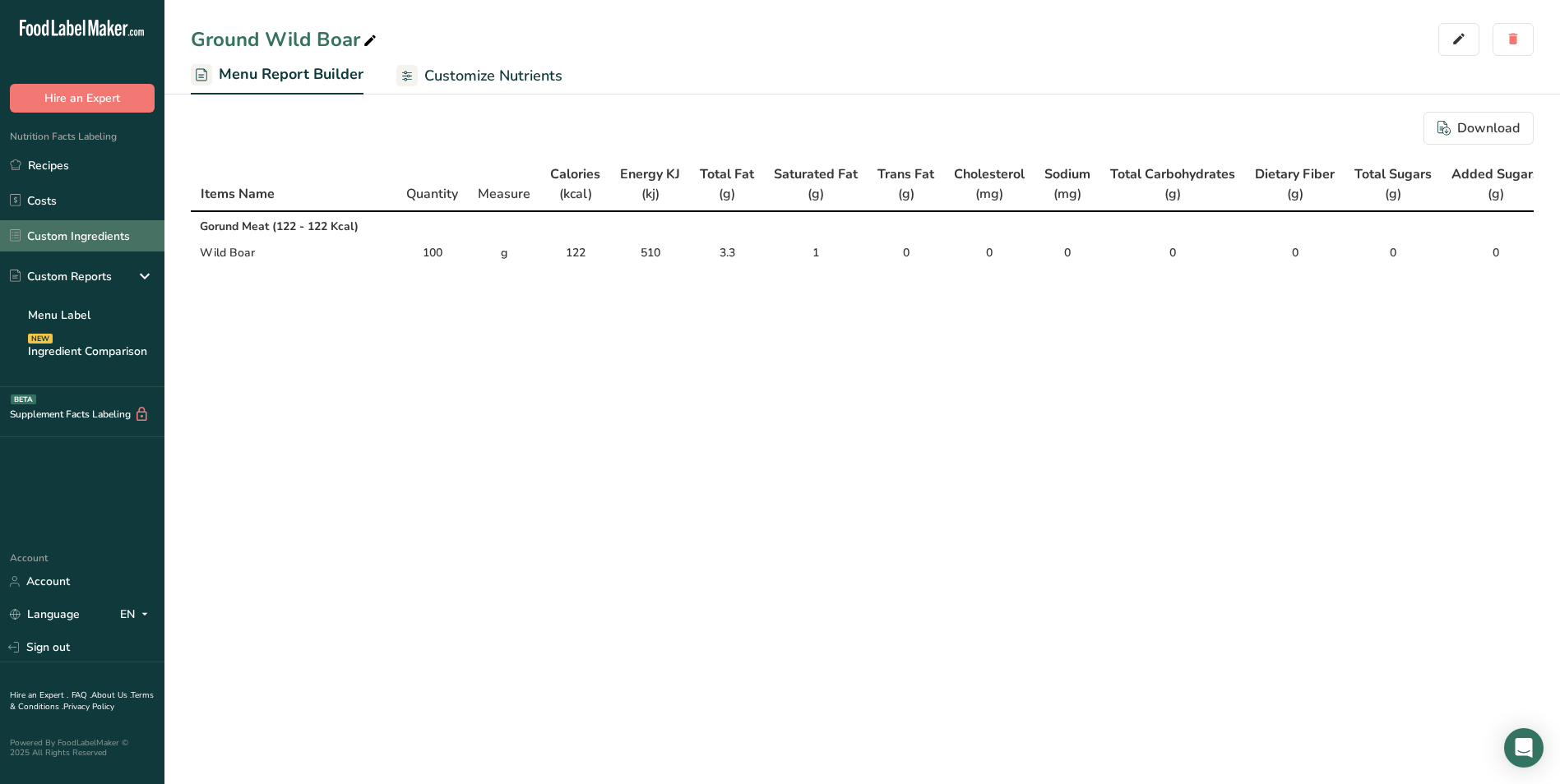
click at [69, 241] on link "Custom Ingredients" at bounding box center [82, 235] width 165 height 31
